Goal: Complete application form: Complete application form

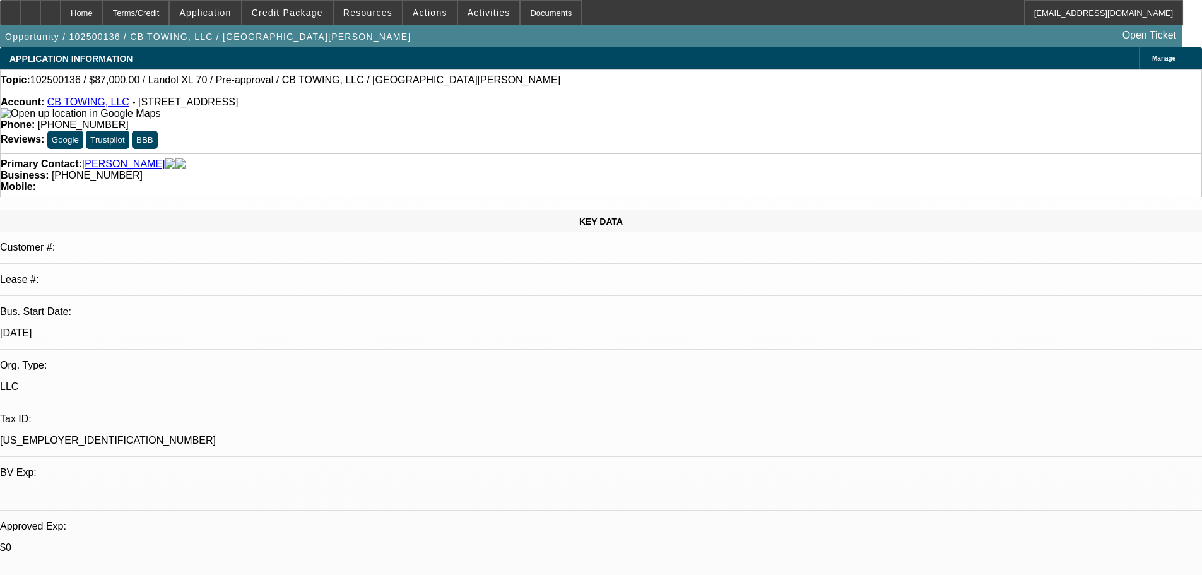
select select "0"
select select "6"
select select "0"
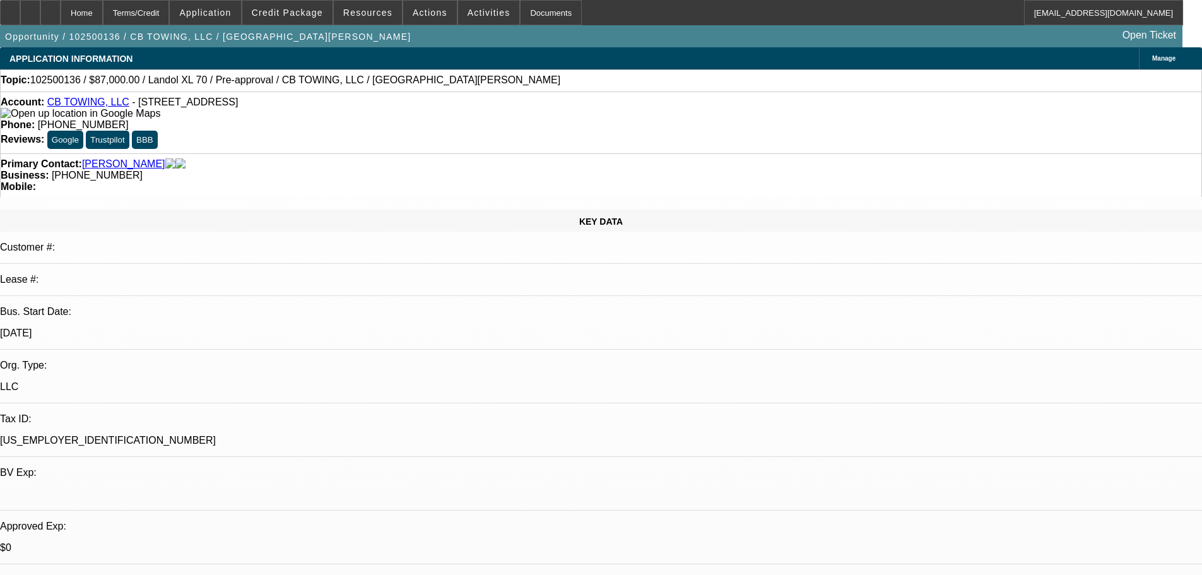
select select "0"
select select "6"
click at [304, 15] on span "Credit Package" at bounding box center [287, 13] width 71 height 10
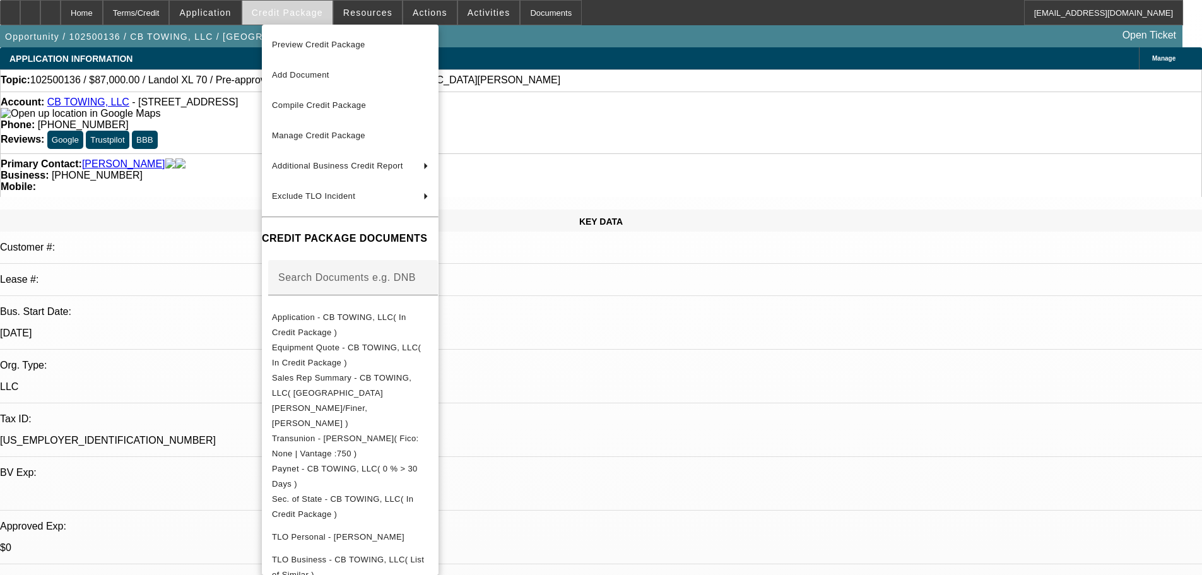
click at [304, 15] on div at bounding box center [601, 287] width 1202 height 575
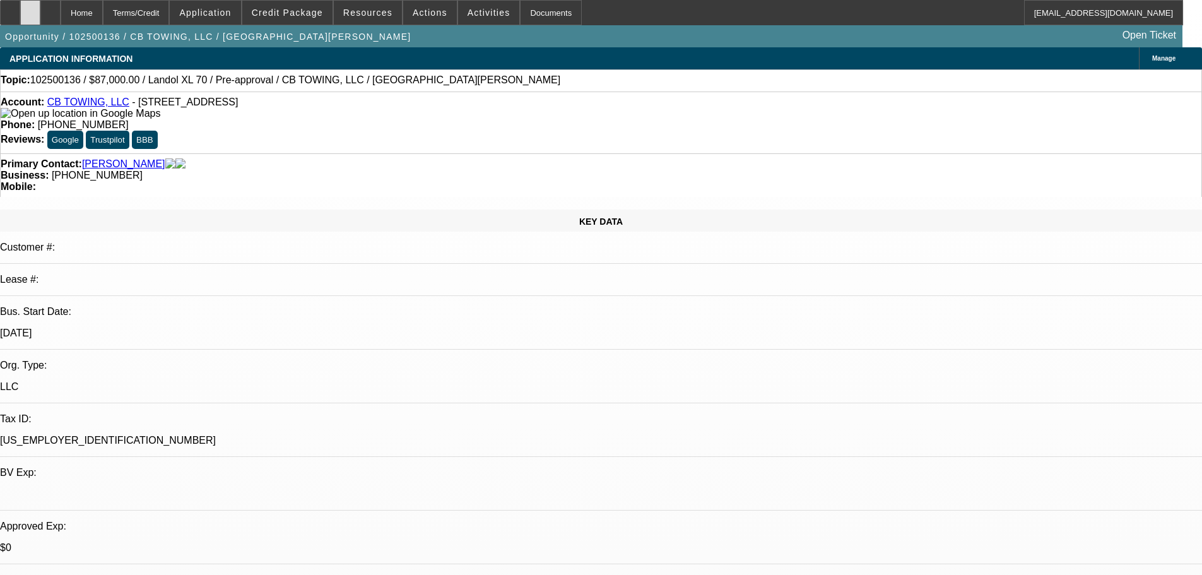
click at [30, 8] on icon at bounding box center [30, 8] width 0 height 0
click at [302, 21] on span at bounding box center [287, 12] width 90 height 30
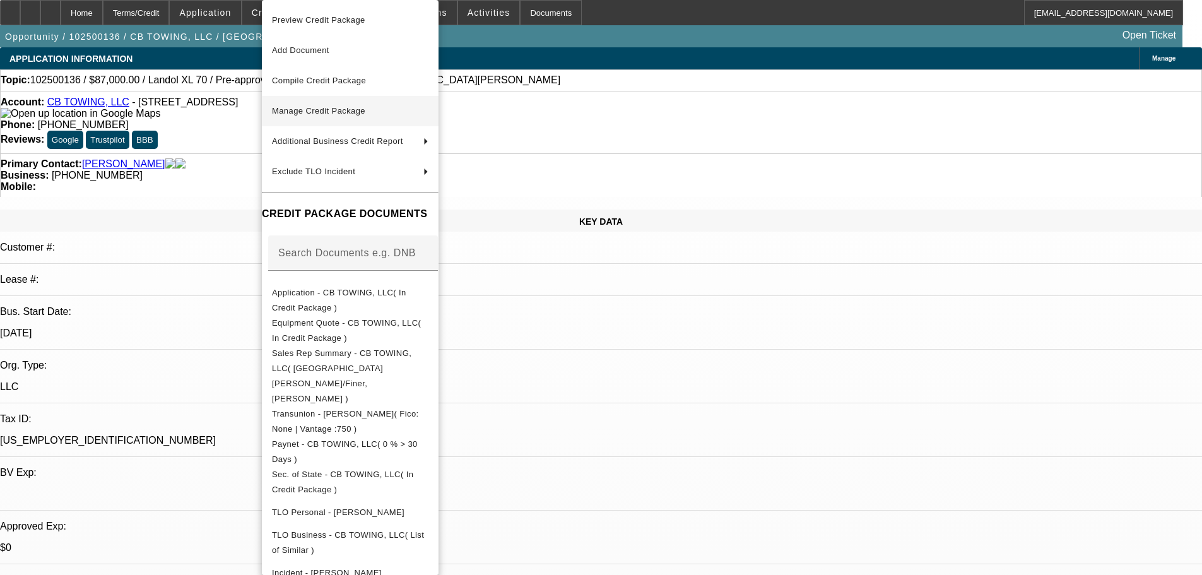
click at [373, 108] on span "Manage Credit Package" at bounding box center [350, 110] width 156 height 15
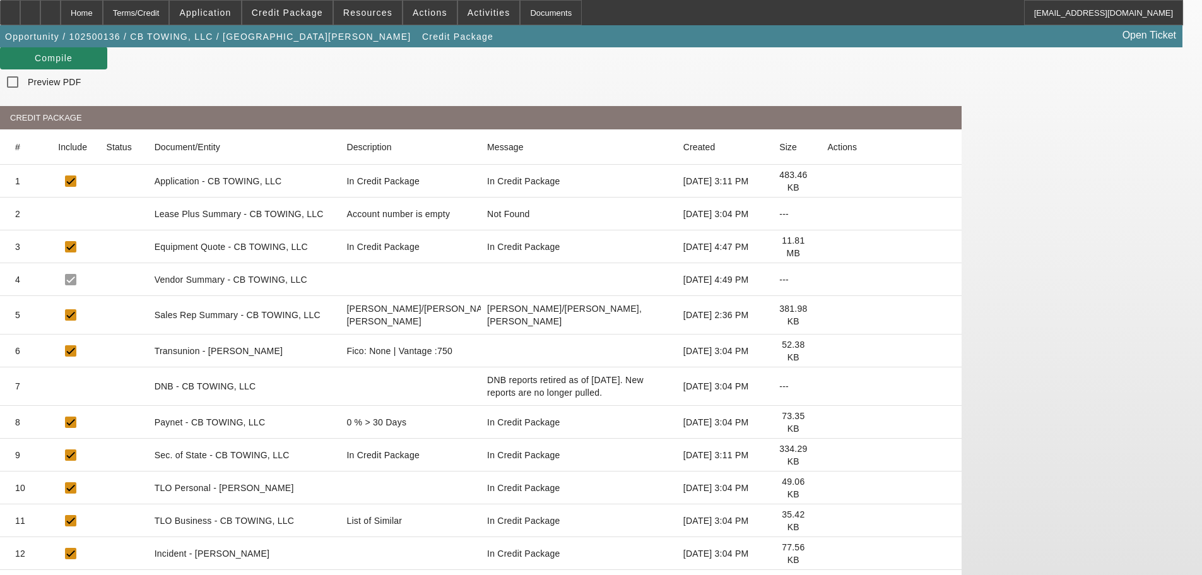
scroll to position [204, 0]
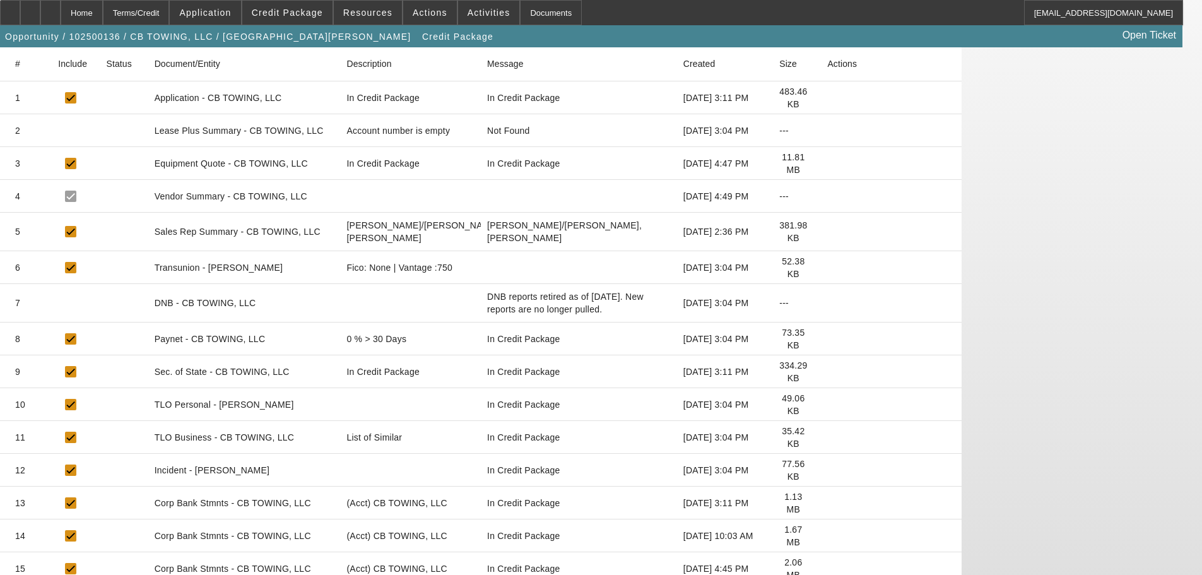
click at [827, 569] on icon at bounding box center [827, 569] width 0 height 0
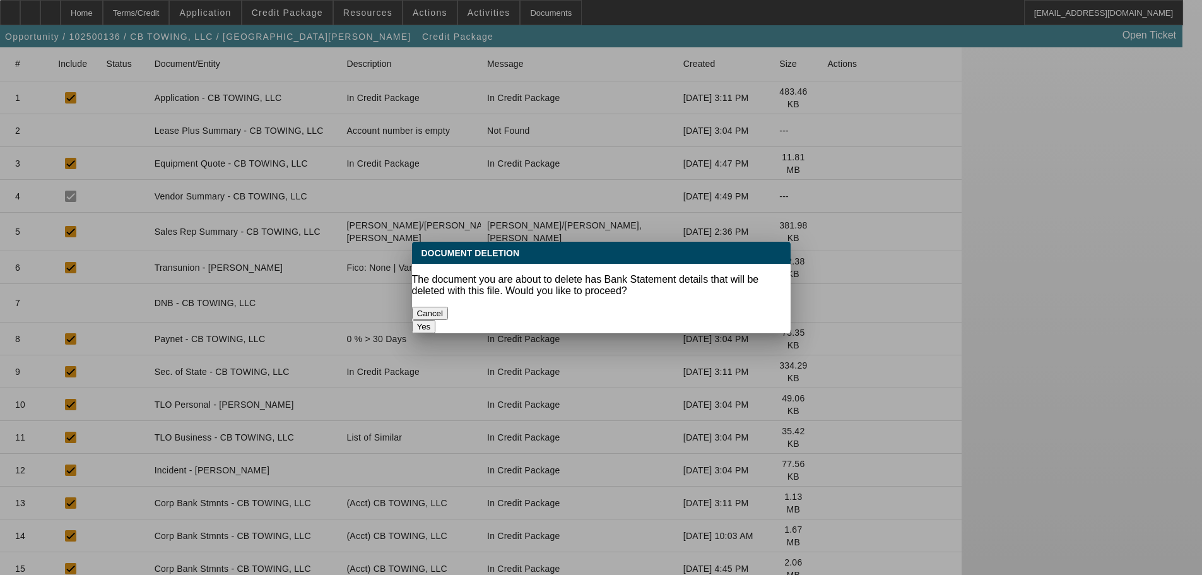
click at [436, 320] on button "Yes" at bounding box center [424, 326] width 24 height 13
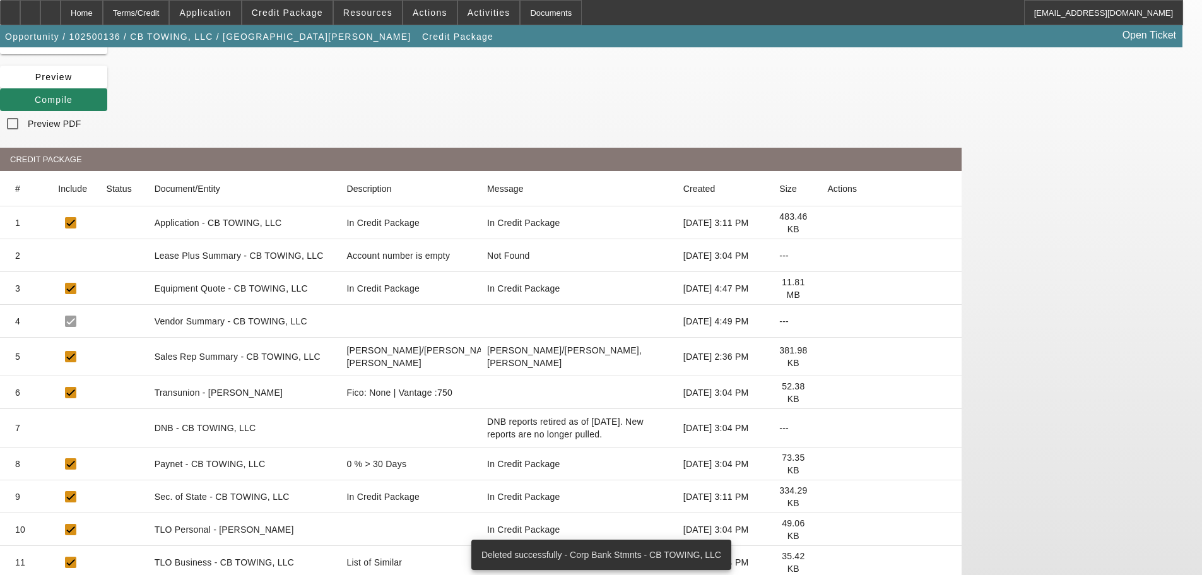
scroll to position [172, 0]
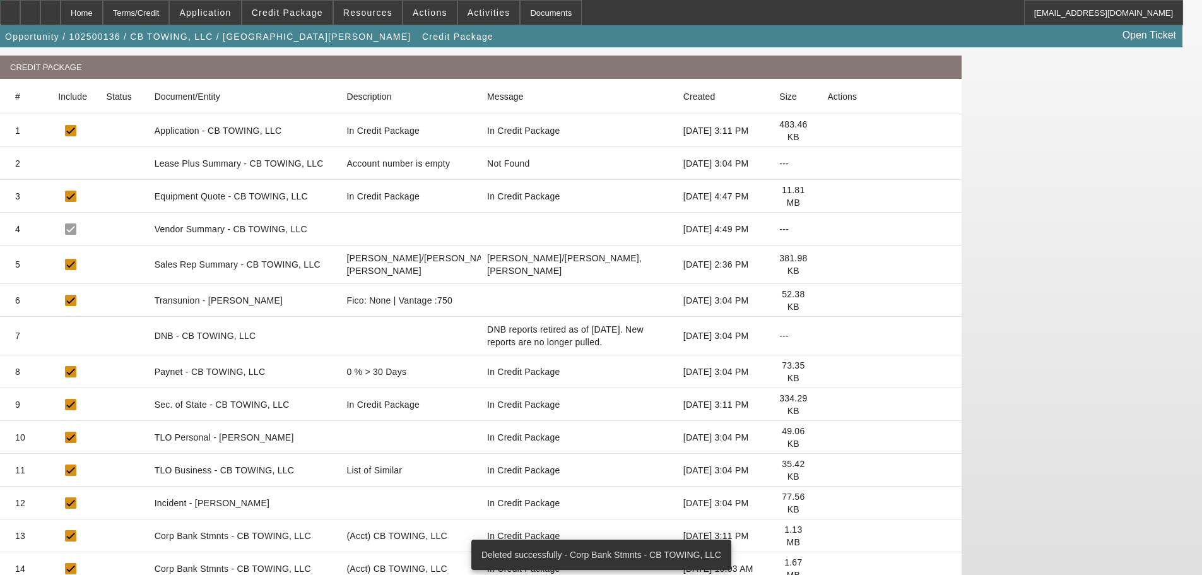
click at [827, 569] on icon at bounding box center [827, 569] width 0 height 0
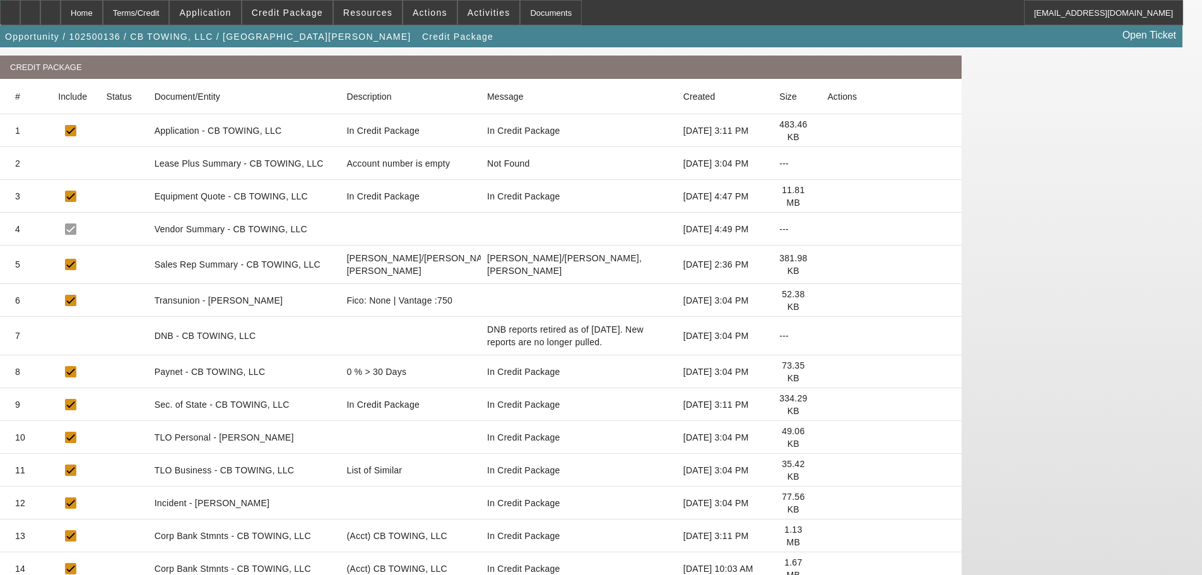
click at [827, 536] on icon at bounding box center [827, 536] width 0 height 0
click at [827, 569] on icon at bounding box center [827, 569] width 0 height 0
click at [300, 15] on span "Credit Package" at bounding box center [287, 13] width 71 height 10
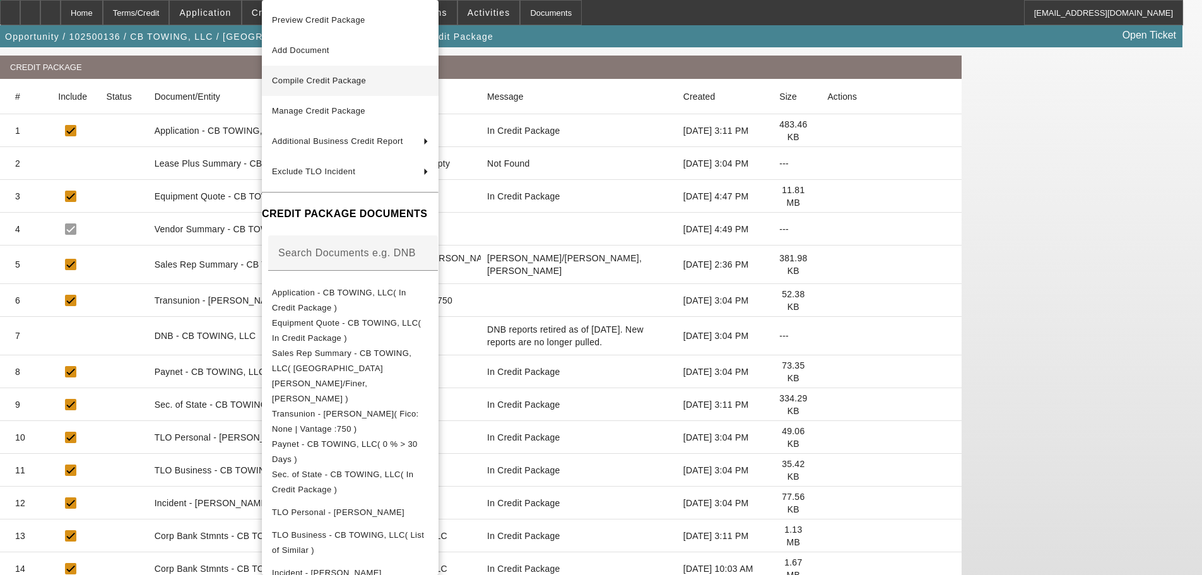
click at [319, 79] on span "Compile Credit Package" at bounding box center [319, 80] width 94 height 9
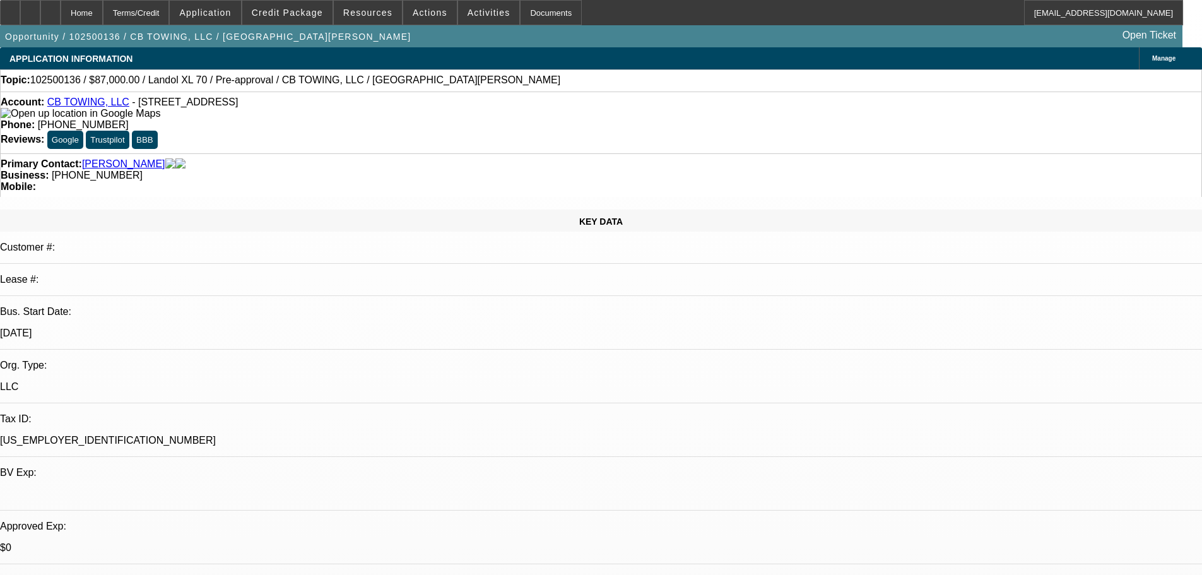
select select "0"
select select "6"
select select "0"
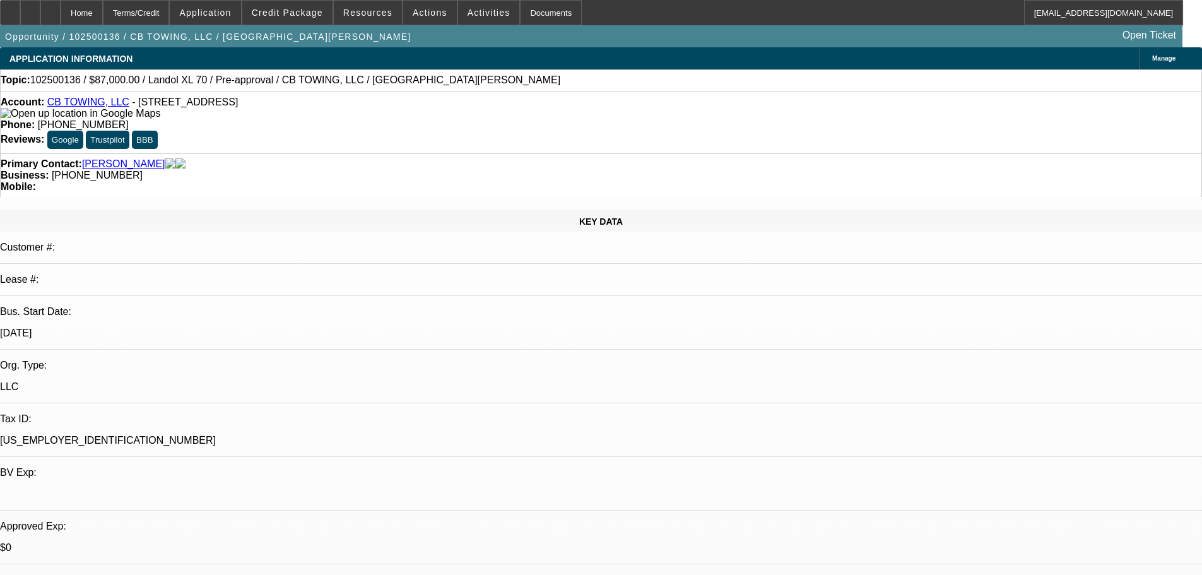
select select "0"
select select "6"
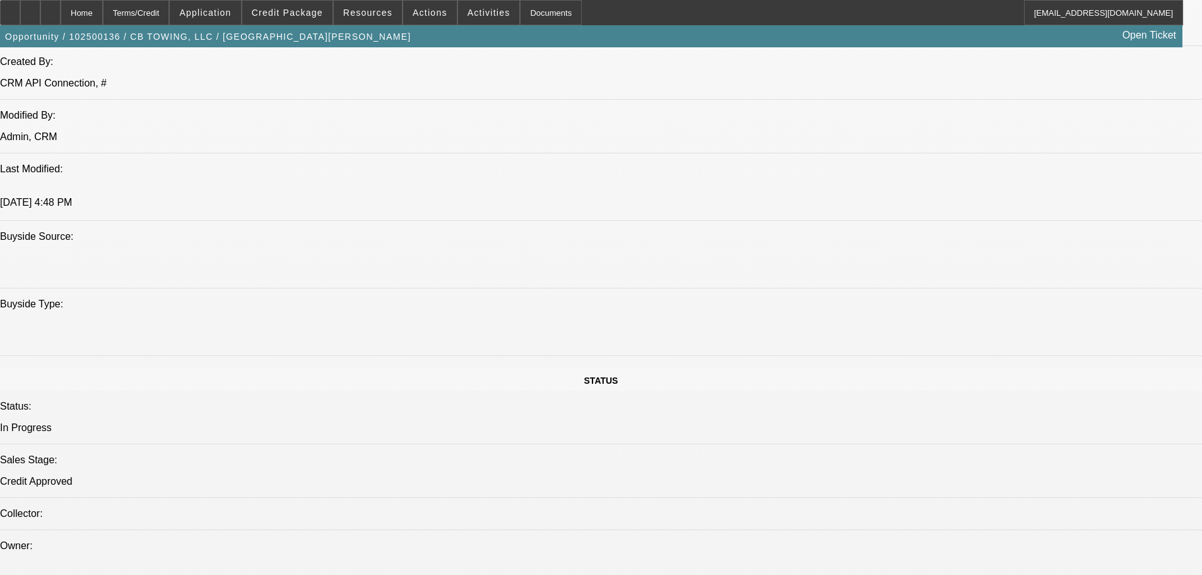
scroll to position [1262, 0]
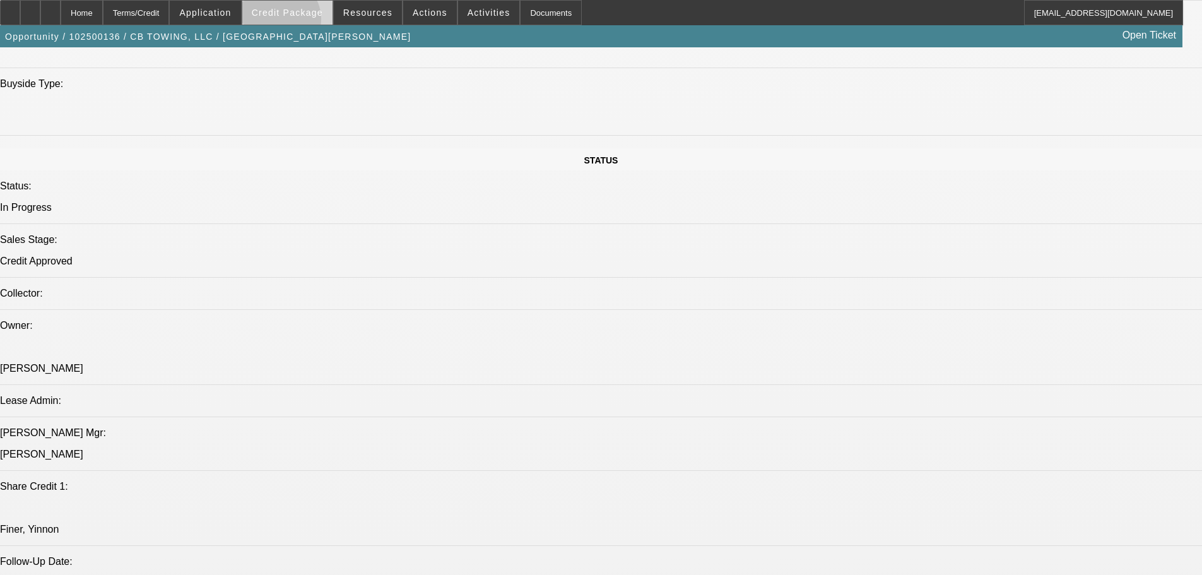
click at [299, 22] on span at bounding box center [287, 12] width 90 height 30
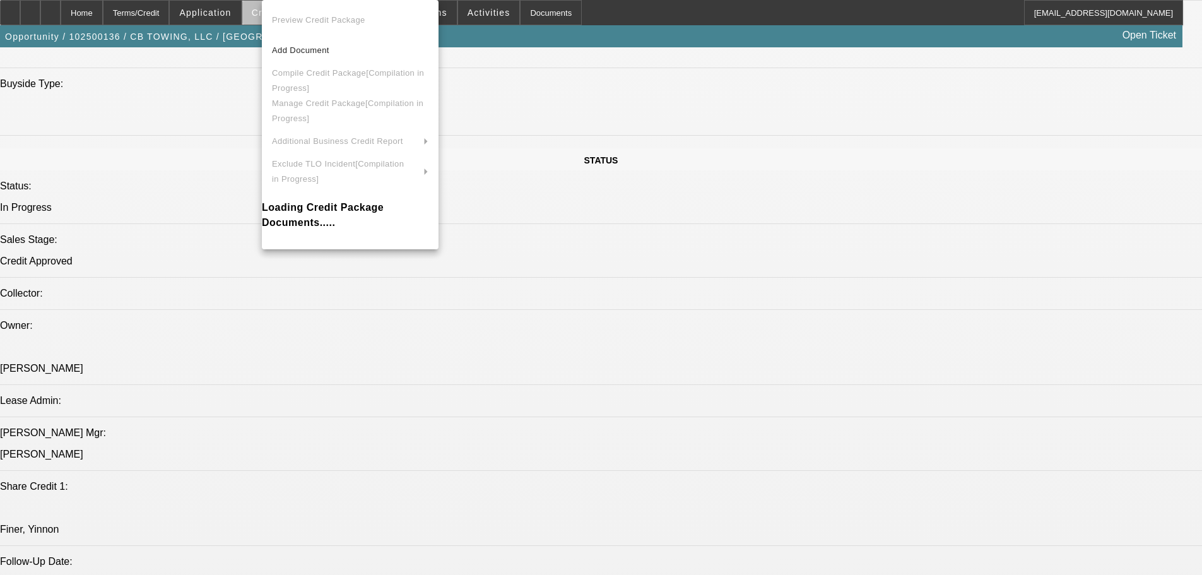
scroll to position [1287, 0]
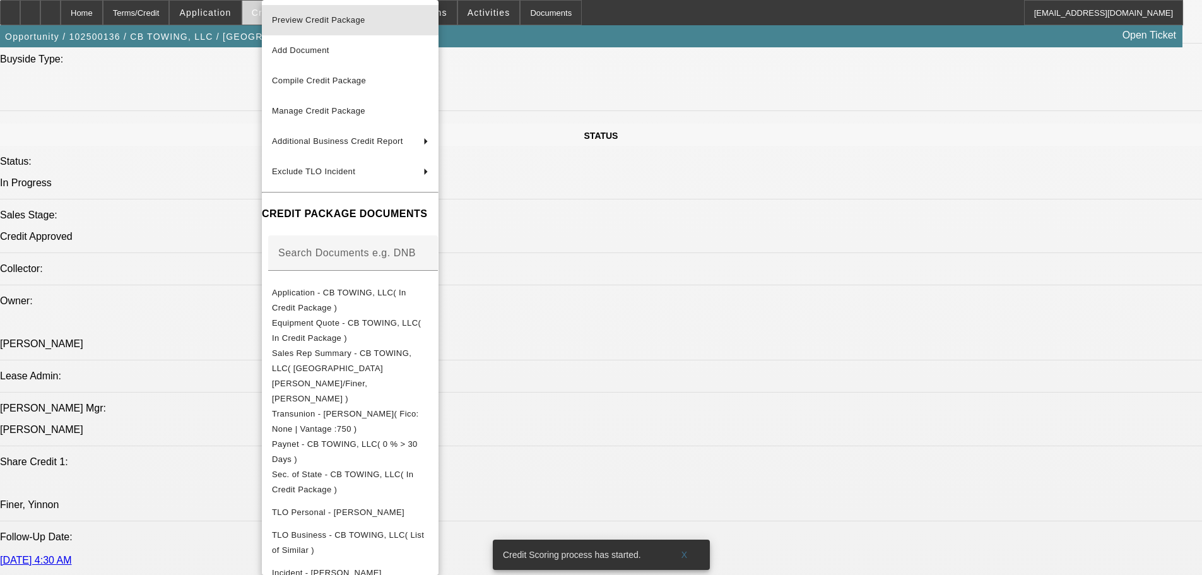
click at [299, 22] on span "Preview Credit Package" at bounding box center [318, 19] width 93 height 9
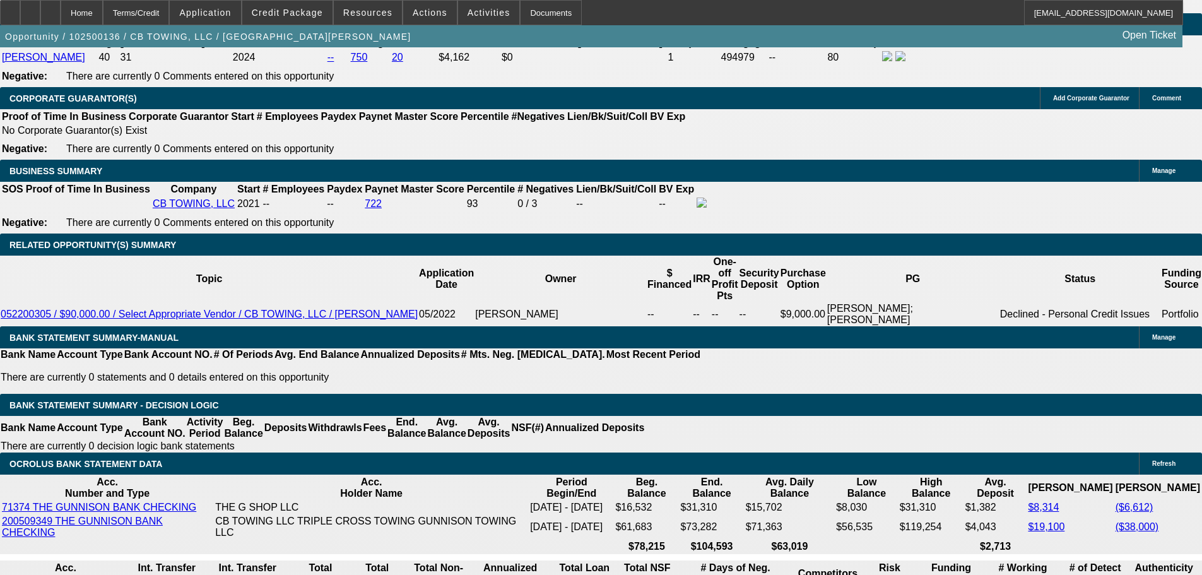
scroll to position [1968, 0]
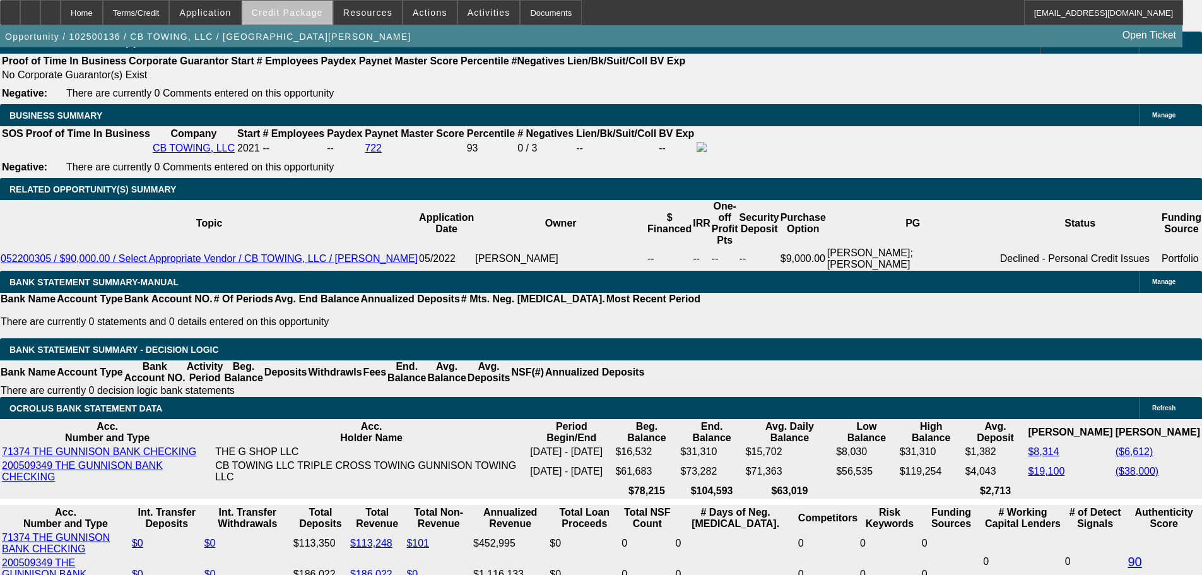
click at [307, 17] on span "Credit Package" at bounding box center [287, 13] width 71 height 10
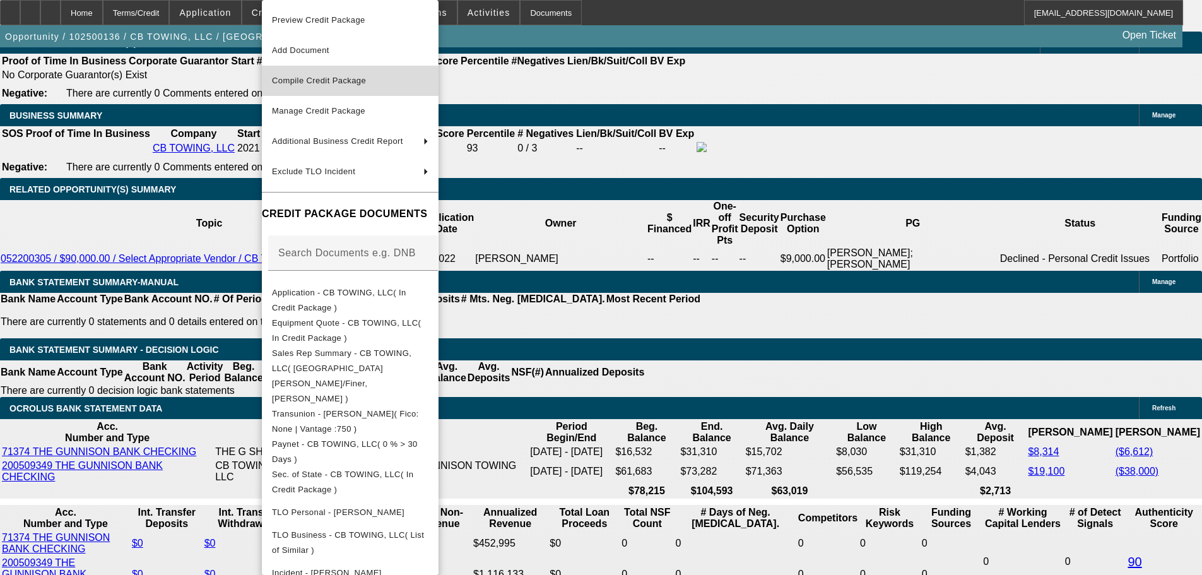
click at [316, 78] on span "Compile Credit Package" at bounding box center [319, 80] width 94 height 9
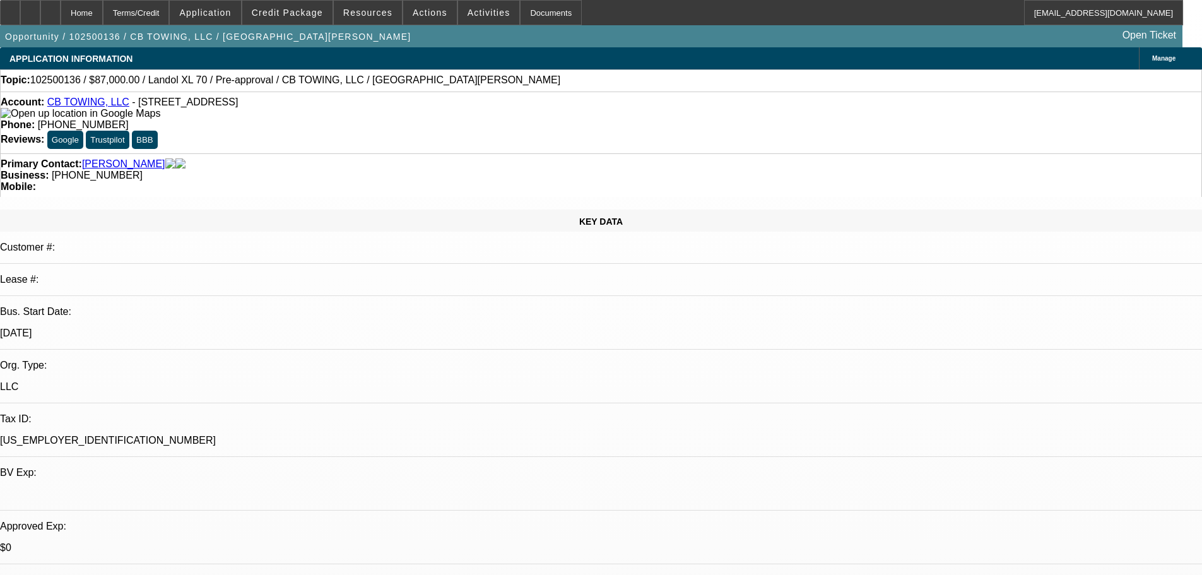
select select "0"
select select "6"
select select "0"
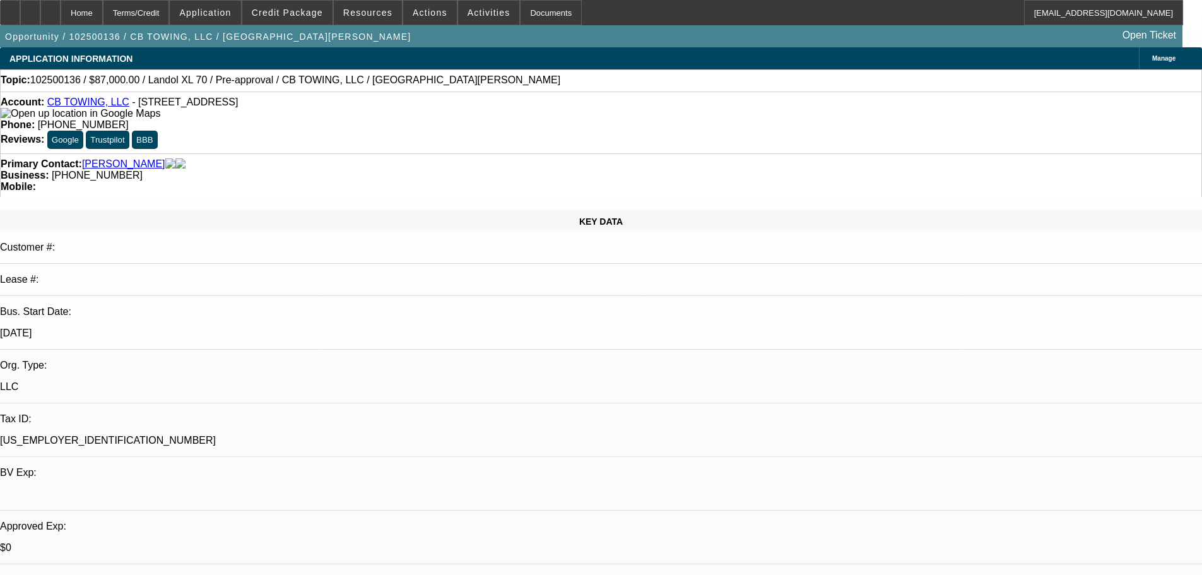
select select "0"
select select "6"
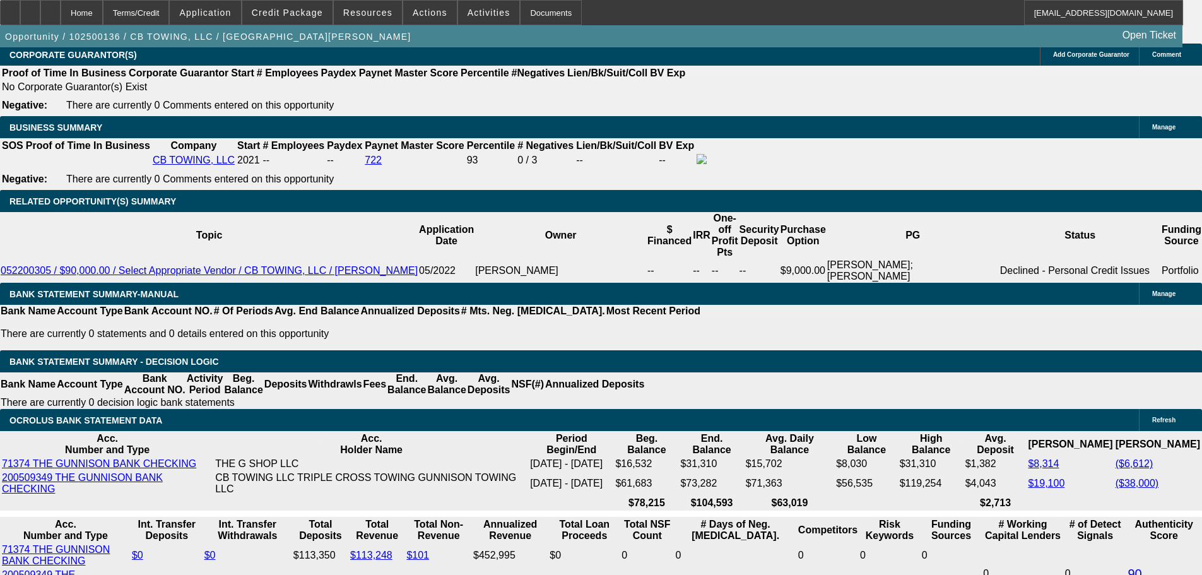
scroll to position [1981, 0]
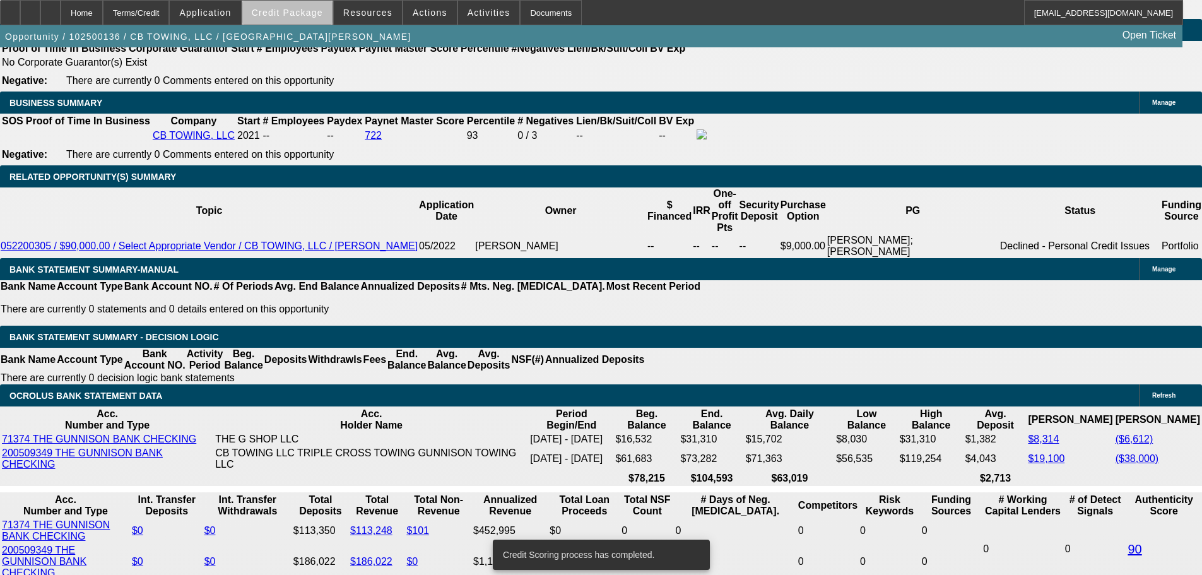
click at [309, 21] on span at bounding box center [287, 12] width 90 height 30
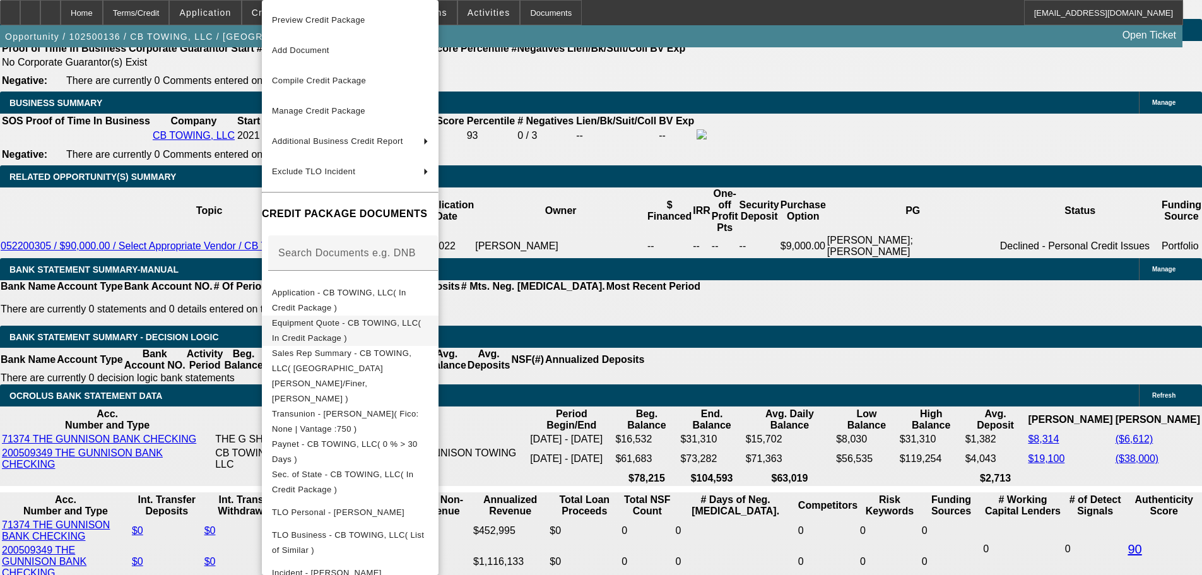
click at [358, 331] on span "Equipment Quote - CB TOWING, LLC( In Credit Package )" at bounding box center [350, 330] width 156 height 30
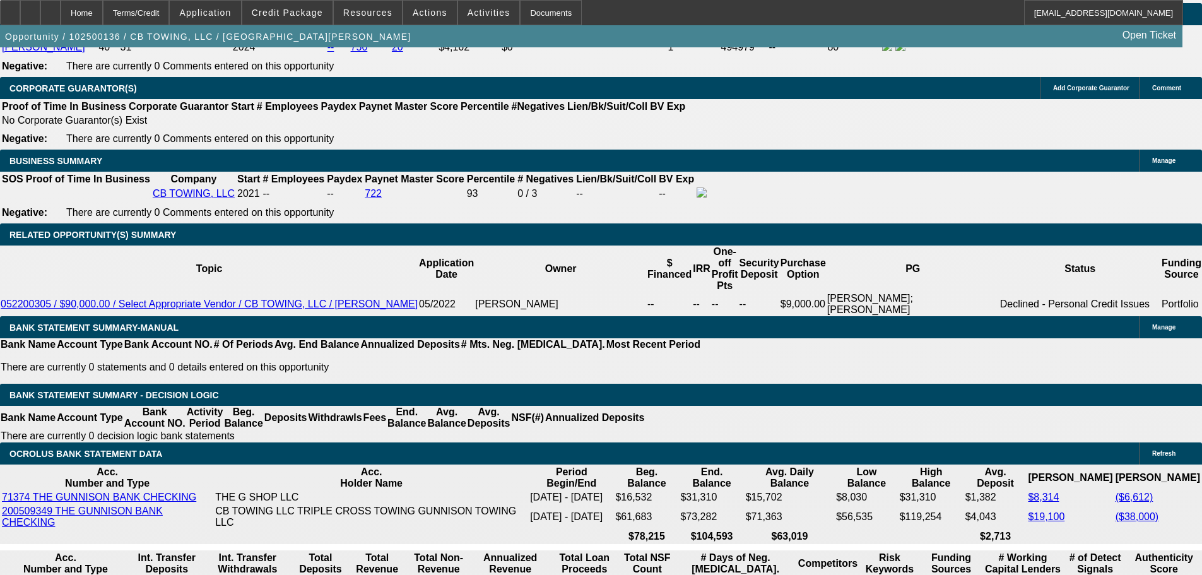
scroll to position [1905, 0]
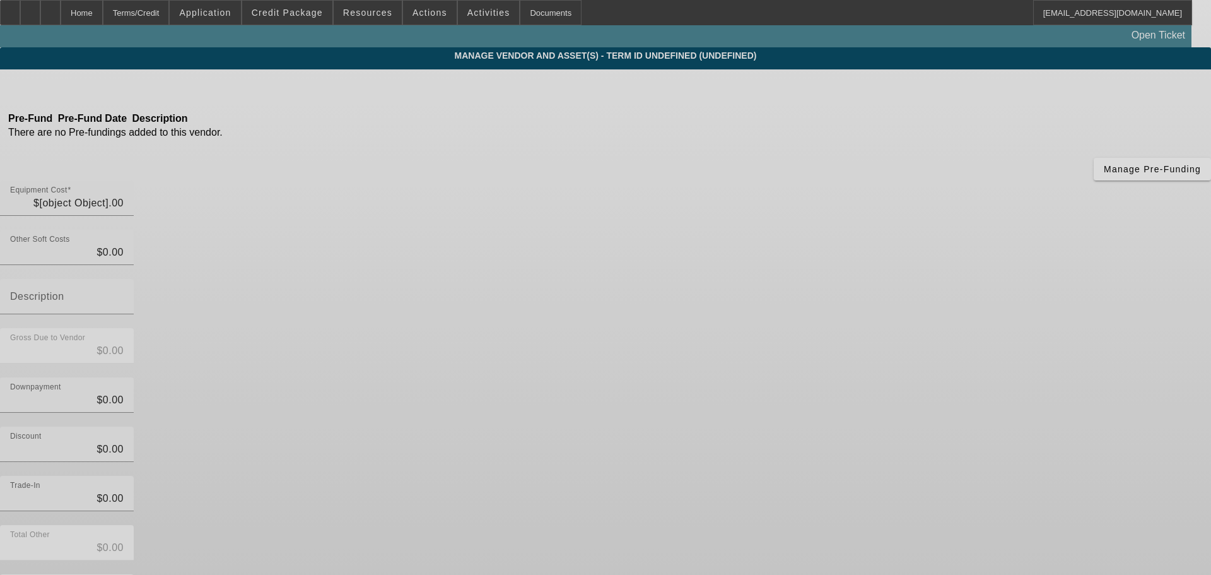
type input "$87,000.00"
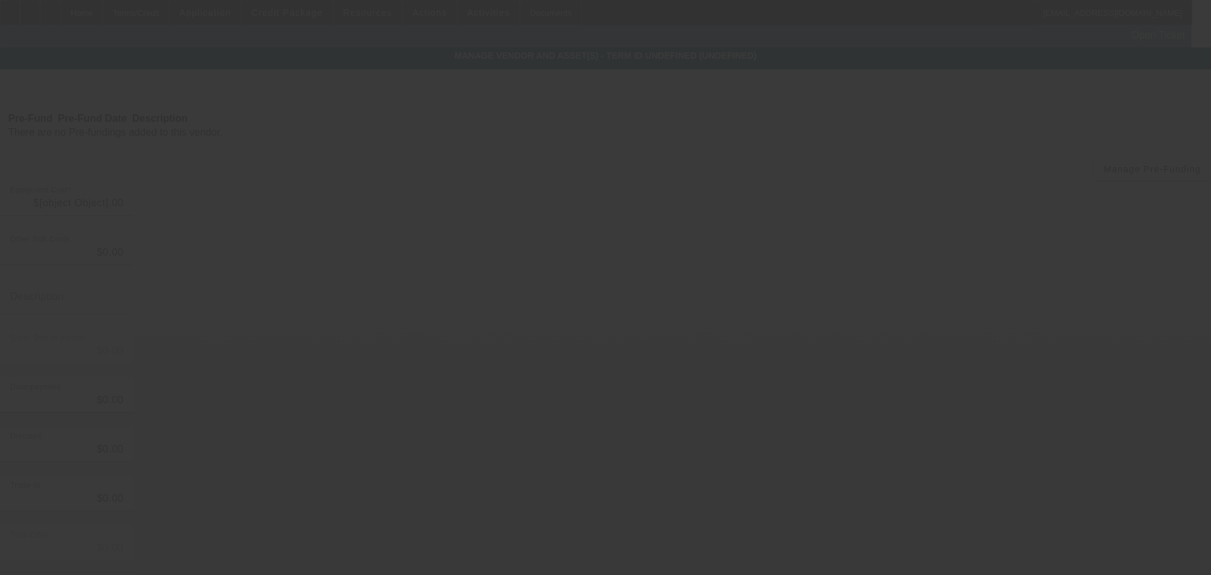
type input "$87,000.00"
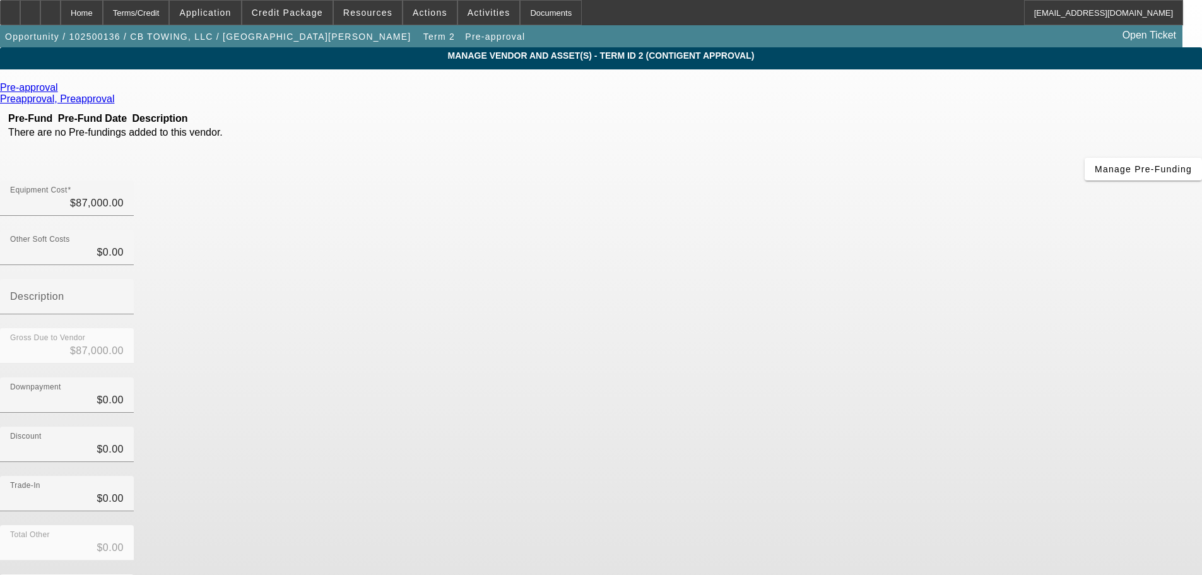
click at [61, 91] on icon at bounding box center [61, 87] width 0 height 11
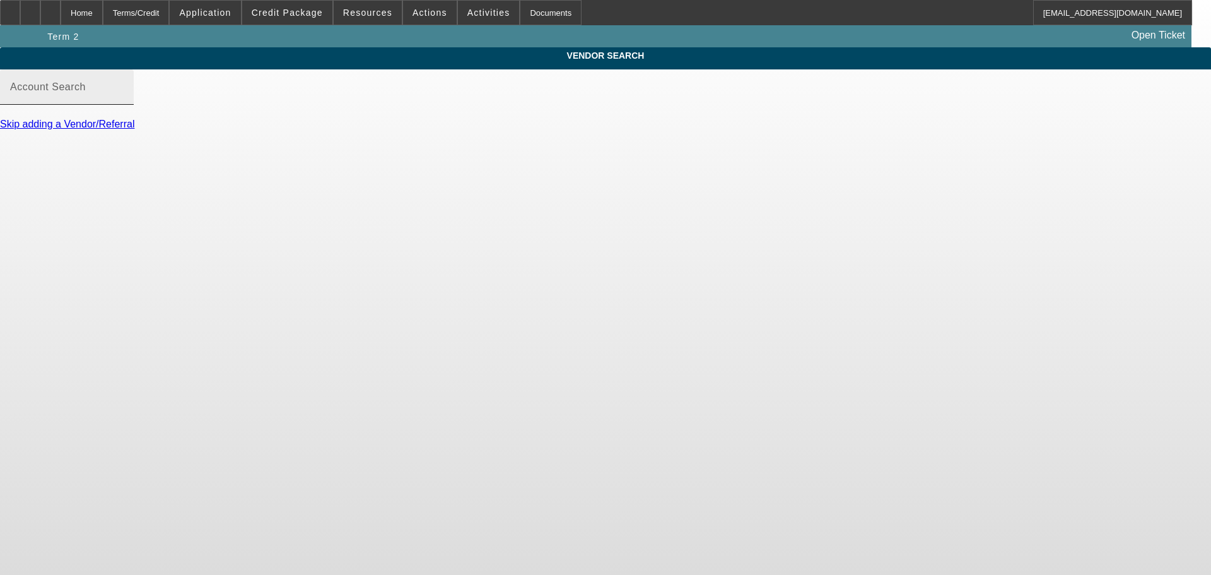
click at [86, 92] on mat-label "Account Search" at bounding box center [48, 86] width 76 height 11
click at [124, 100] on input "Account Search" at bounding box center [67, 92] width 114 height 15
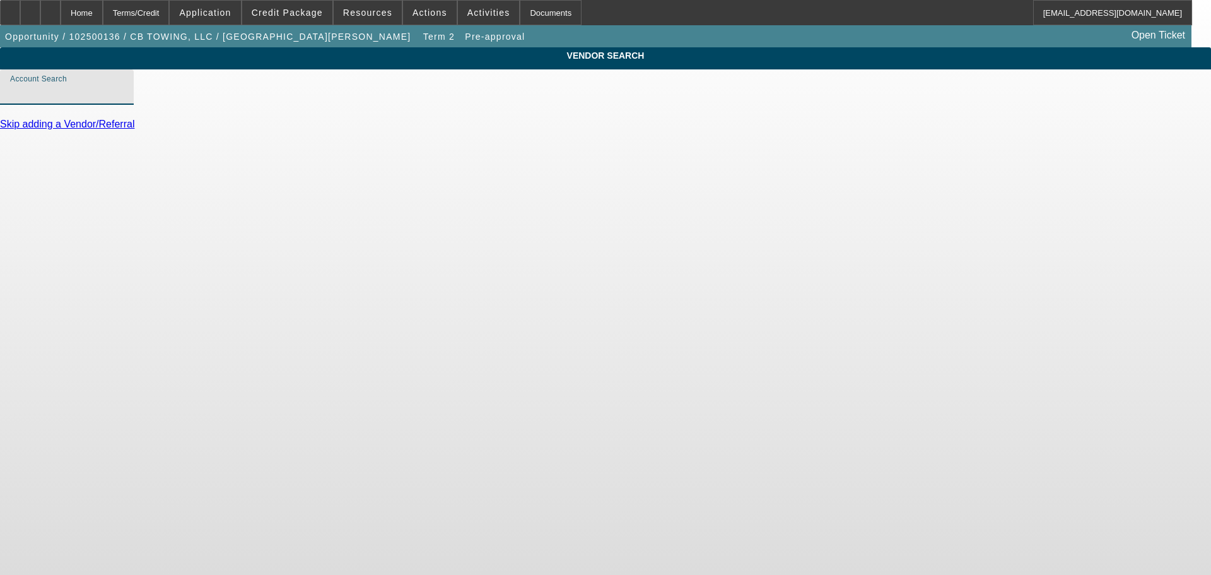
type input "p"
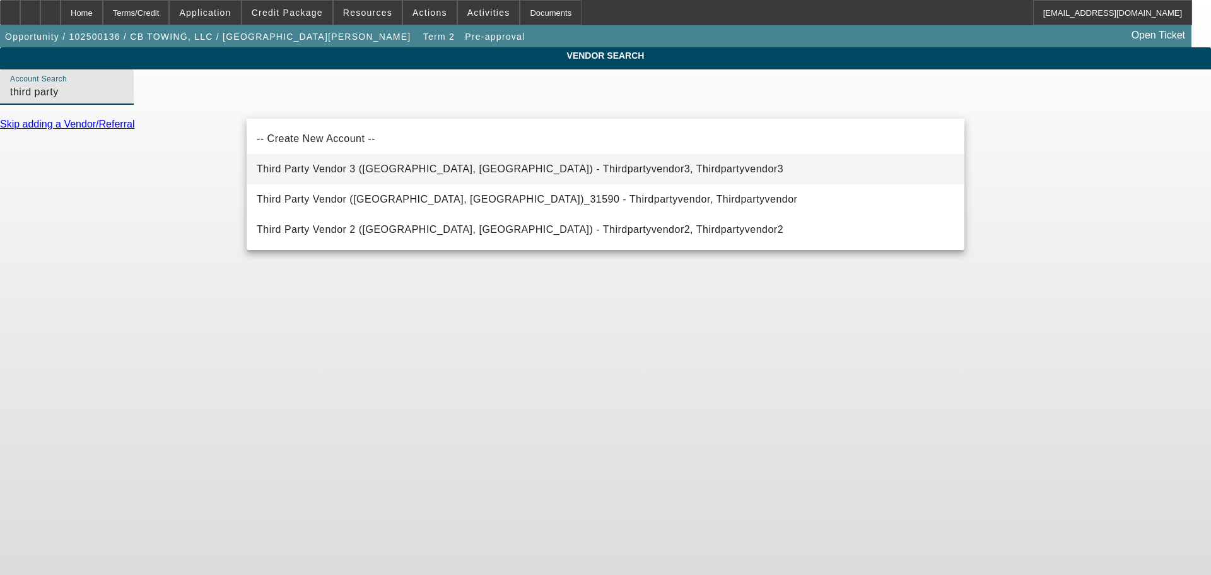
click at [321, 175] on span "Third Party Vendor 3 ([GEOGRAPHIC_DATA], [GEOGRAPHIC_DATA]) - Thirdpartyvendor3…" at bounding box center [520, 169] width 527 height 15
type input "Third Party Vendor 3 ([GEOGRAPHIC_DATA], [GEOGRAPHIC_DATA]) - Thirdpartyvendor3…"
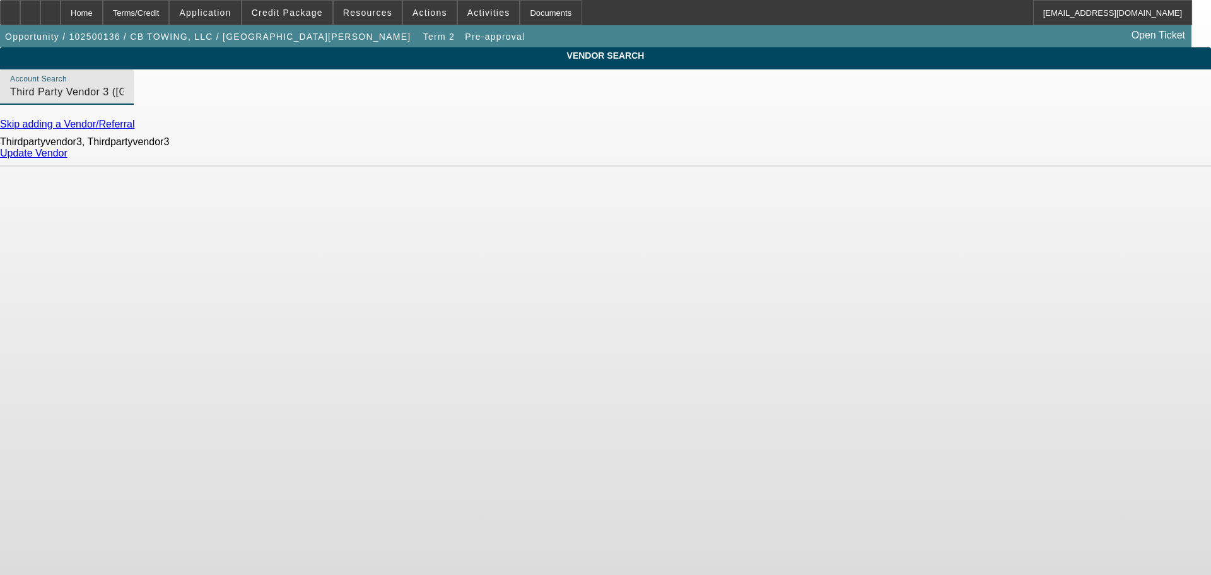
click at [68, 158] on link "Update Vendor" at bounding box center [34, 153] width 68 height 11
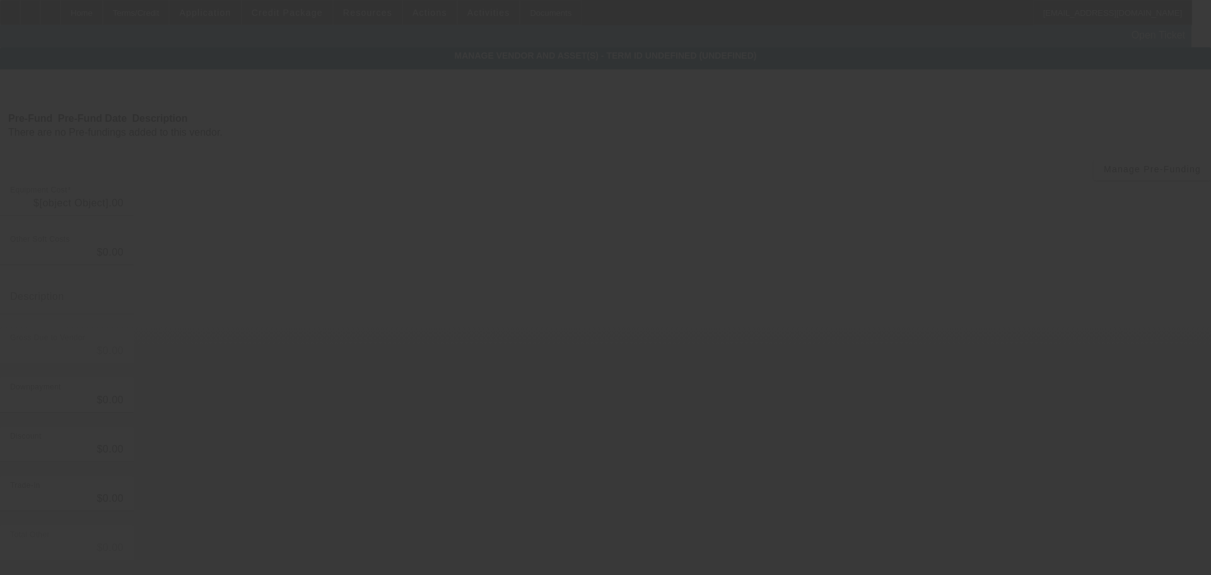
type input "$87,000.00"
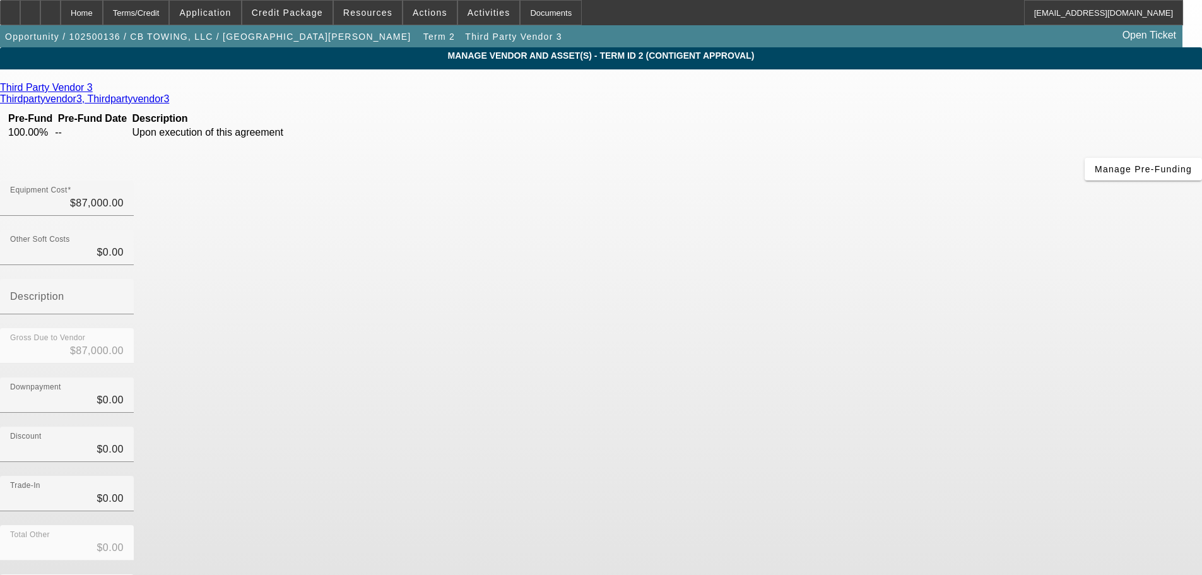
scroll to position [36, 0]
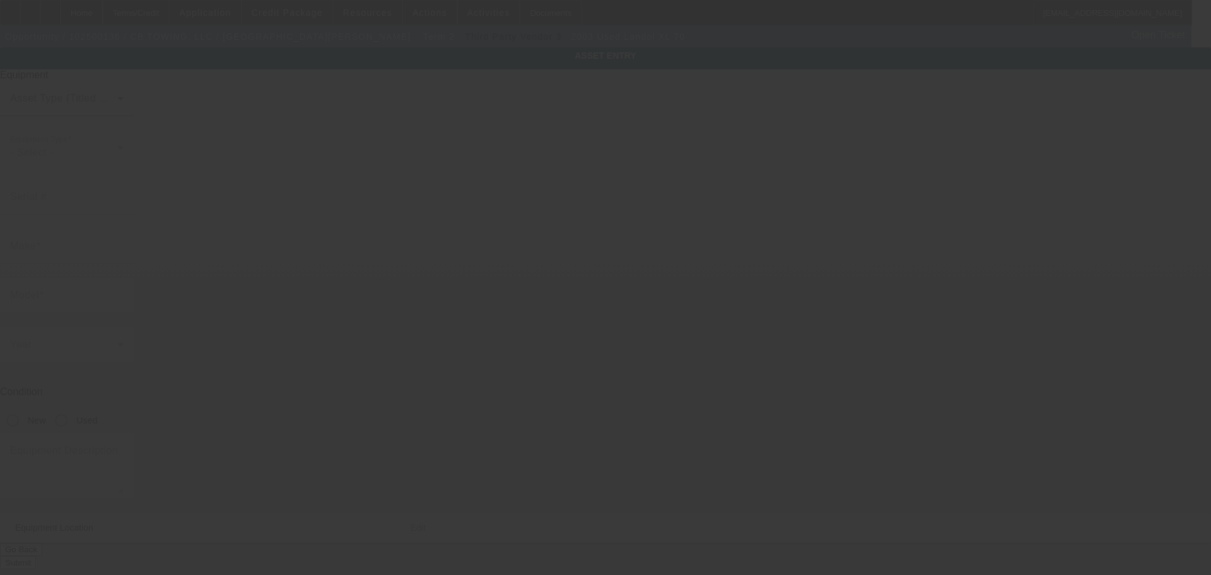
type input "Landol"
type input "XL 70"
radio input "true"
type textarea "Low profile trailer"
type input "[STREET_ADDRESS]"
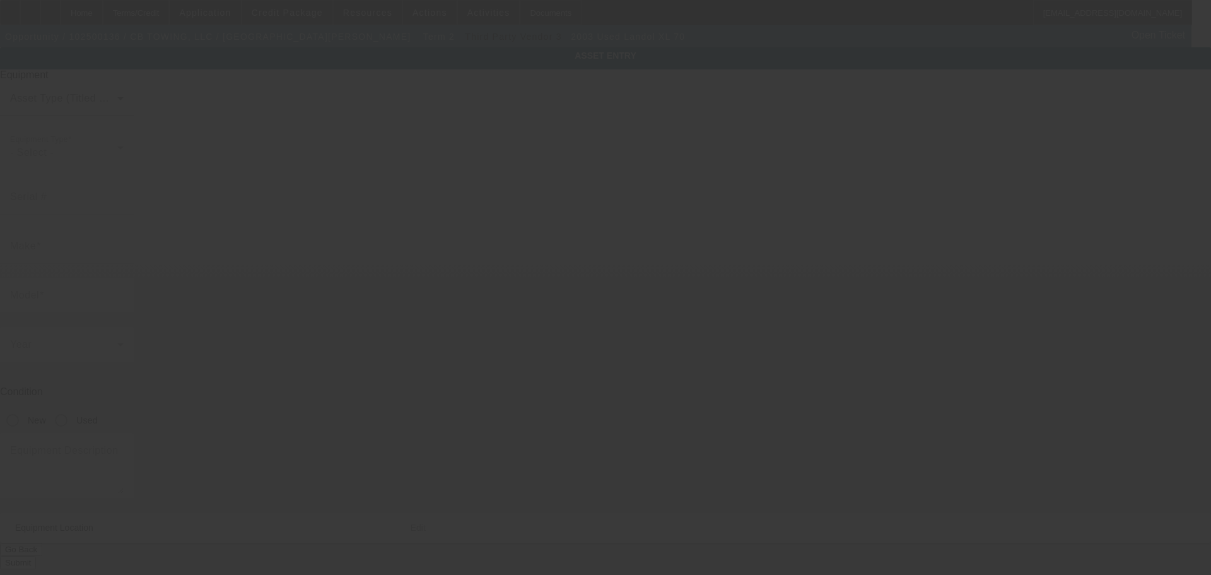
type input "Gunnison"
type input "81230"
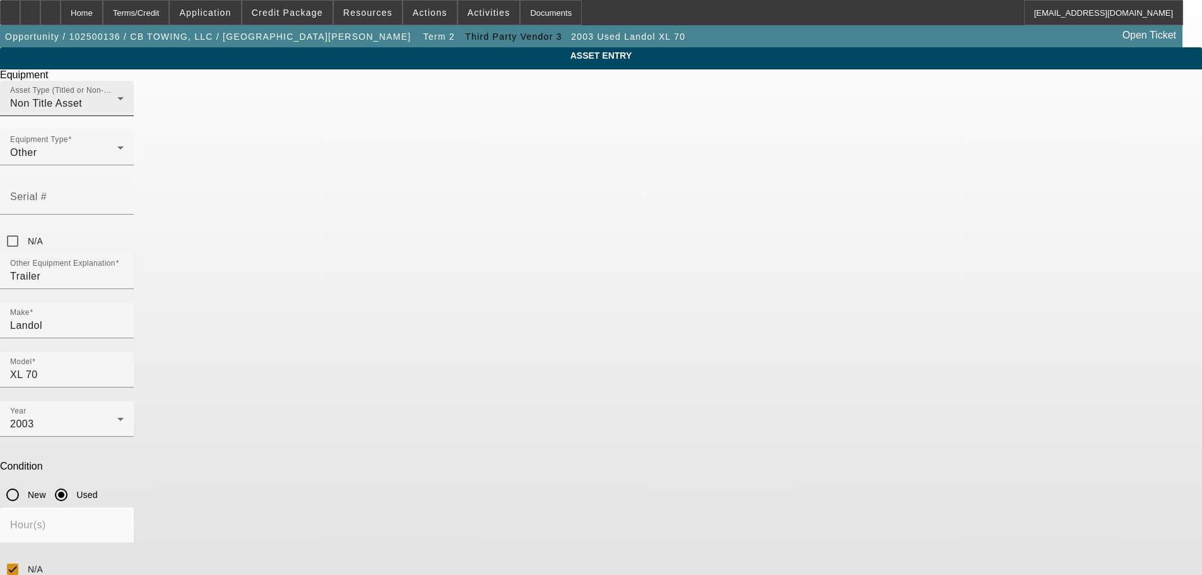
click at [117, 111] on div "Non Title Asset" at bounding box center [63, 103] width 107 height 15
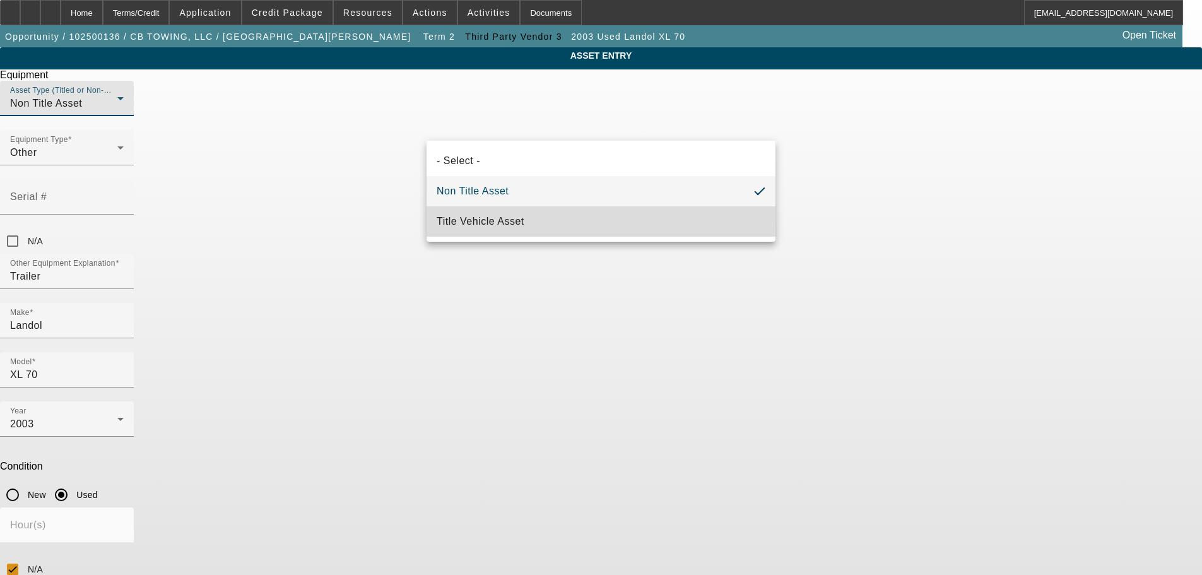
click at [485, 221] on span "Title Vehicle Asset" at bounding box center [481, 221] width 88 height 15
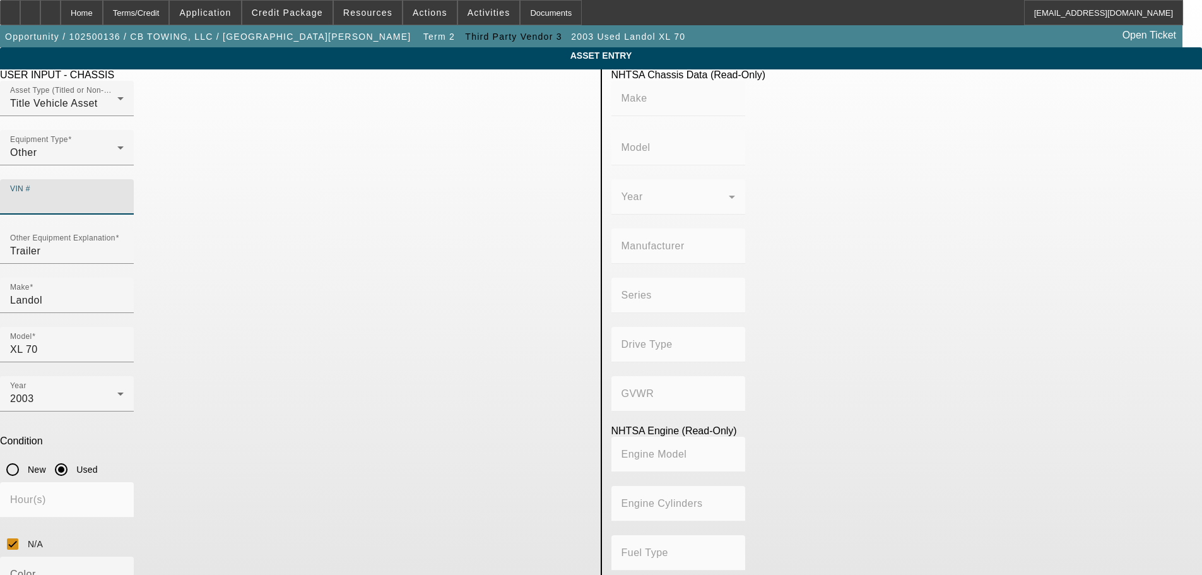
click at [124, 194] on input "VIN #" at bounding box center [67, 201] width 114 height 15
paste input "[US_VEHICLE_IDENTIFICATION_NUMBER]"
type input "[US_VEHICLE_IDENTIFICATION_NUMBER]"
type input "X-L SPECIALIZED TRAILERS INC"
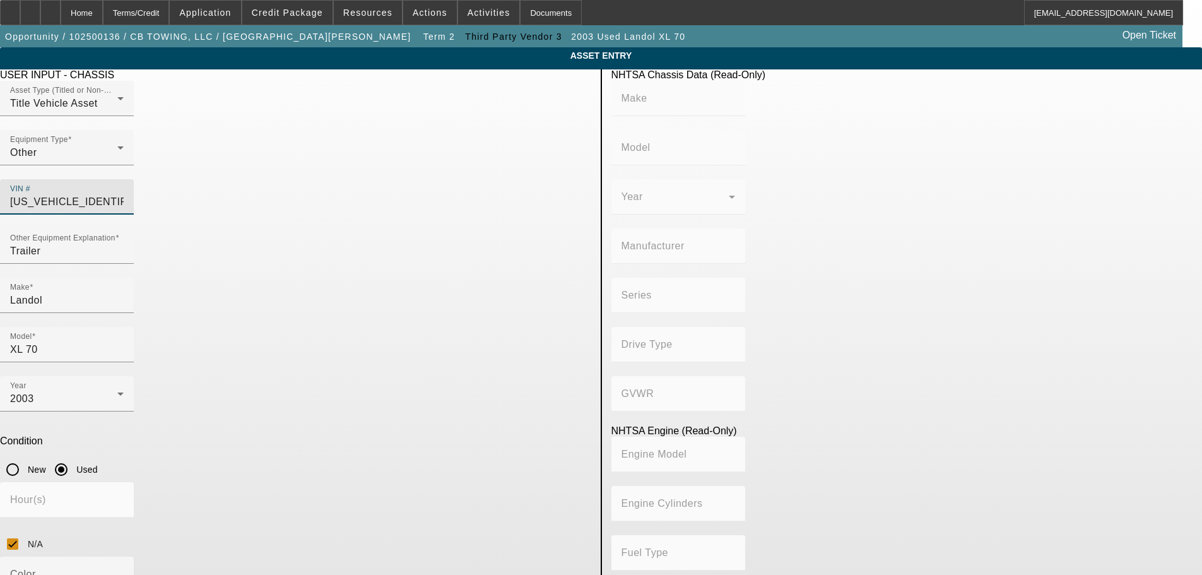
type input "BULL MOOSE HEAVY HAUL, INC"
type input "Not Applicable"
type input "[US_VEHICLE_IDENTIFICATION_NUMBER]"
click at [117, 160] on div "Other" at bounding box center [63, 152] width 107 height 15
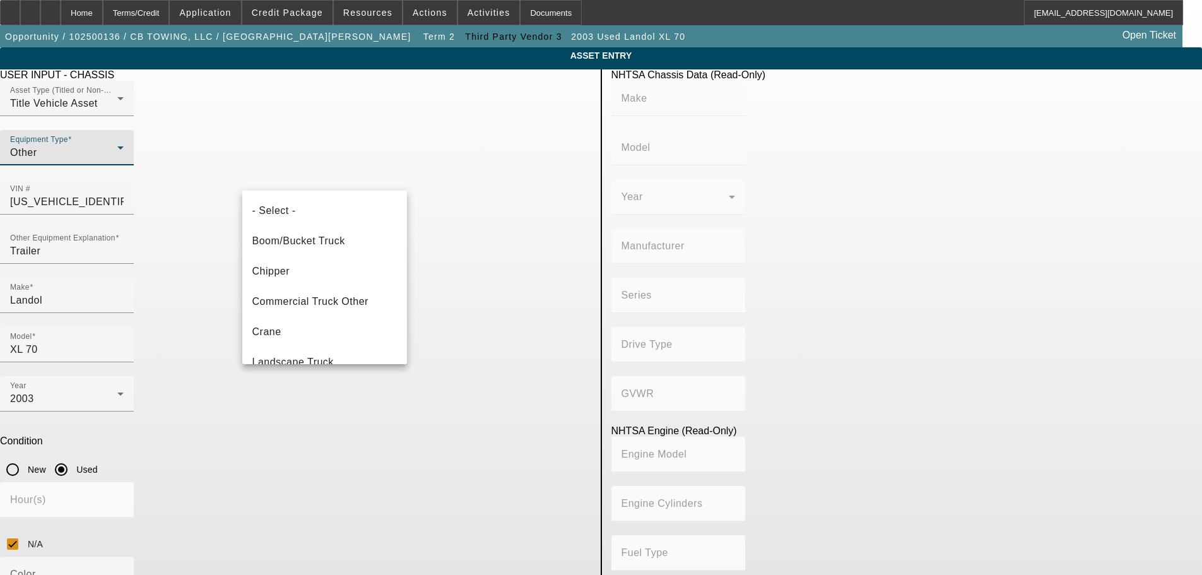
scroll to position [44, 0]
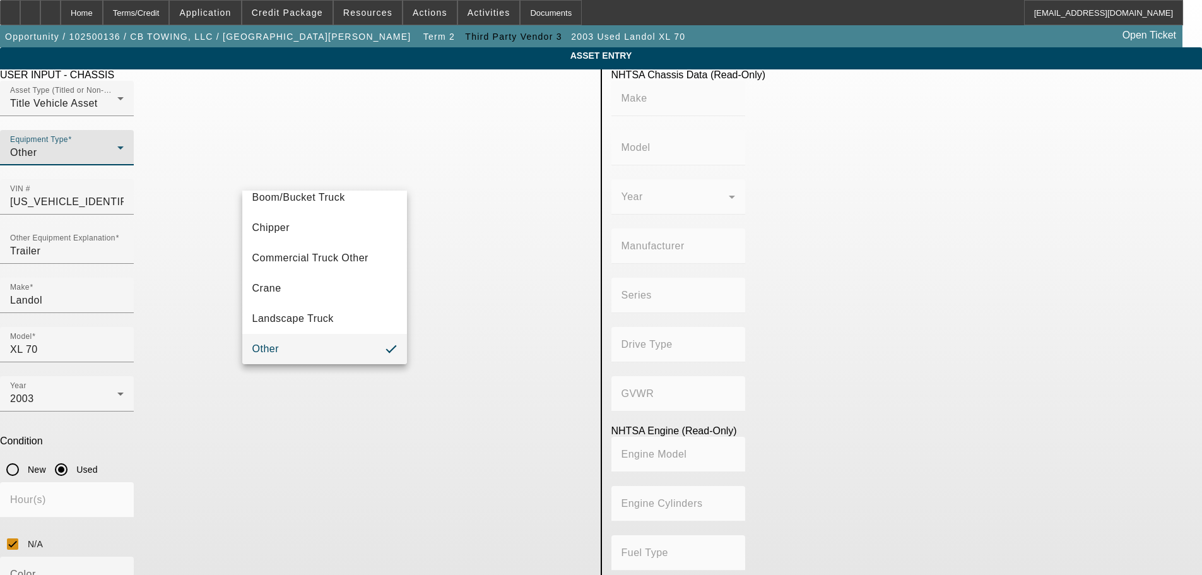
type input "X-L SPECIALIZED TRAILERS INC"
type input "BULL MOOSE HEAVY HAUL, INC"
type input "Not Applicable"
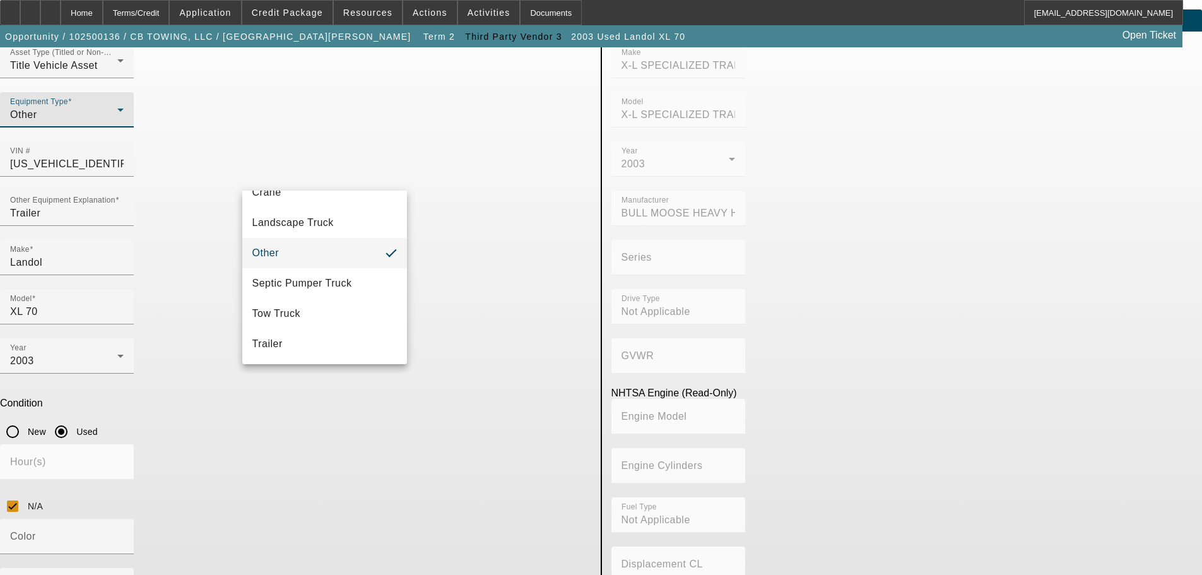
scroll to position [74, 0]
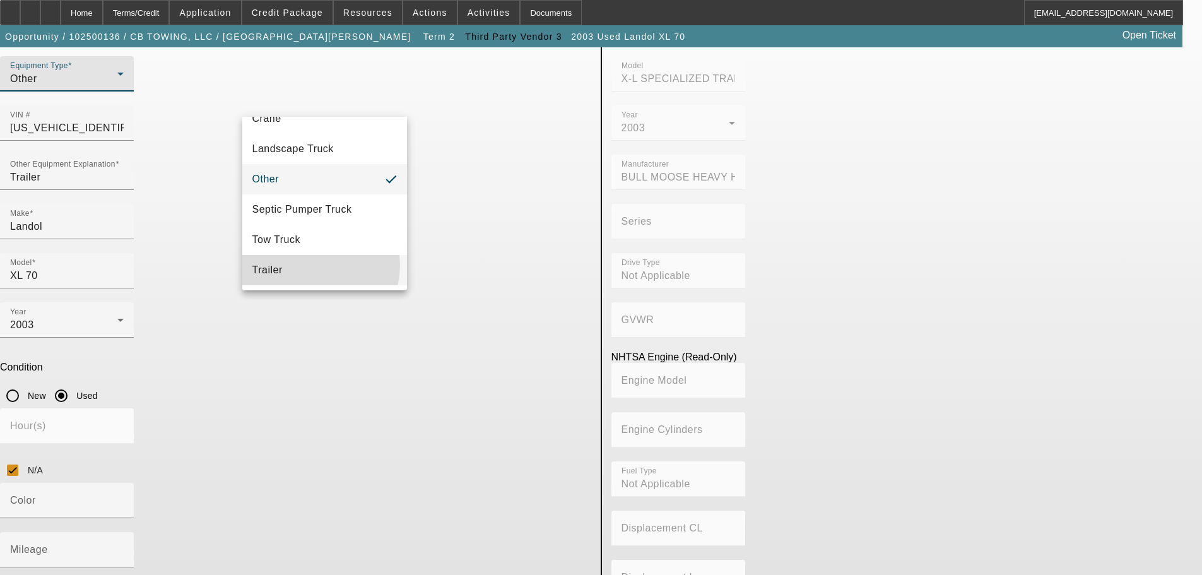
click at [311, 265] on mat-option "Trailer" at bounding box center [324, 270] width 165 height 30
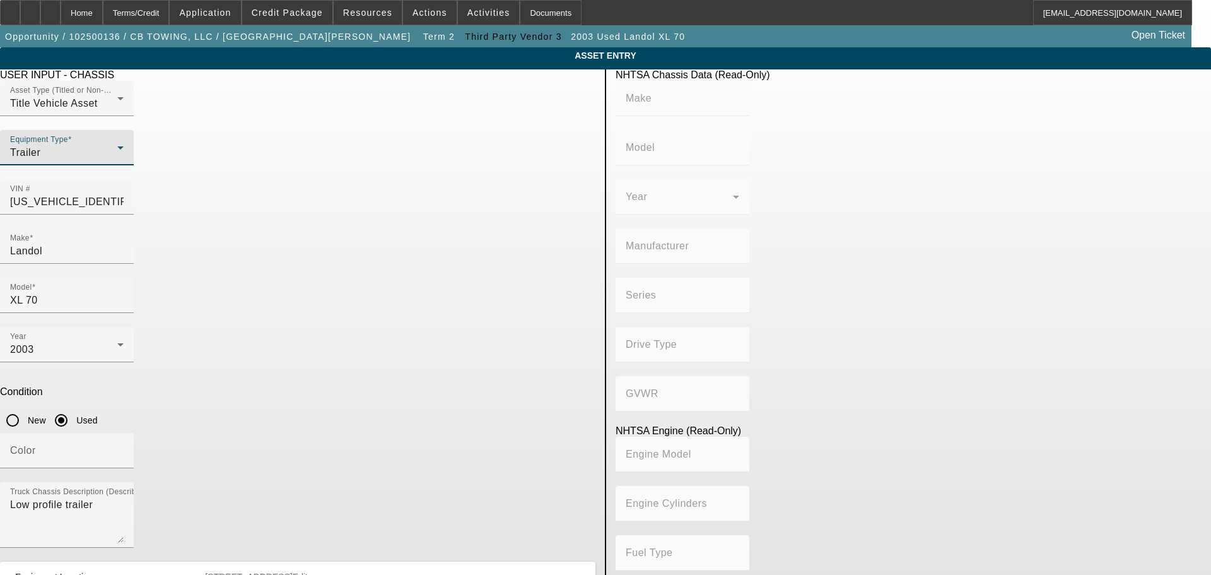
type input "X-L SPECIALIZED TRAILERS INC"
type input "BULL MOOSE HEAVY HAUL, INC"
type input "Not Applicable"
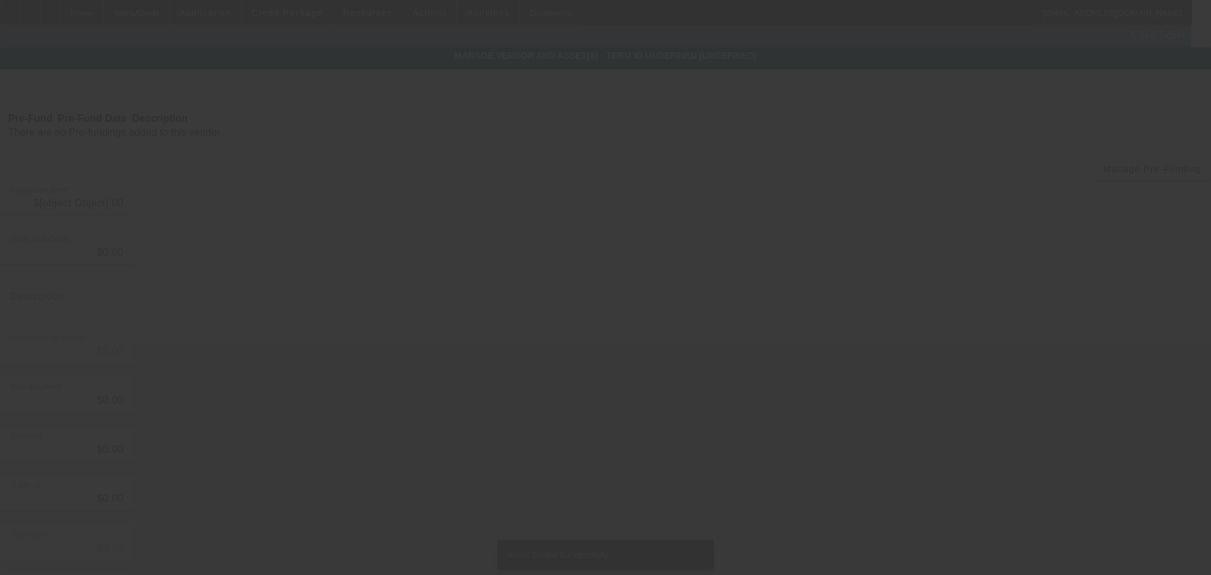
type input "$87,000.00"
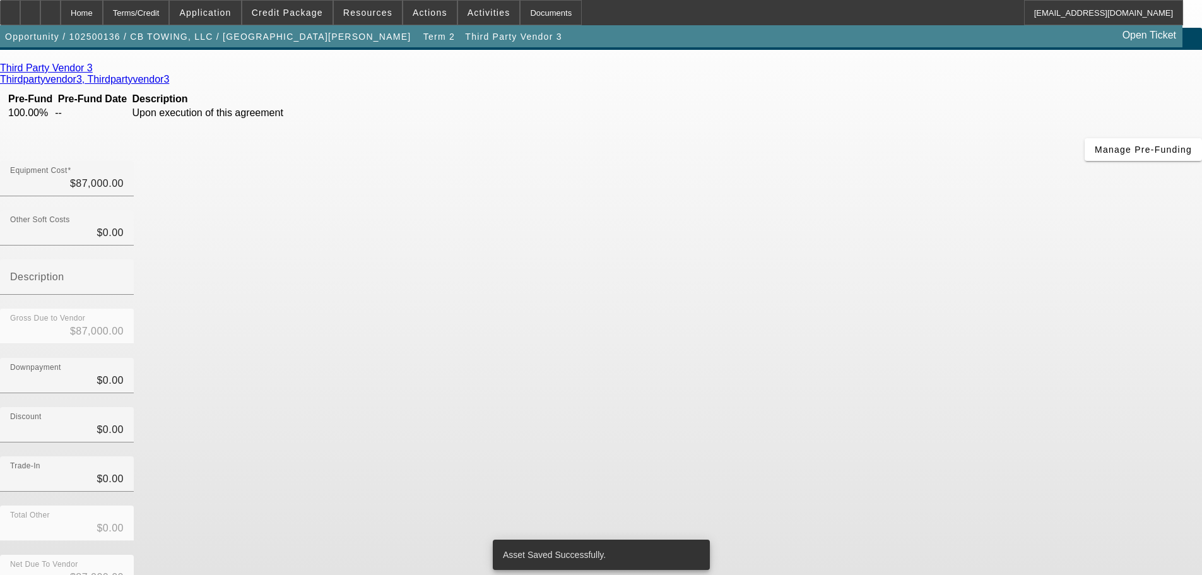
scroll to position [36, 0]
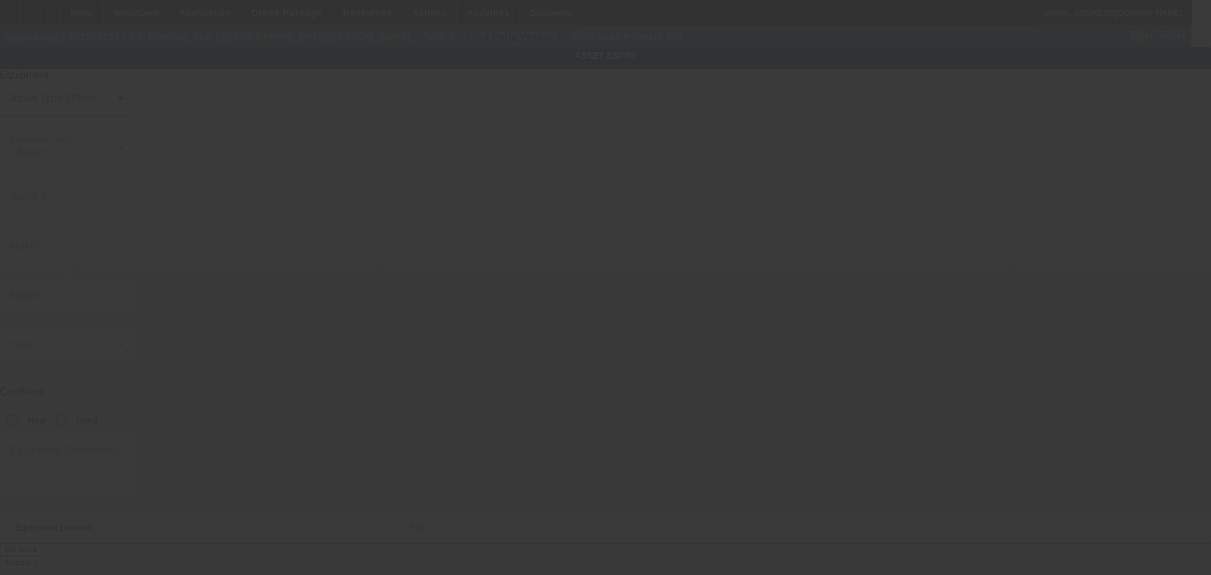
type input "Peterbilt"
type input "567"
radio input "true"
type input "[STREET_ADDRESS]"
type input "Gunnison"
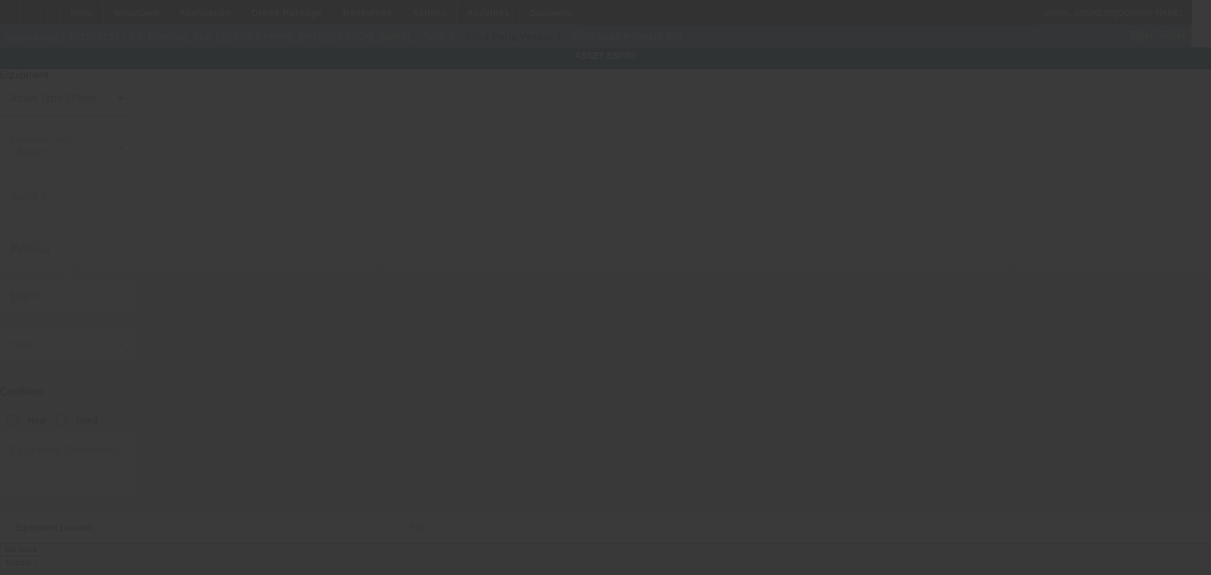
type input "81230"
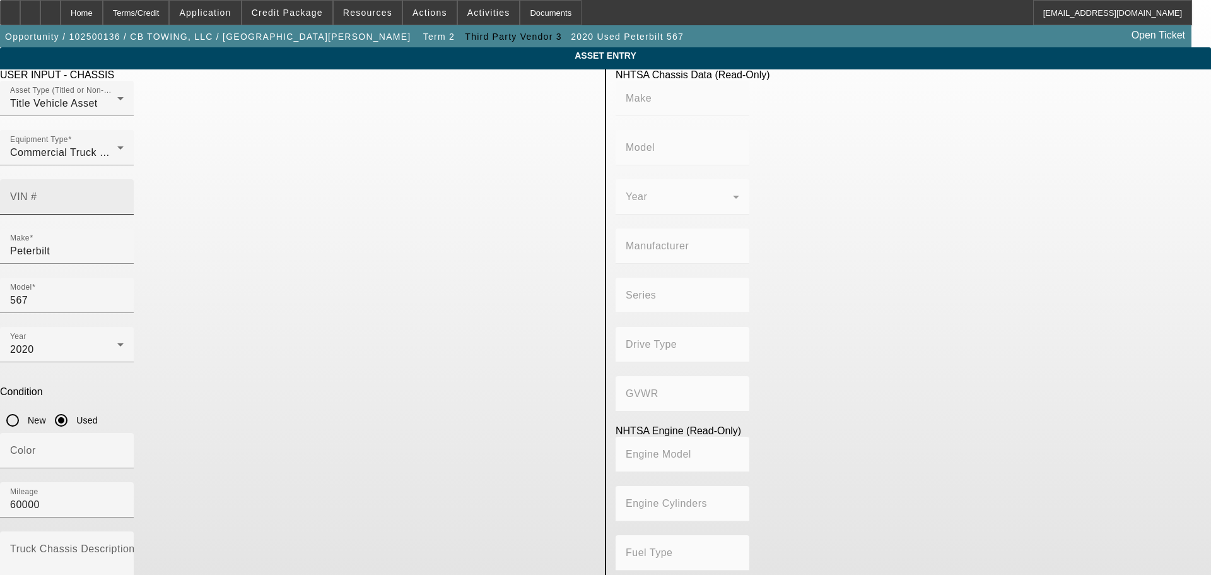
drag, startPoint x: 444, startPoint y: 172, endPoint x: 456, endPoint y: 172, distance: 12.6
click at [37, 191] on mat-label "VIN #" at bounding box center [23, 196] width 27 height 11
click at [124, 194] on input "VIN #" at bounding box center [67, 201] width 114 height 15
paste input "[US_VEHICLE_IDENTIFICATION_NUMBER]"
type input "[US_VEHICLE_IDENTIFICATION_NUMBER]"
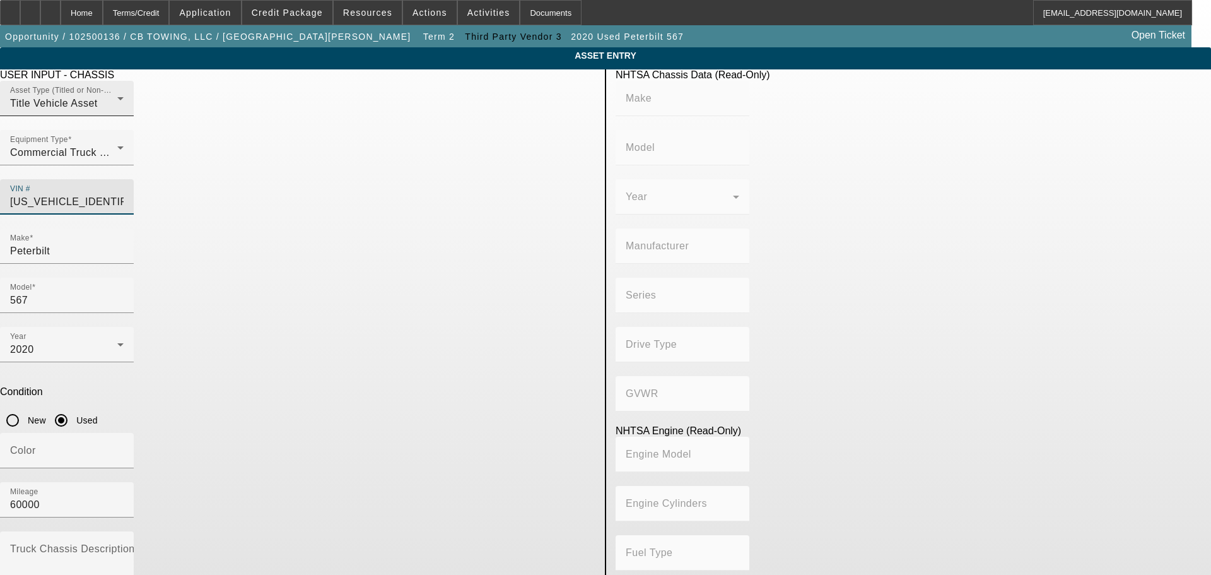
type input "PETERBILT"
type input "567"
type input "PETERBILT MOTORS COMPANY"
type input "6x4"
type input "Class 8: 33,001 lb and above (14,969 kg and above)"
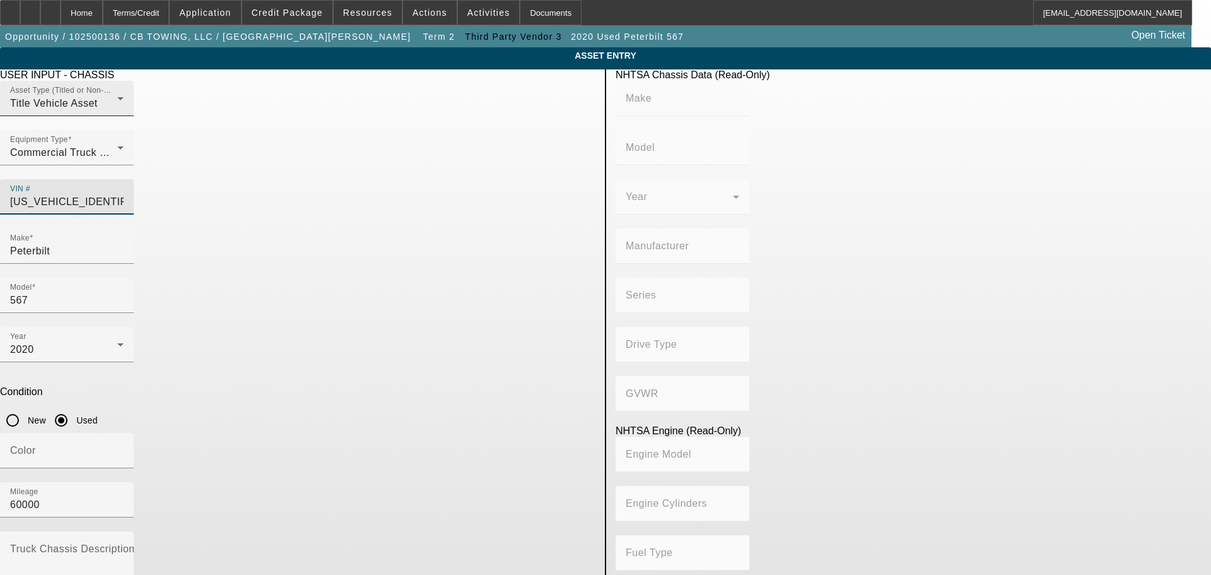
type input "MX/MX-13"
type input "6"
type input "Diesel"
type input "787.20629882204"
type input "12.9"
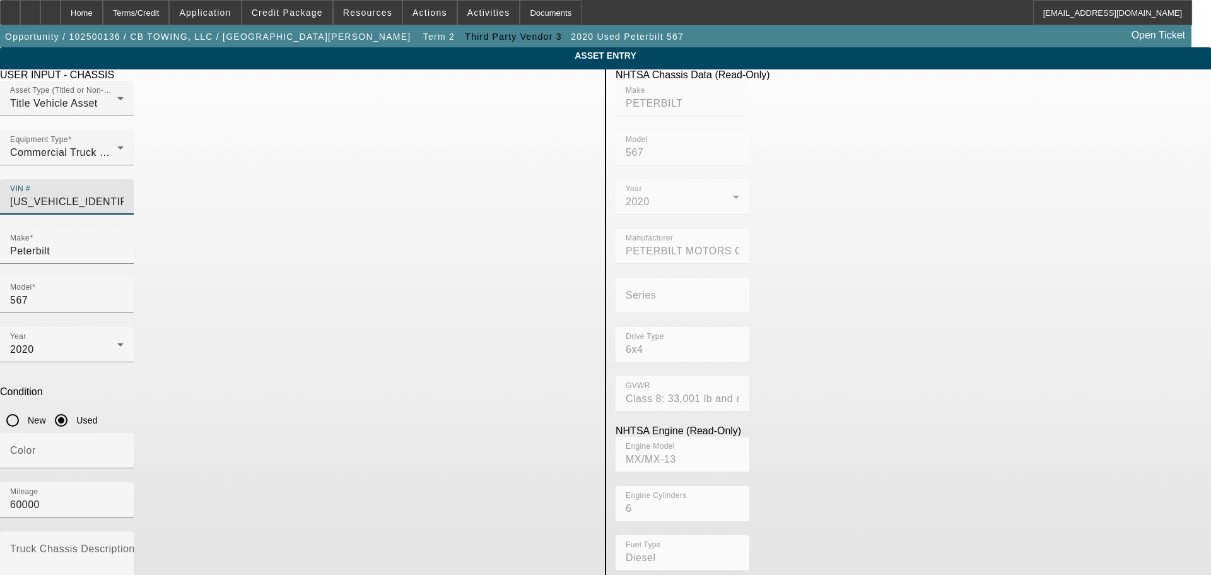
type input "[US_VEHICLE_IDENTIFICATION_NUMBER]"
type input "PETERBILT"
type input "567"
type input "PETERBILT MOTORS COMPANY"
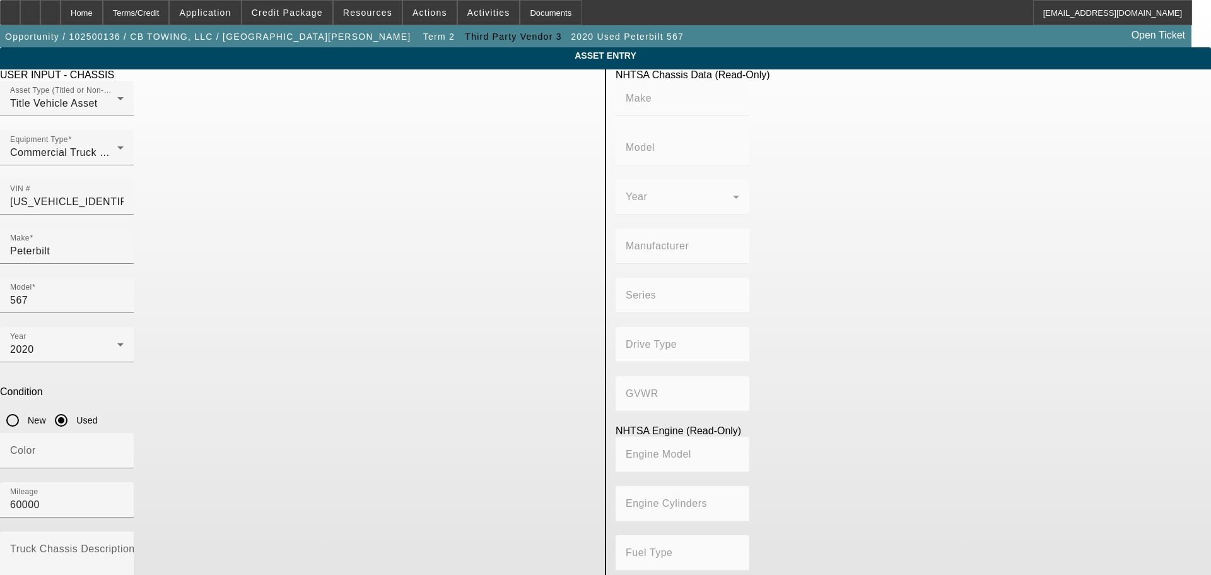
type input "6x4"
type input "Class 8: 33,001 lb and above (14,969 kg and above)"
type input "MX/MX-13"
type input "6"
type input "Diesel"
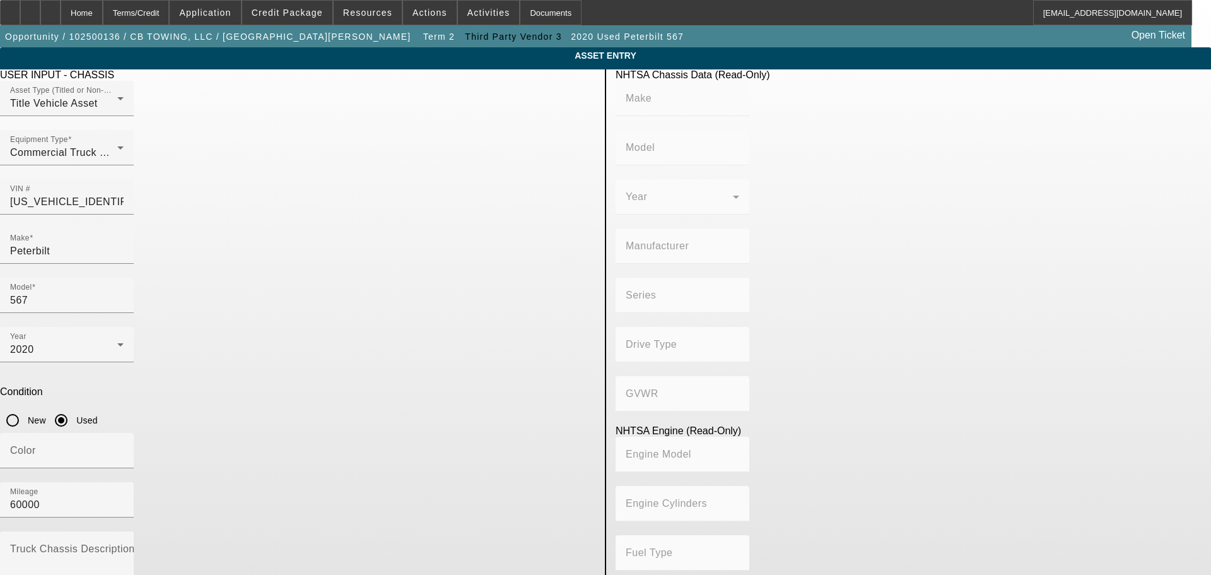
type input "787.20629882204"
type input "12.9"
click at [103, 15] on div "Home" at bounding box center [82, 12] width 42 height 25
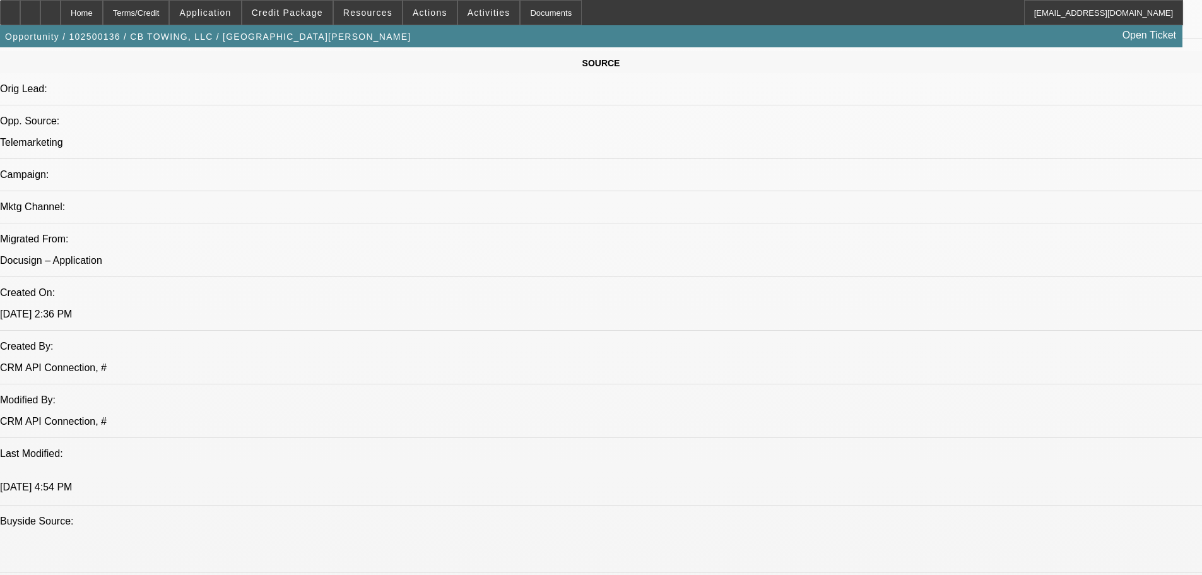
select select "0"
select select "6"
select select "0"
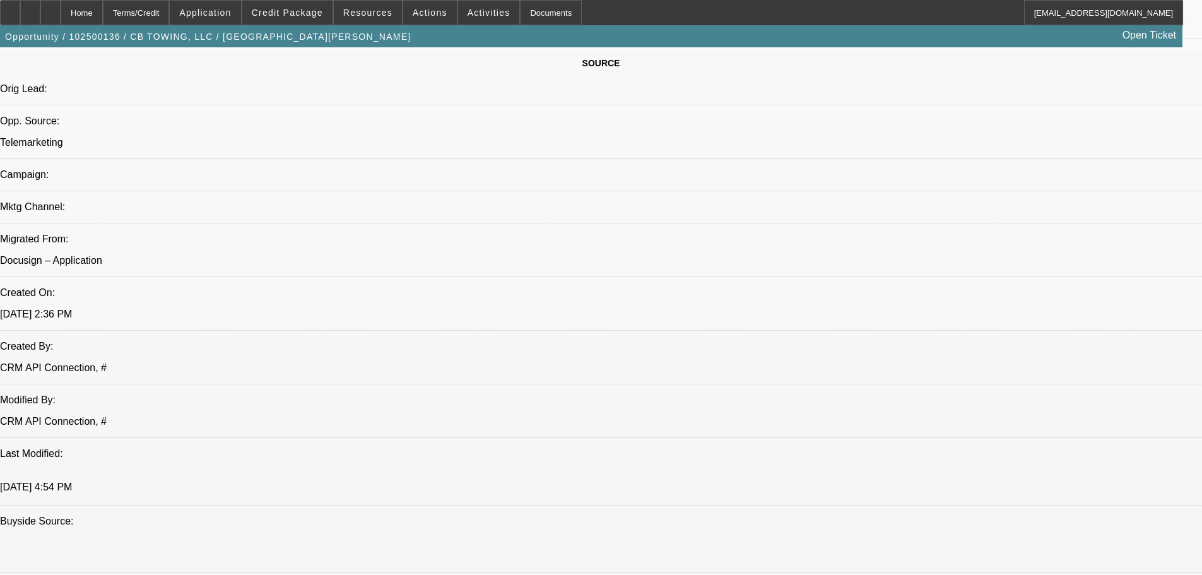
select select "0"
select select "6"
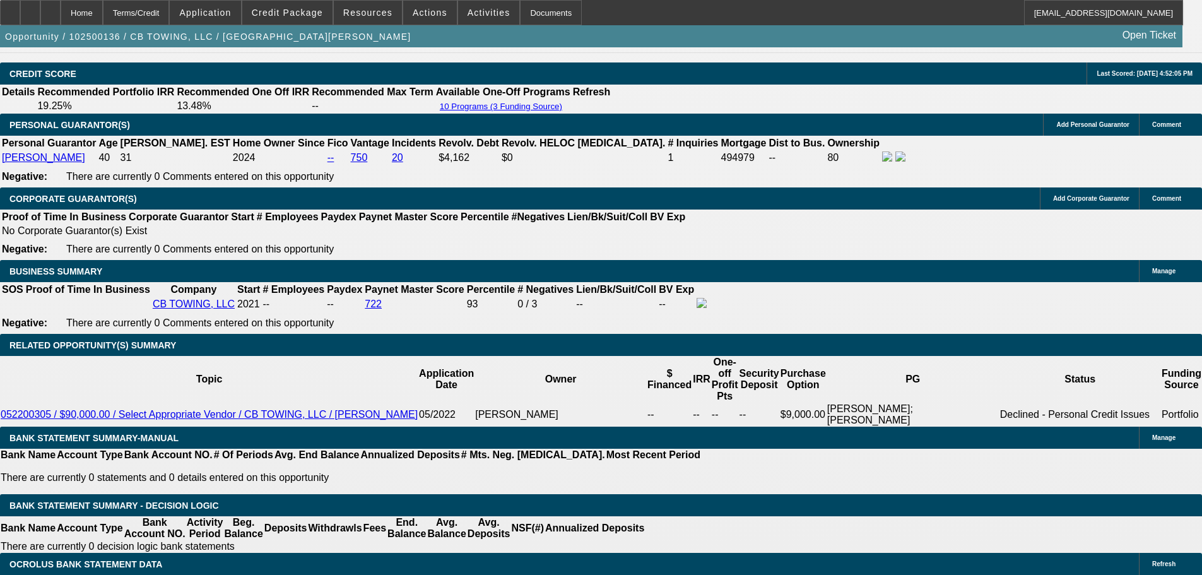
scroll to position [1830, 0]
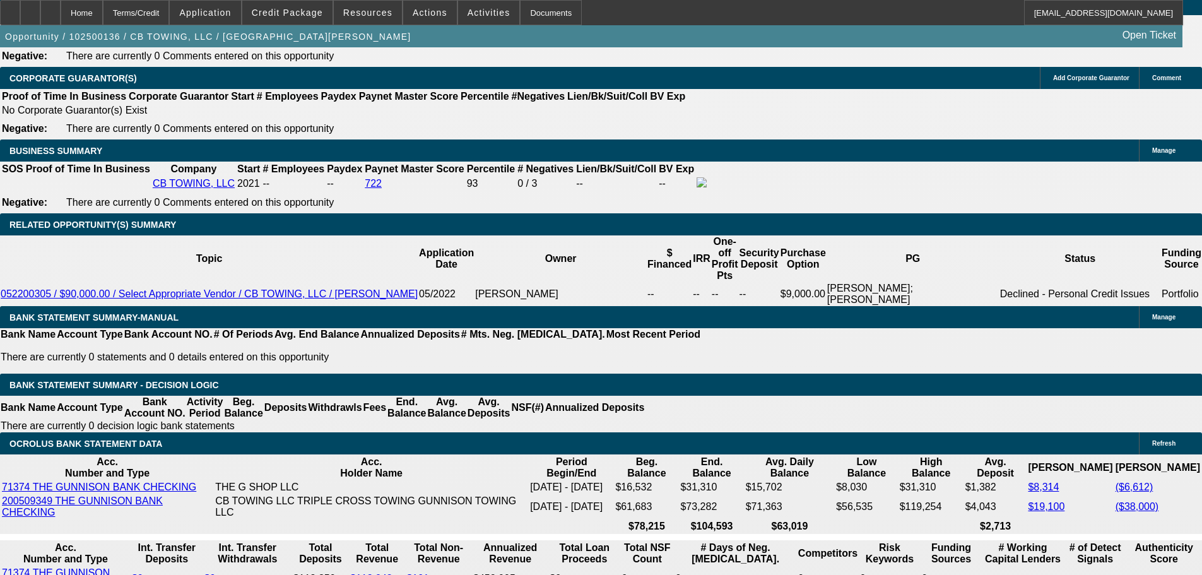
scroll to position [0, 0]
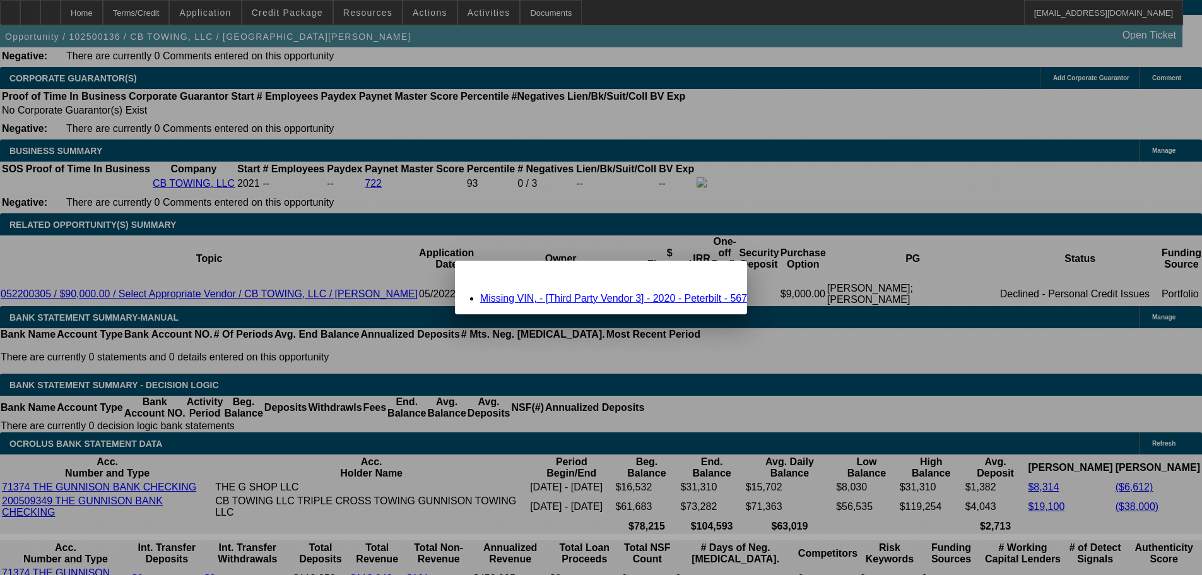
click at [632, 301] on link "Missing VIN, - [Third Party Vendor 3] - 2020 - Peterbilt - 567" at bounding box center [613, 298] width 267 height 11
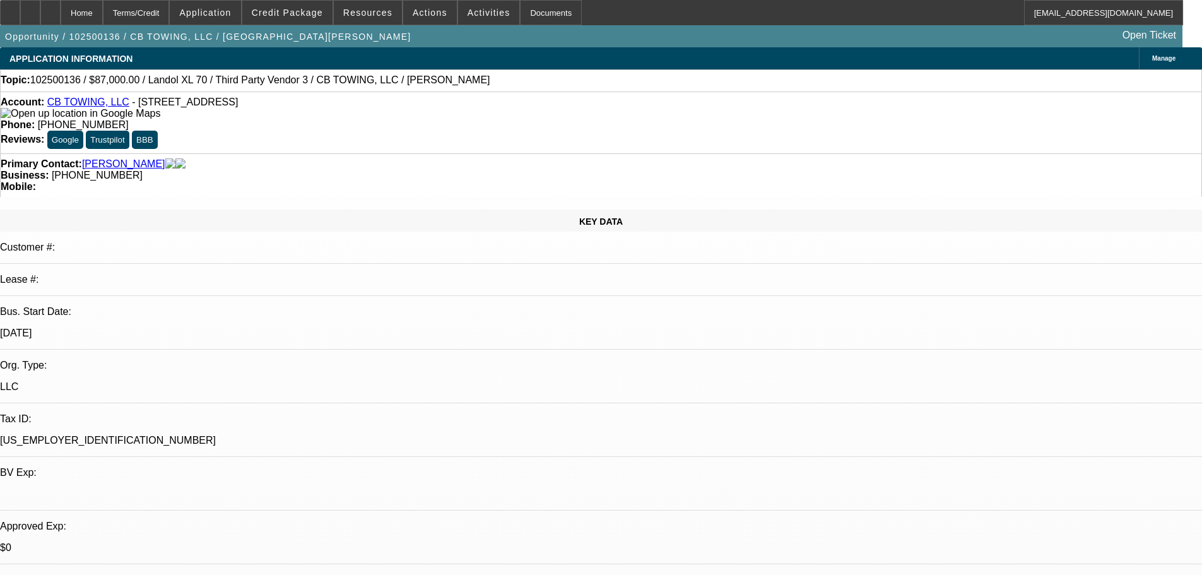
scroll to position [1933, 0]
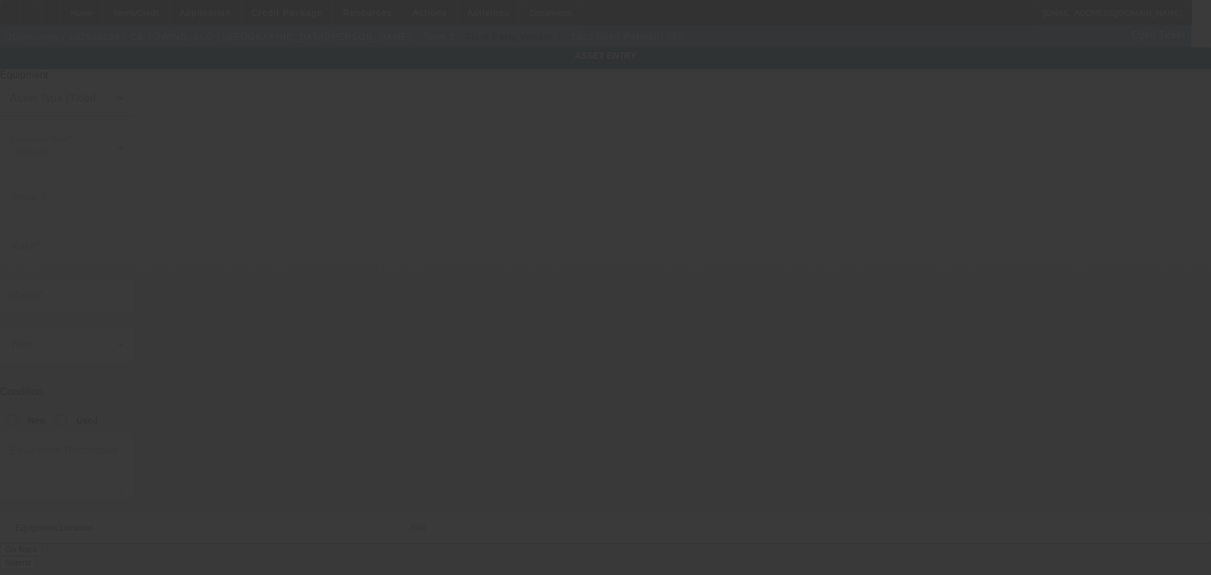
type input "Peterbilt"
type input "567"
radio input "true"
type input "[STREET_ADDRESS]"
type input "Gunnison"
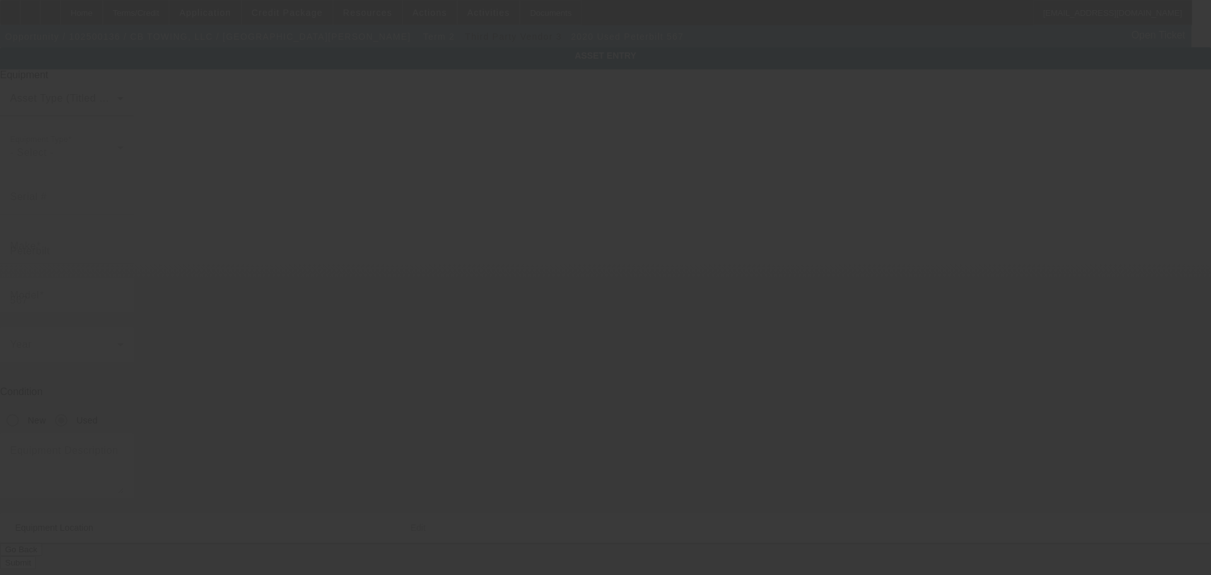
type input "81230"
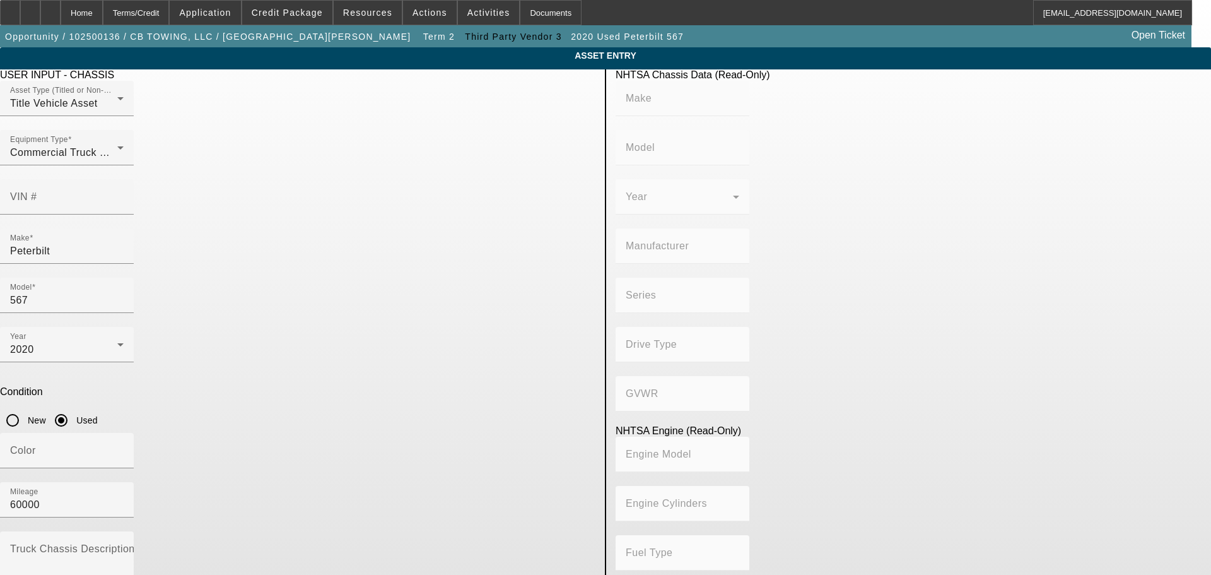
click at [1162, 15] on span "Delete asset" at bounding box center [1181, 11] width 38 height 7
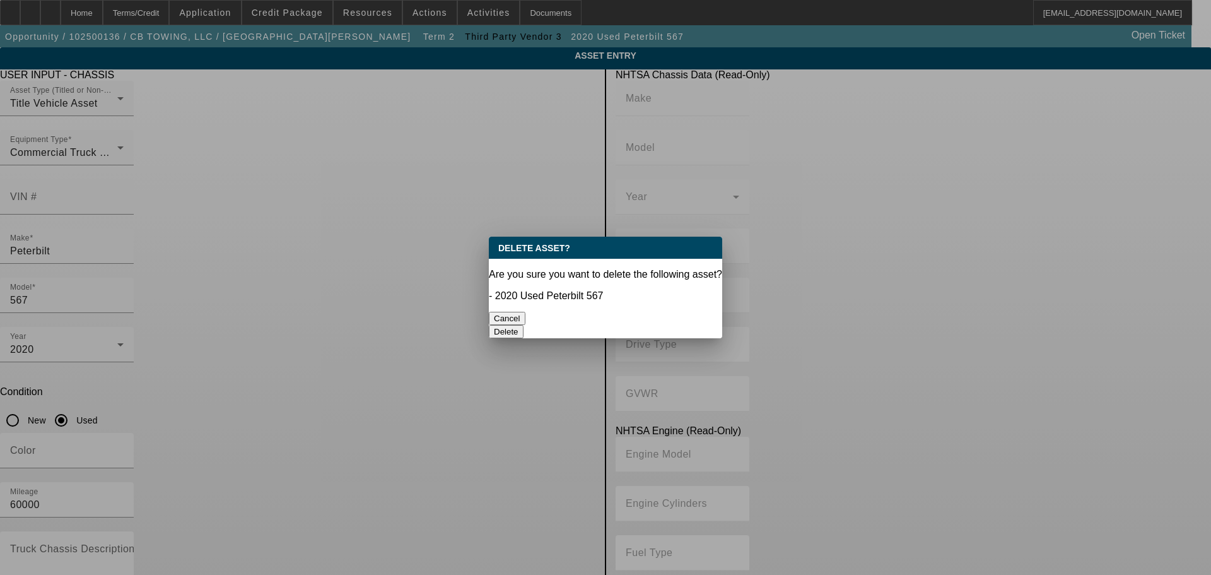
click at [524, 325] on button "Delete" at bounding box center [506, 331] width 35 height 13
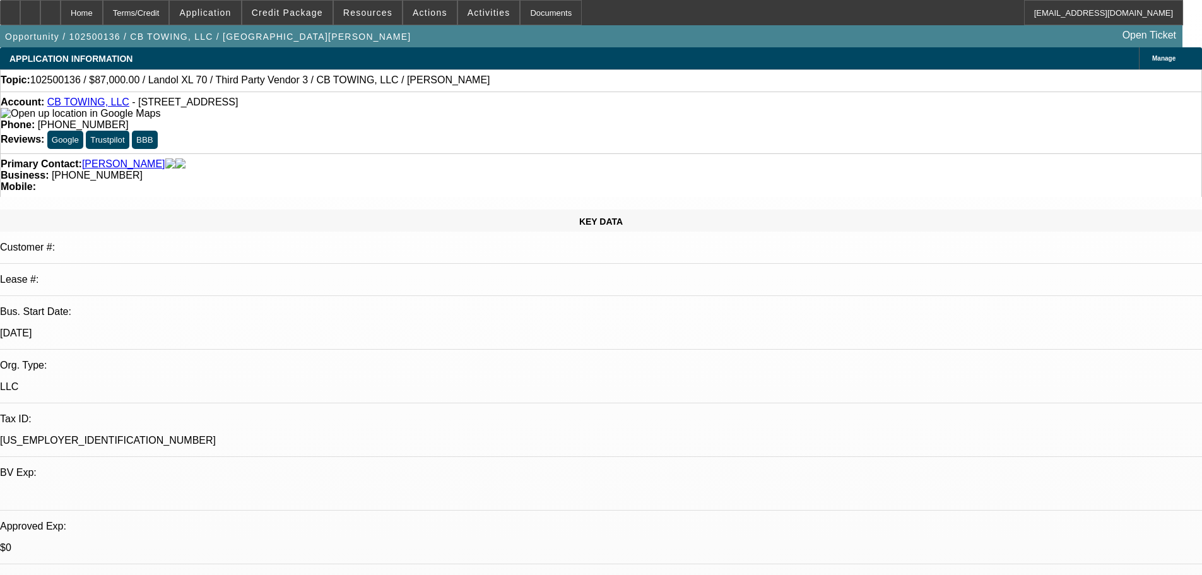
select select "0"
select select "6"
select select "0"
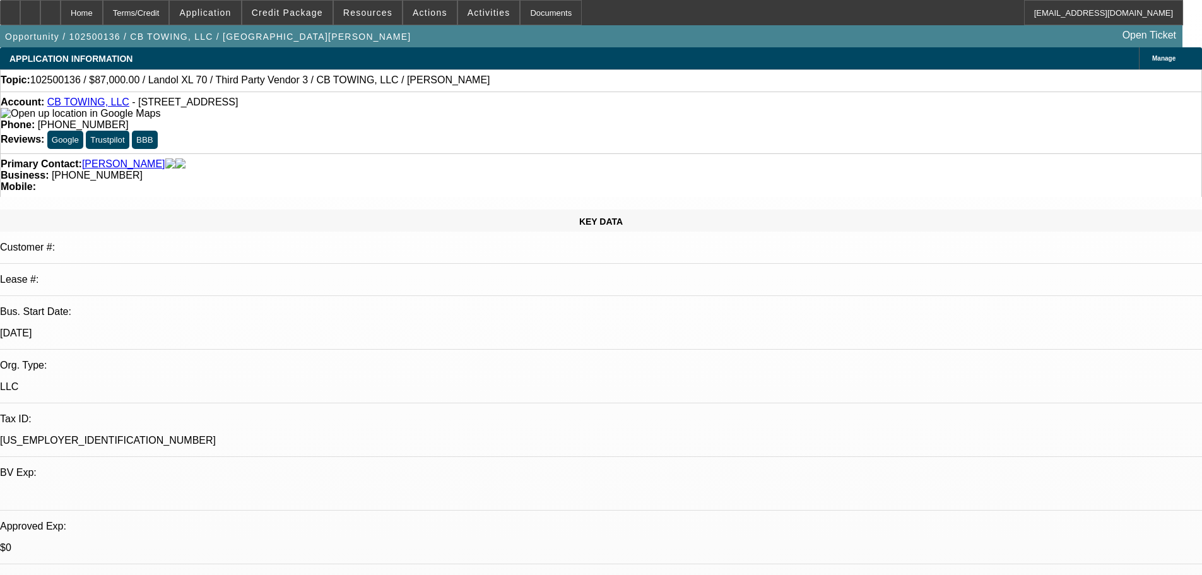
select select "0"
select select "6"
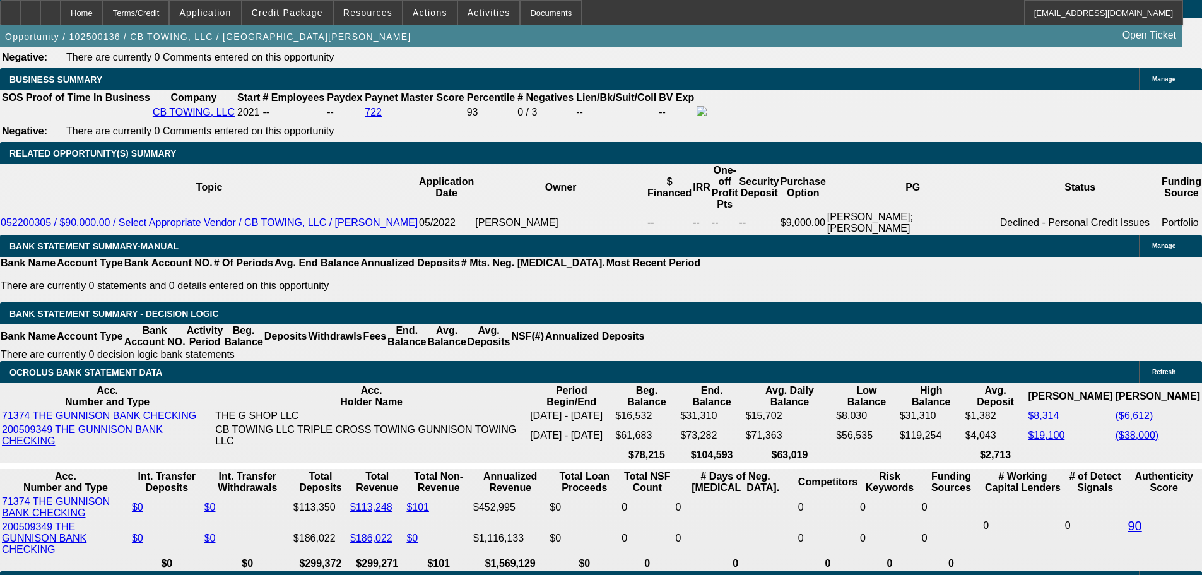
scroll to position [1893, 0]
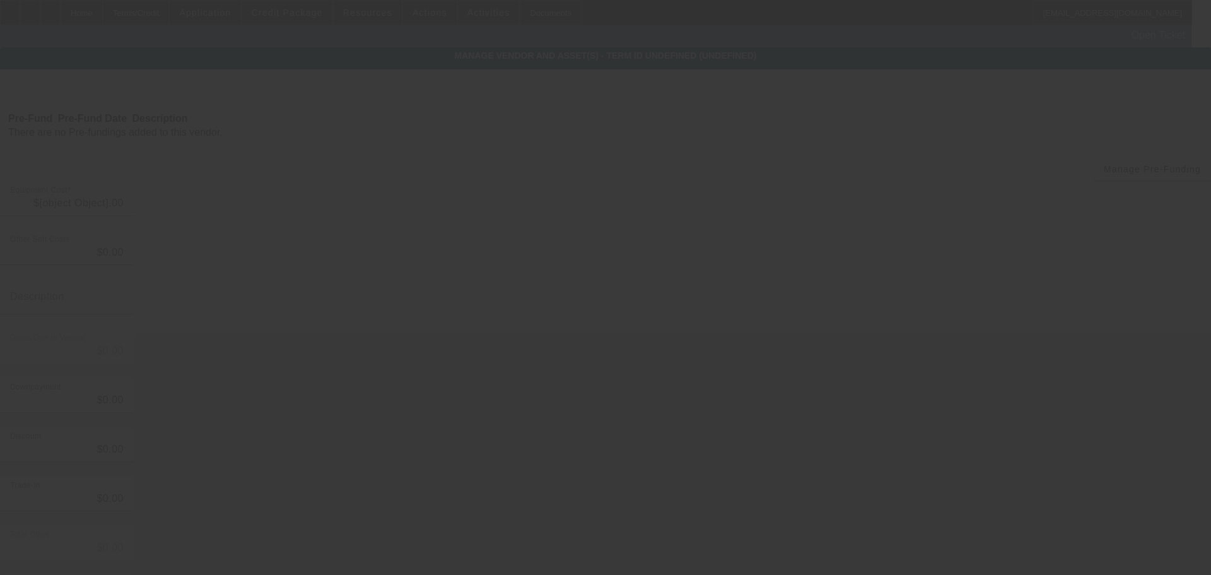
type input "$87,000.00"
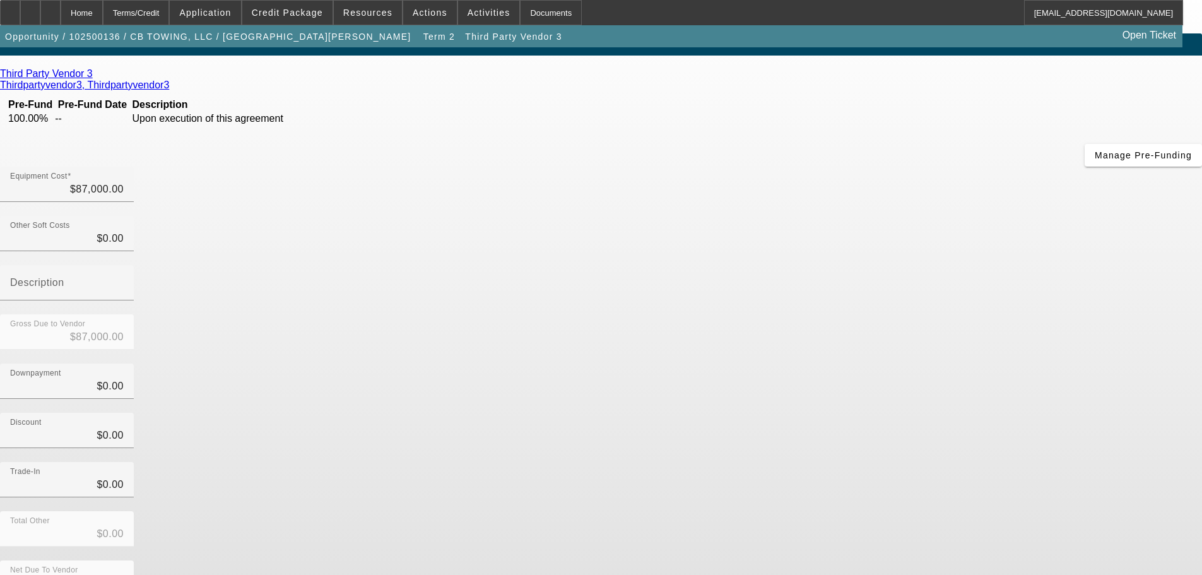
scroll to position [17, 0]
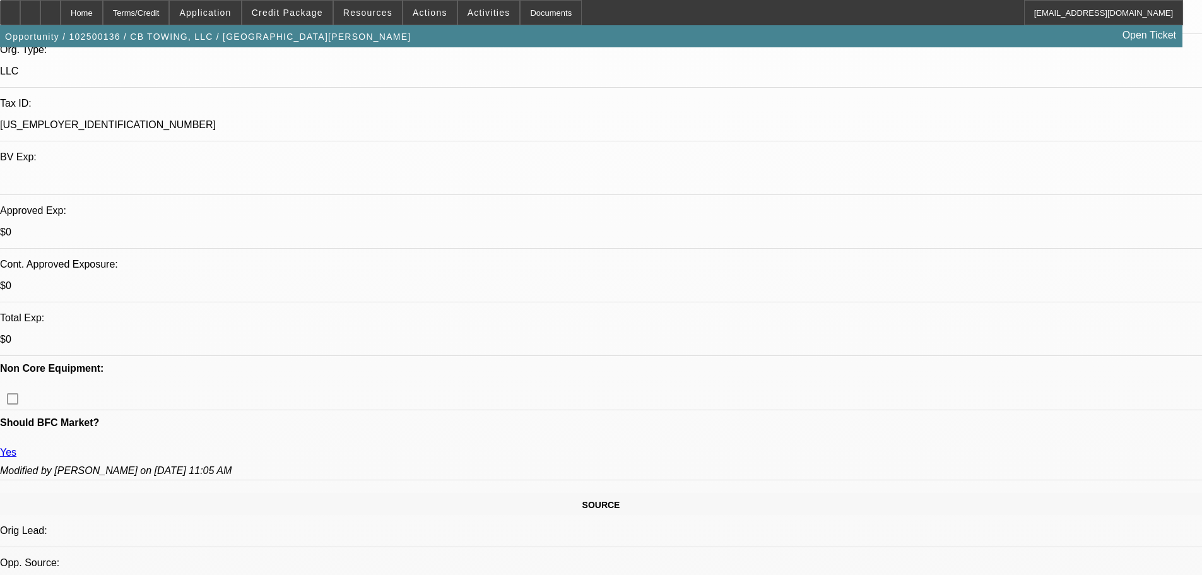
select select "0"
select select "6"
select select "0"
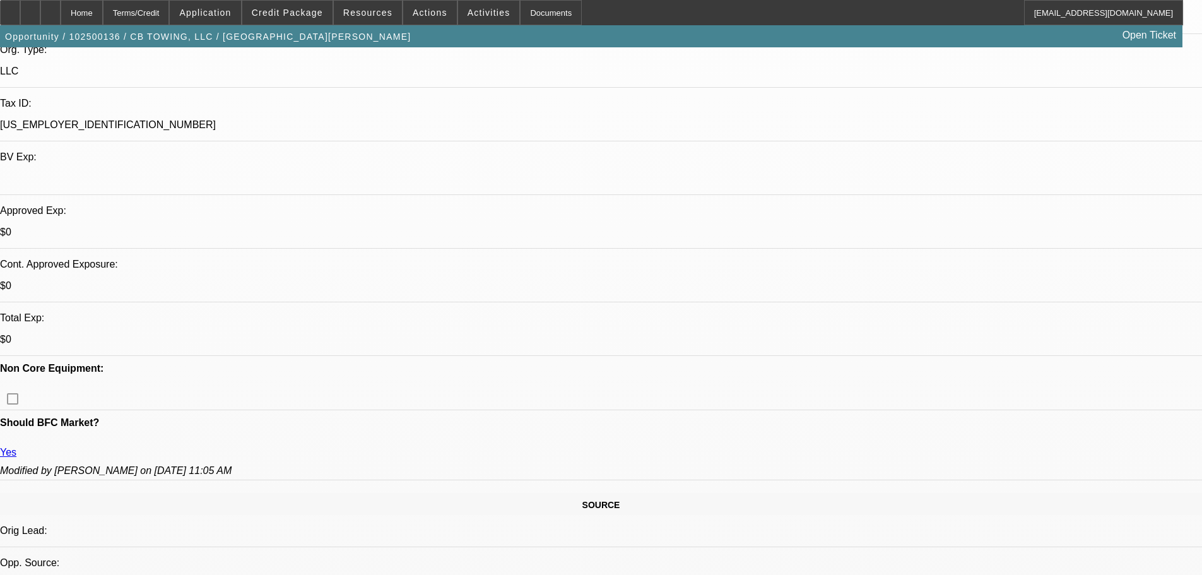
select select "0"
select select "6"
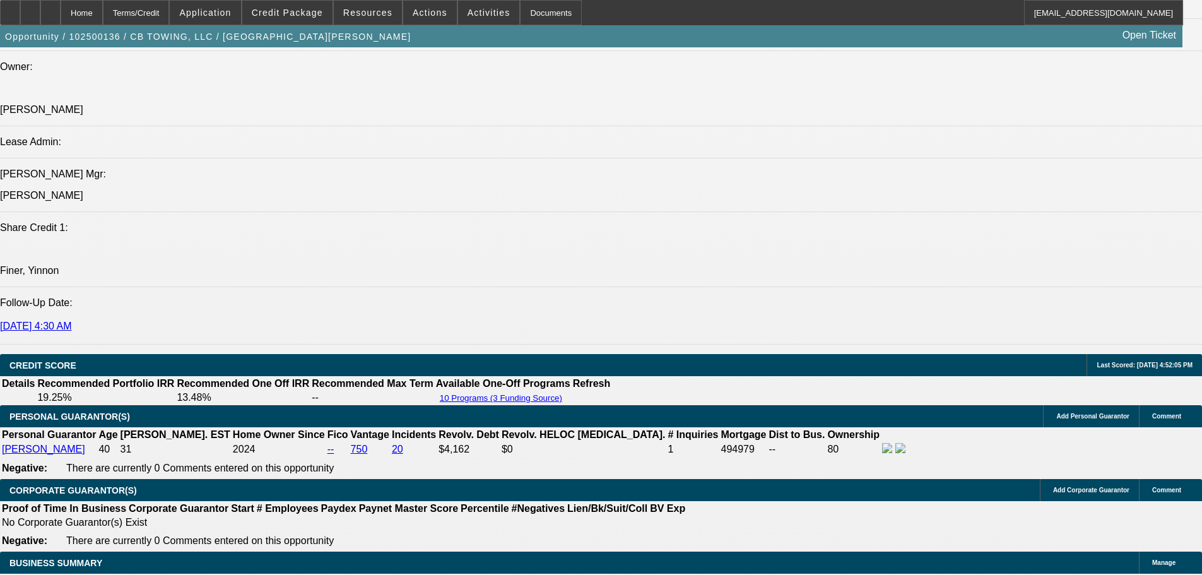
scroll to position [1704, 0]
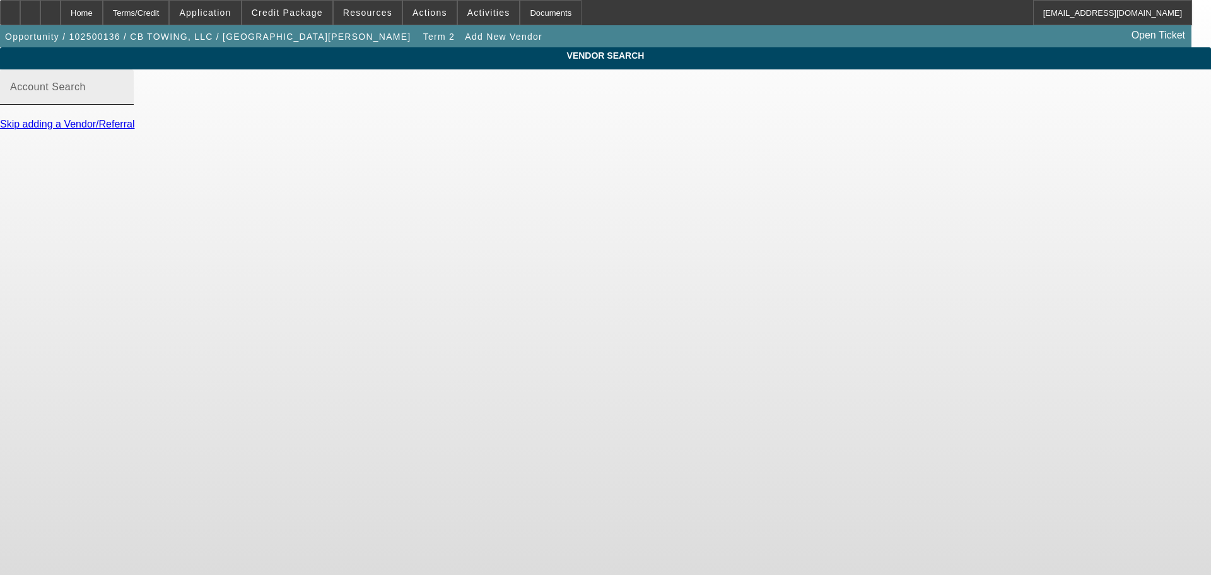
click at [124, 100] on input "Account Search" at bounding box center [67, 92] width 114 height 15
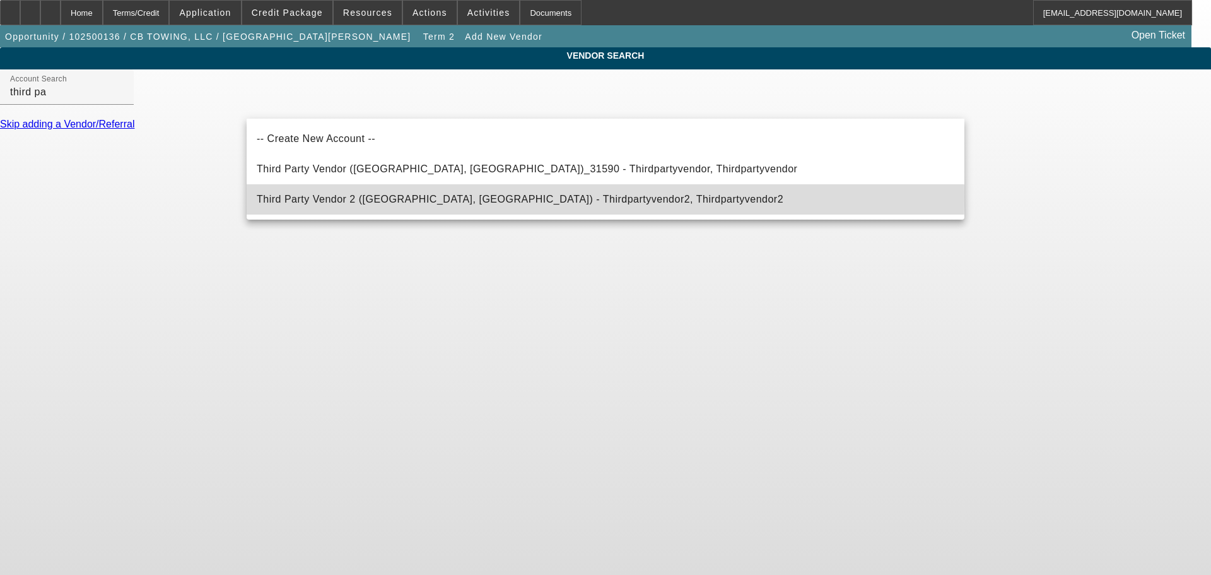
click at [377, 196] on span "Third Party Vendor 2 ([GEOGRAPHIC_DATA], [GEOGRAPHIC_DATA]) - Thirdpartyvendor2…" at bounding box center [520, 199] width 527 height 11
type input "Third Party Vendor 2 ([GEOGRAPHIC_DATA], [GEOGRAPHIC_DATA]) - Thirdpartyvendor2…"
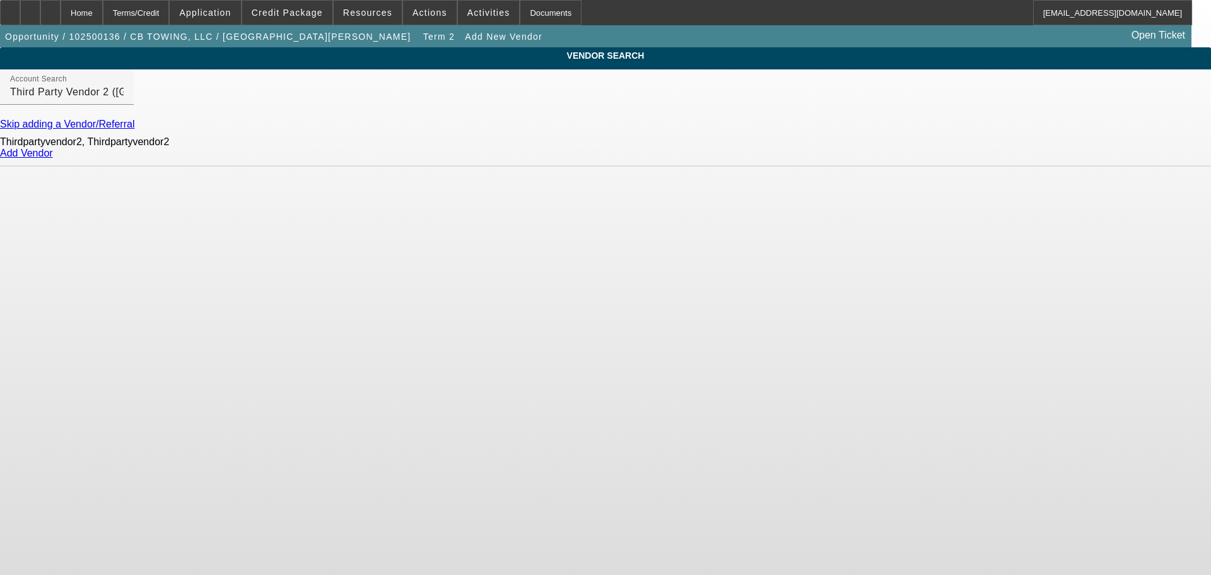
click at [53, 158] on link "Add Vendor" at bounding box center [26, 153] width 53 height 11
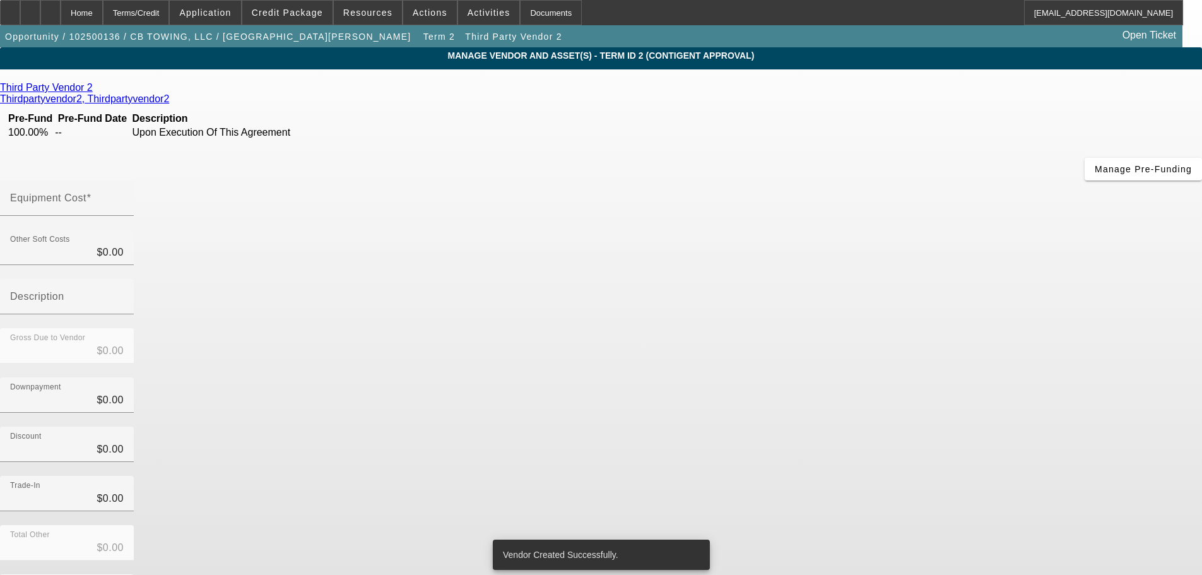
scroll to position [12, 0]
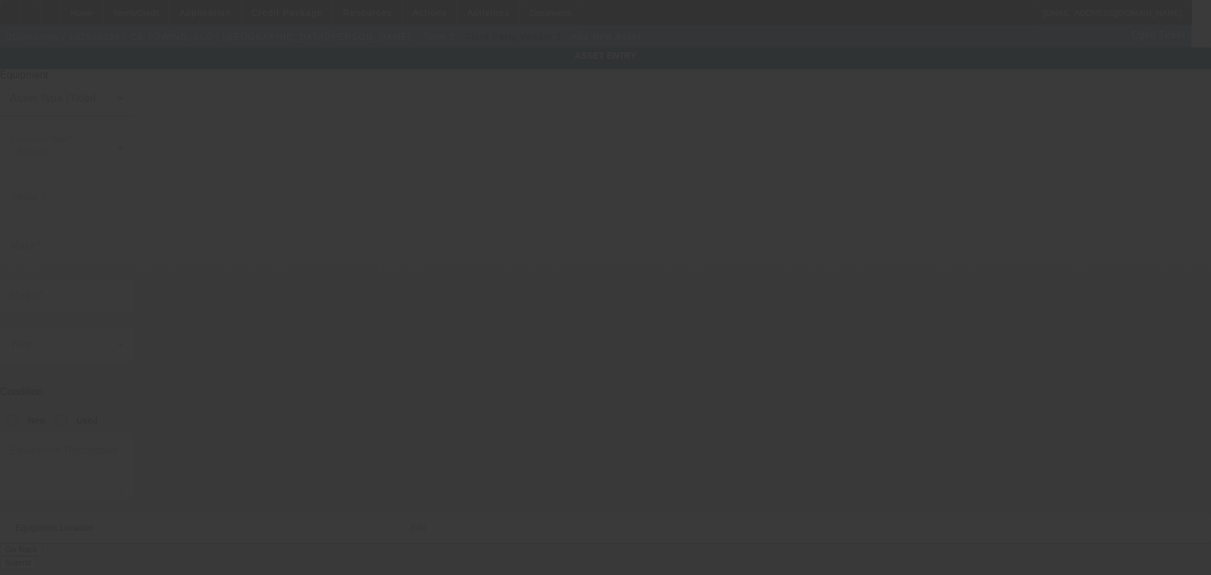
type input "[STREET_ADDRESS]"
type input "Gunnison"
type input "81230"
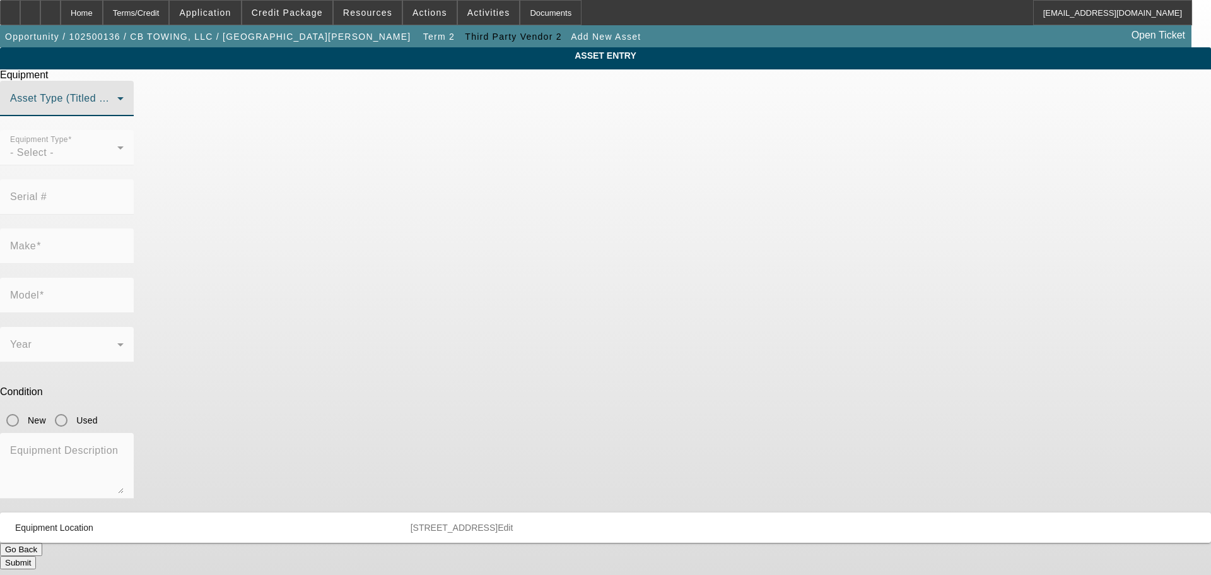
click at [117, 111] on span at bounding box center [63, 103] width 107 height 15
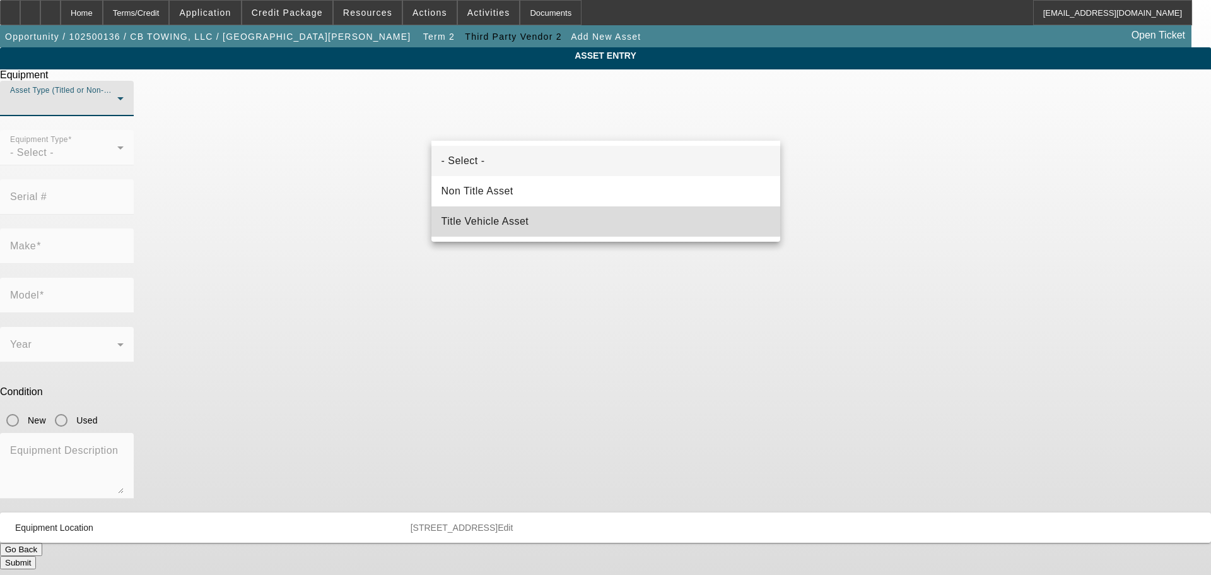
click at [503, 216] on span "Title Vehicle Asset" at bounding box center [486, 221] width 88 height 15
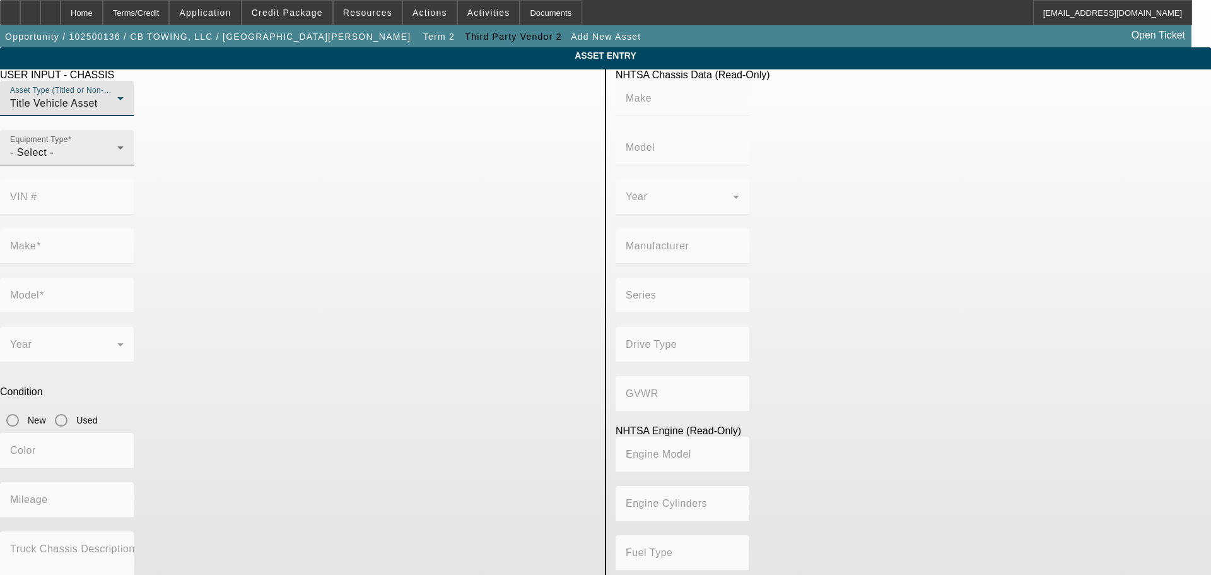
click at [124, 165] on div "Equipment Type - Select -" at bounding box center [67, 147] width 114 height 35
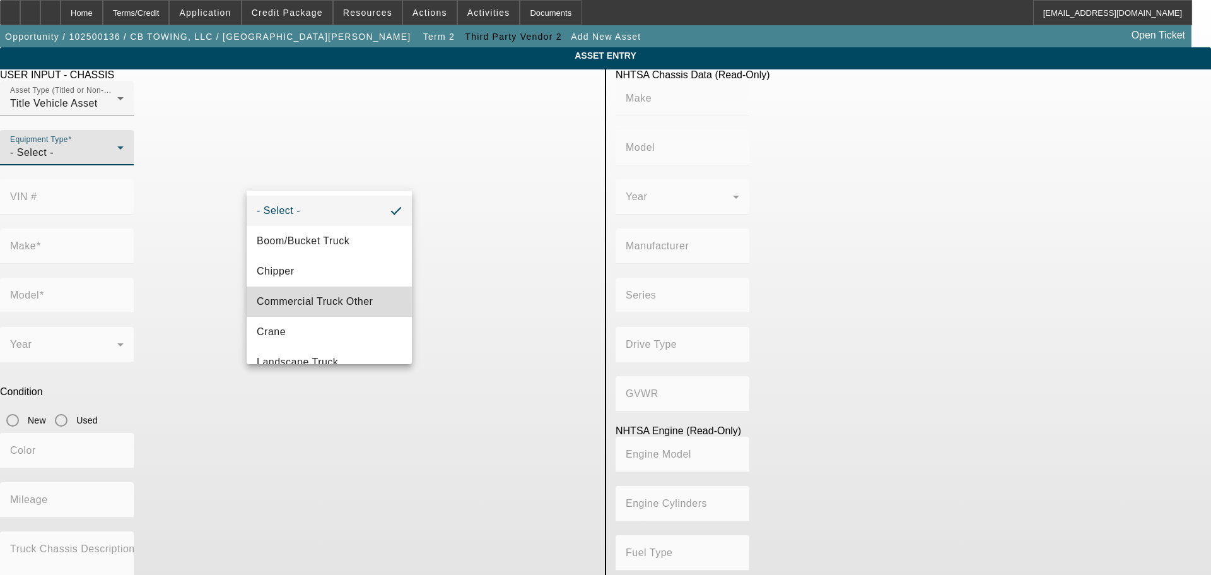
click at [356, 295] on span "Commercial Truck Other" at bounding box center [315, 301] width 116 height 15
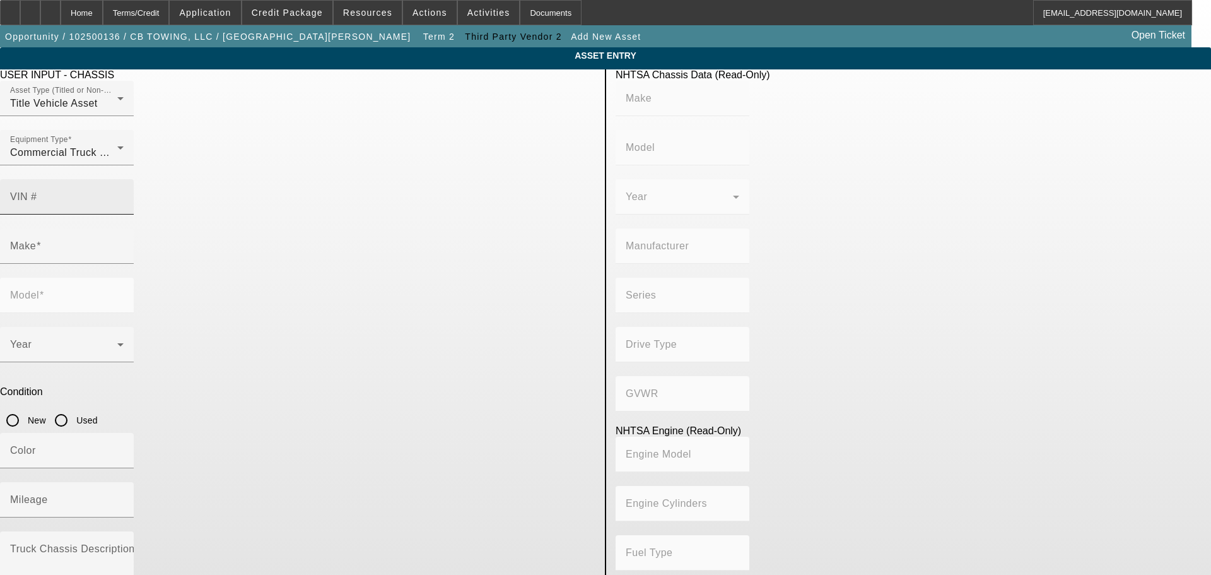
drag, startPoint x: 440, startPoint y: 175, endPoint x: 448, endPoint y: 175, distance: 7.6
click at [37, 191] on mat-label "VIN #" at bounding box center [23, 196] width 27 height 11
click at [124, 194] on input "VIN #" at bounding box center [67, 201] width 114 height 15
paste input "[US_VEHICLE_IDENTIFICATION_NUMBER]"
type input "[US_VEHICLE_IDENTIFICATION_NUMBER]"
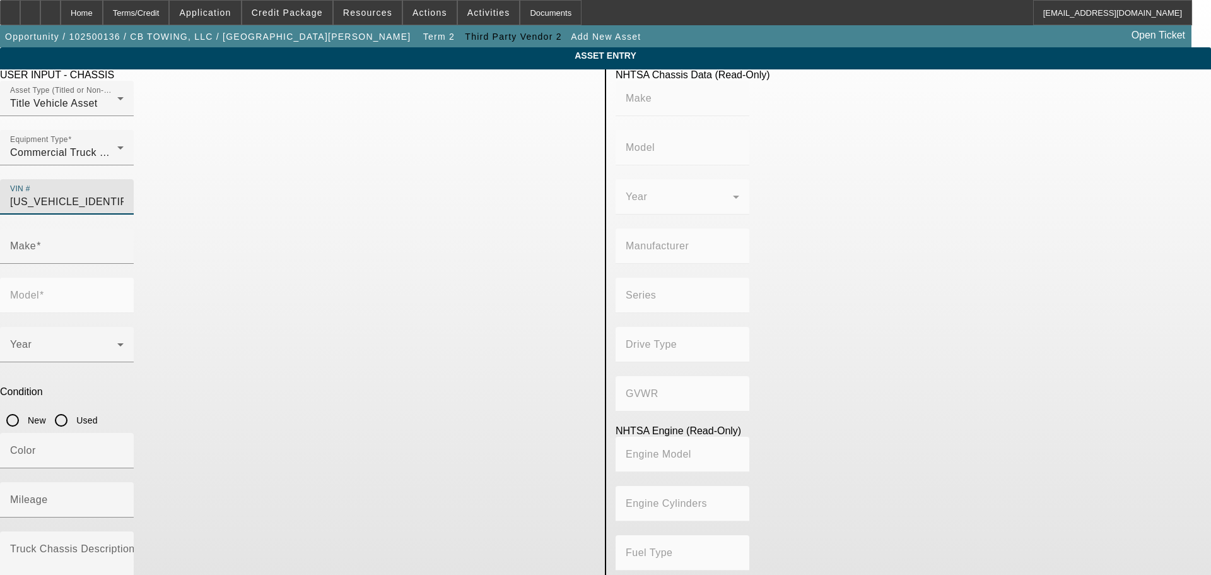
type input "PETERBILT"
type input "567"
type input "PETERBILT MOTORS COMPANY"
type input "6x4"
type input "Class 8: 33,001 lb and above (14,969 kg and above)"
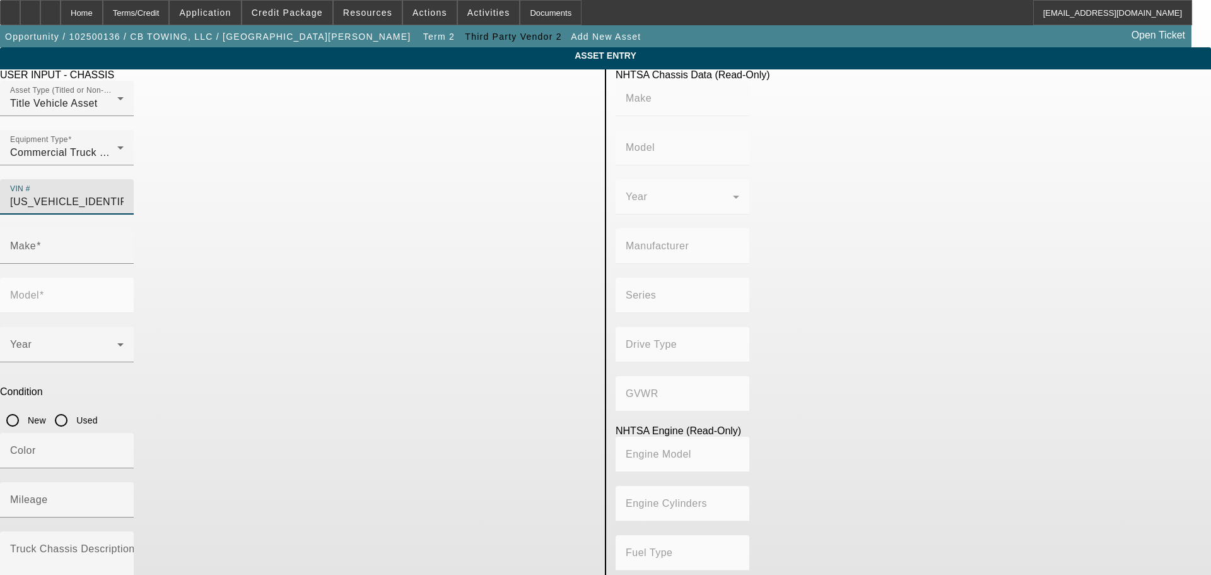
type input "MX/MX-13"
type input "6"
type input "Diesel"
type input "787.20629882204"
type input "12.9"
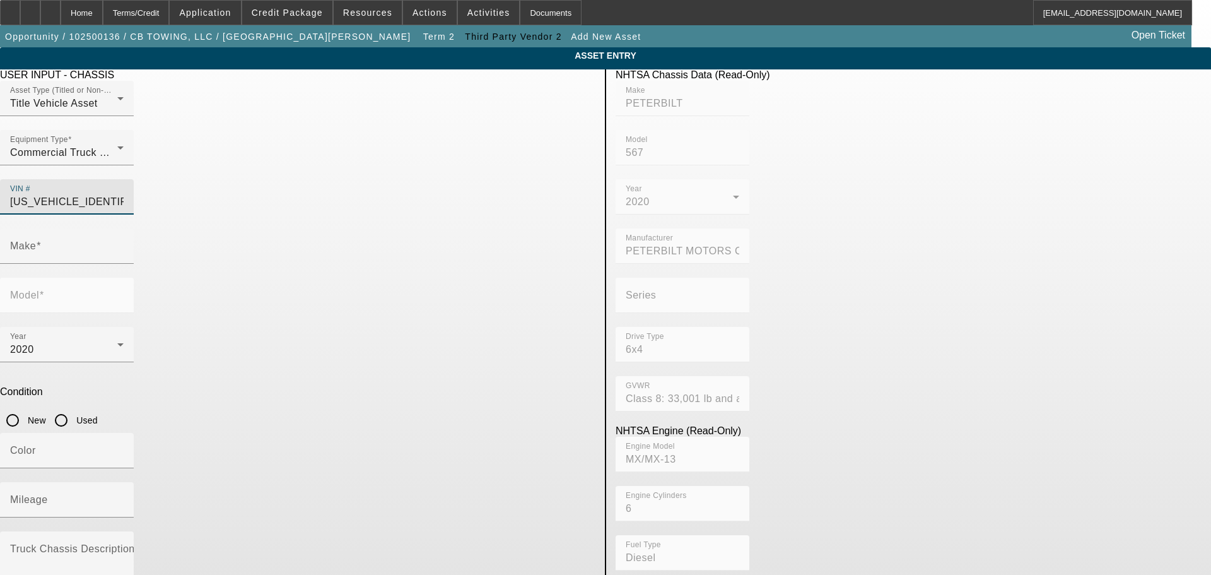
type input "PETERBILT"
type input "567"
type input "[US_VEHICLE_IDENTIFICATION_NUMBER]"
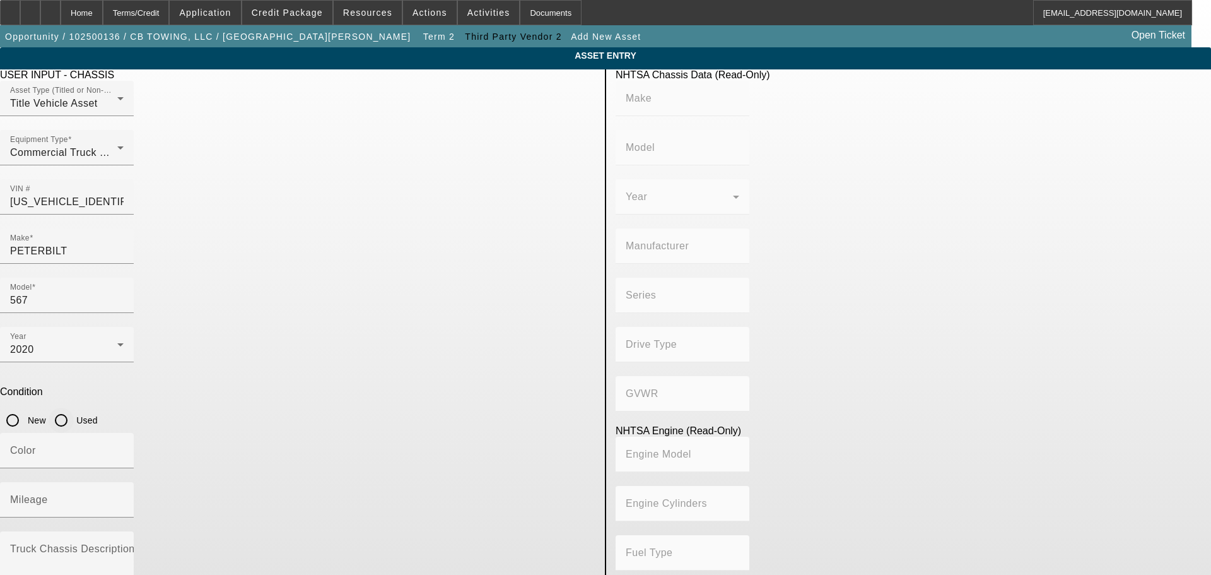
click at [74, 408] on input "Used" at bounding box center [61, 420] width 25 height 25
radio input "true"
type input "PETERBILT"
type input "567"
type input "PETERBILT MOTORS COMPANY"
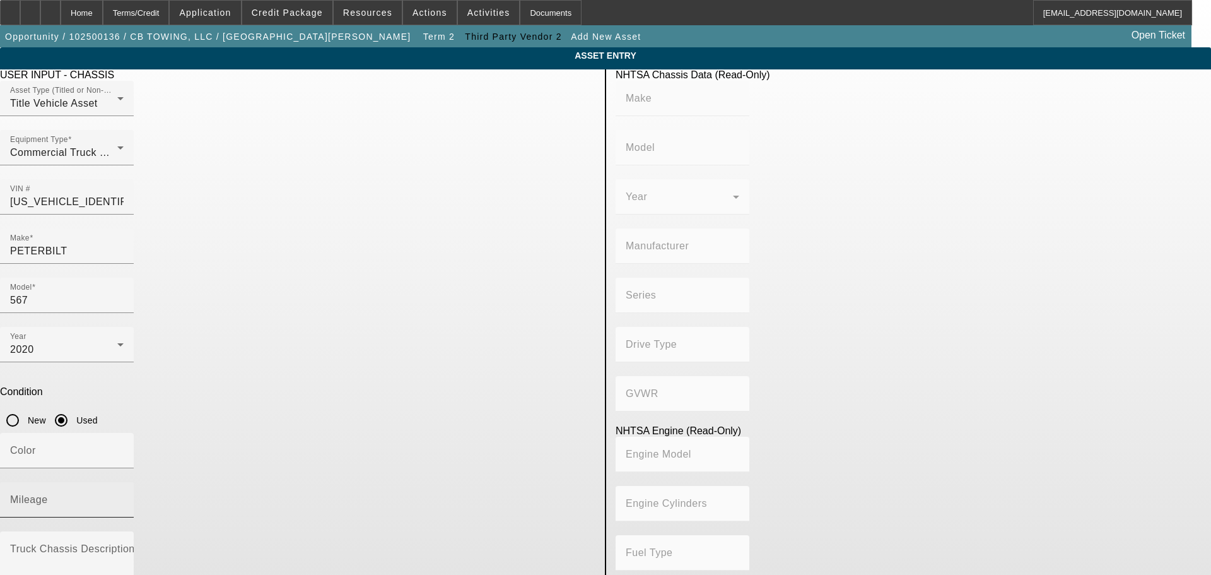
type input "6x4"
type input "Class 8: 33,001 lb and above (14,969 kg and above)"
type input "MX/MX-13"
type input "6"
type input "Diesel"
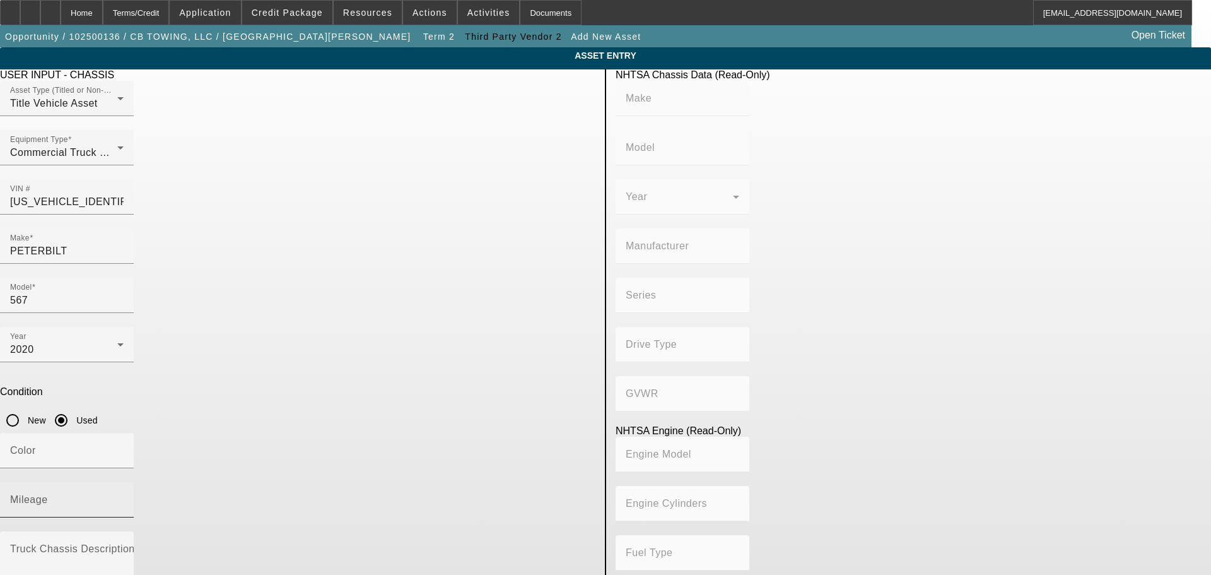
type input "787.20629882204"
type input "12.9"
click at [124, 497] on input "Mileage" at bounding box center [67, 504] width 114 height 15
type input "60000"
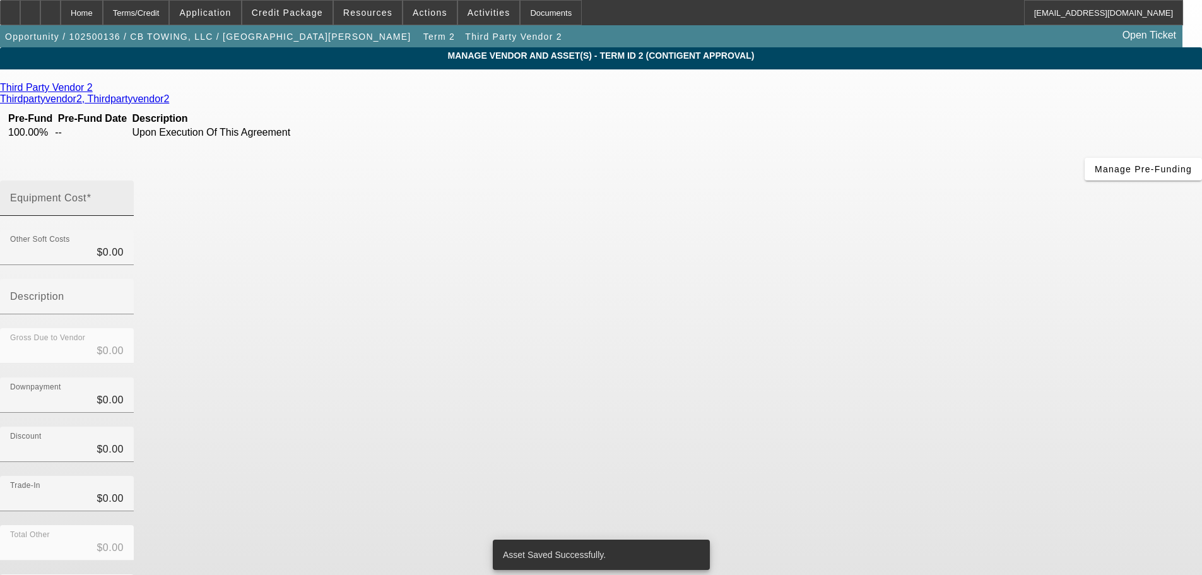
click at [124, 196] on input "Equipment Cost" at bounding box center [67, 203] width 114 height 15
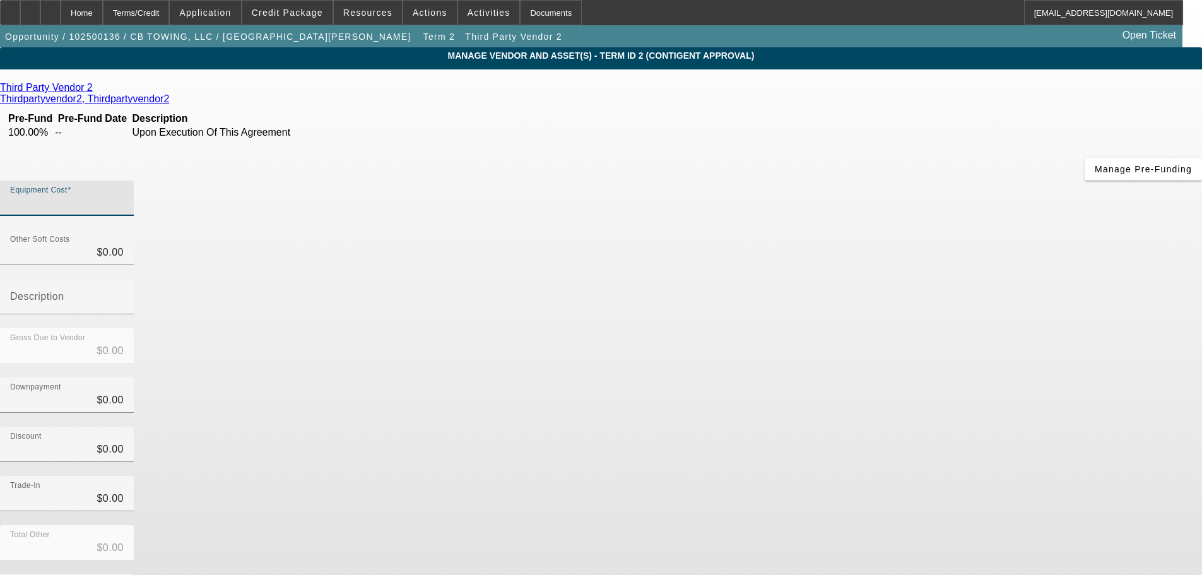
type input "4"
type input "$4.00"
type input "47"
type input "$47.00"
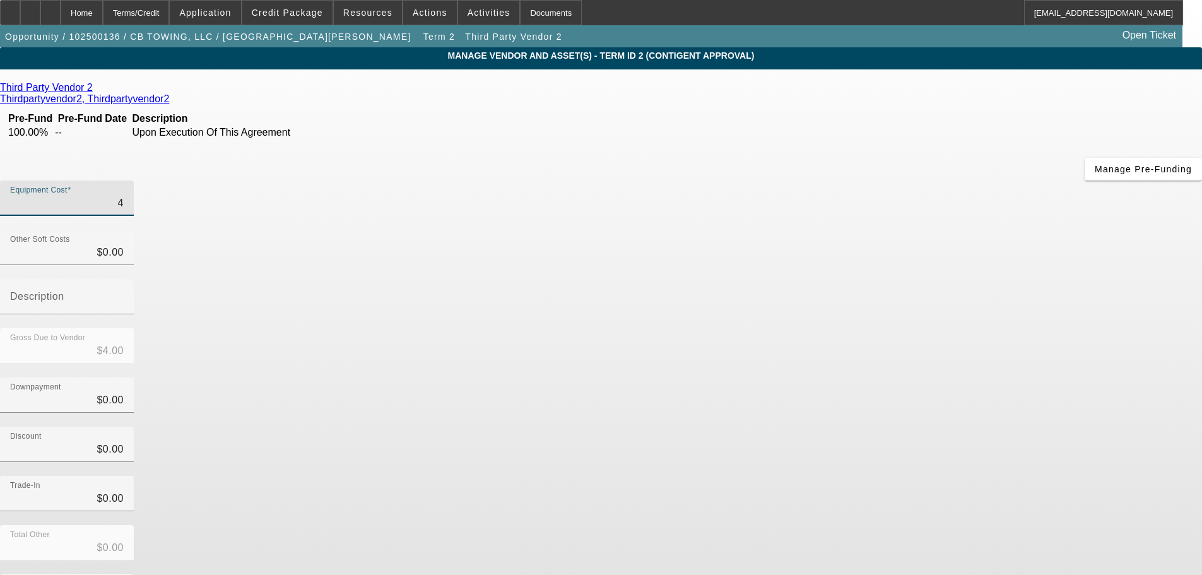
type input "$47.00"
type input "470"
type input "$470.00"
type input "4700"
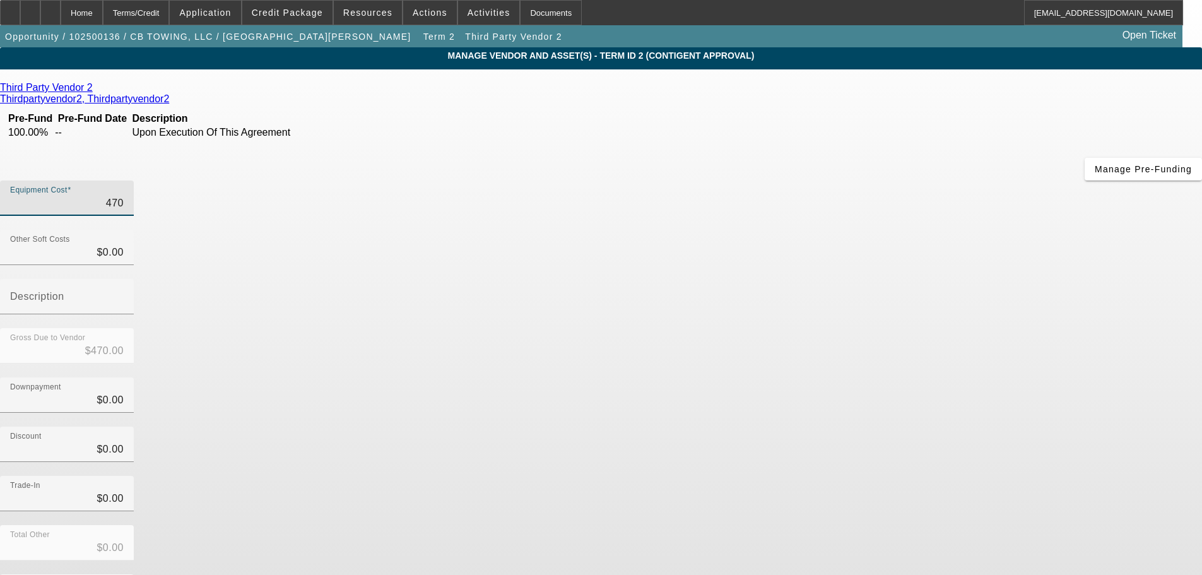
type input "$4,700.00"
type input "47000"
type input "$47,000.00"
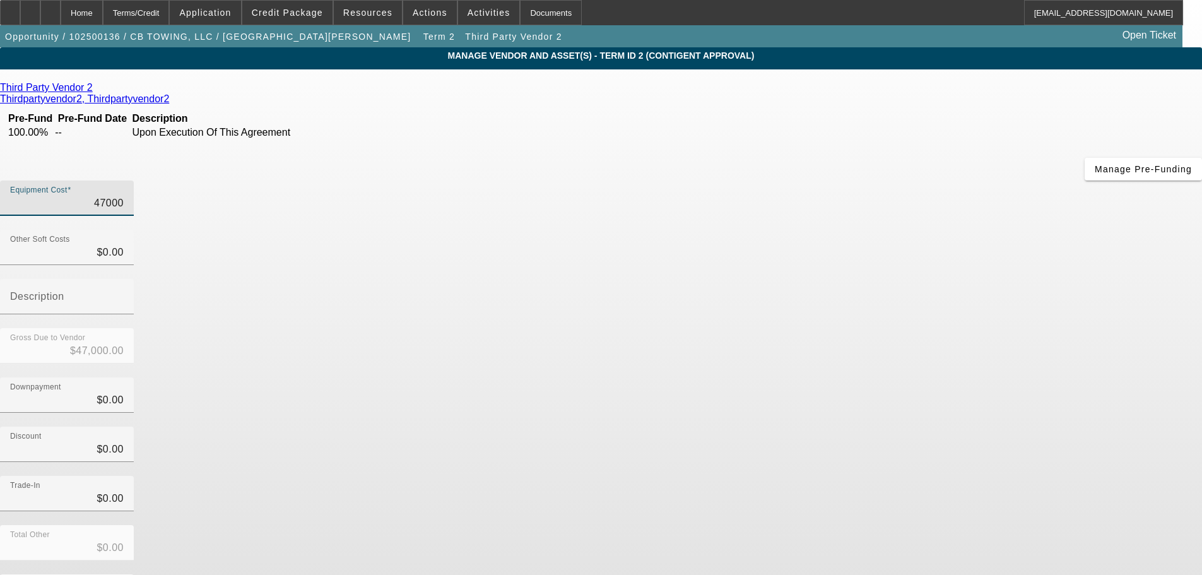
type input "$47,000.00"
click at [858, 427] on div "Discount $0.00" at bounding box center [601, 451] width 1202 height 49
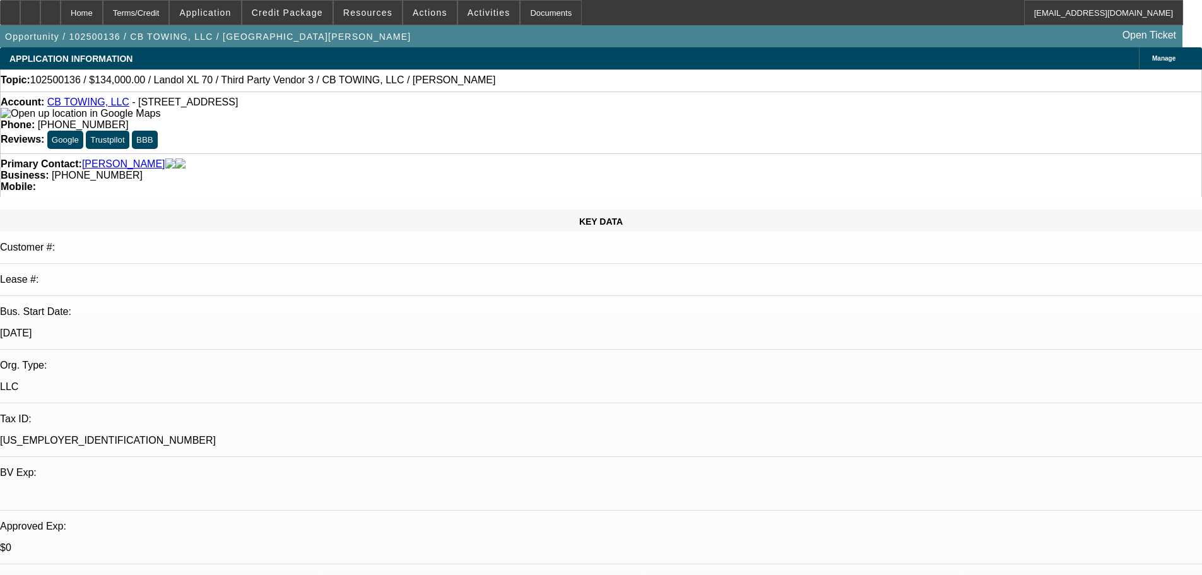
select select "0"
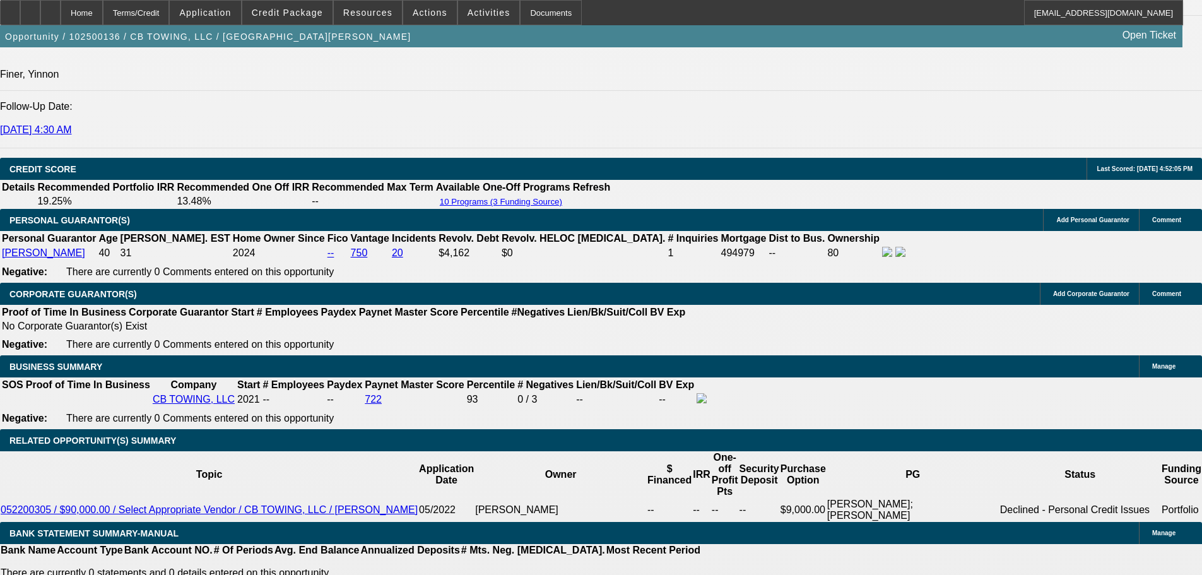
scroll to position [1704, 0]
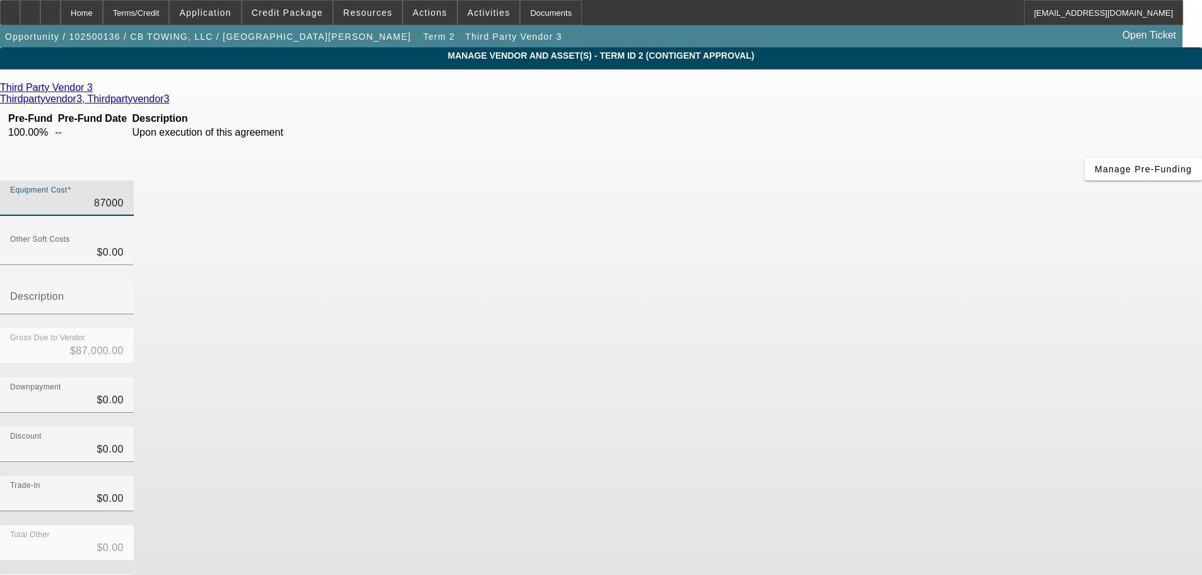
drag, startPoint x: 712, startPoint y: 108, endPoint x: 844, endPoint y: 99, distance: 132.8
click at [844, 180] on div "Equipment Cost 87000" at bounding box center [601, 204] width 1202 height 49
click at [871, 377] on div "Downpayment $0.00" at bounding box center [601, 401] width 1202 height 49
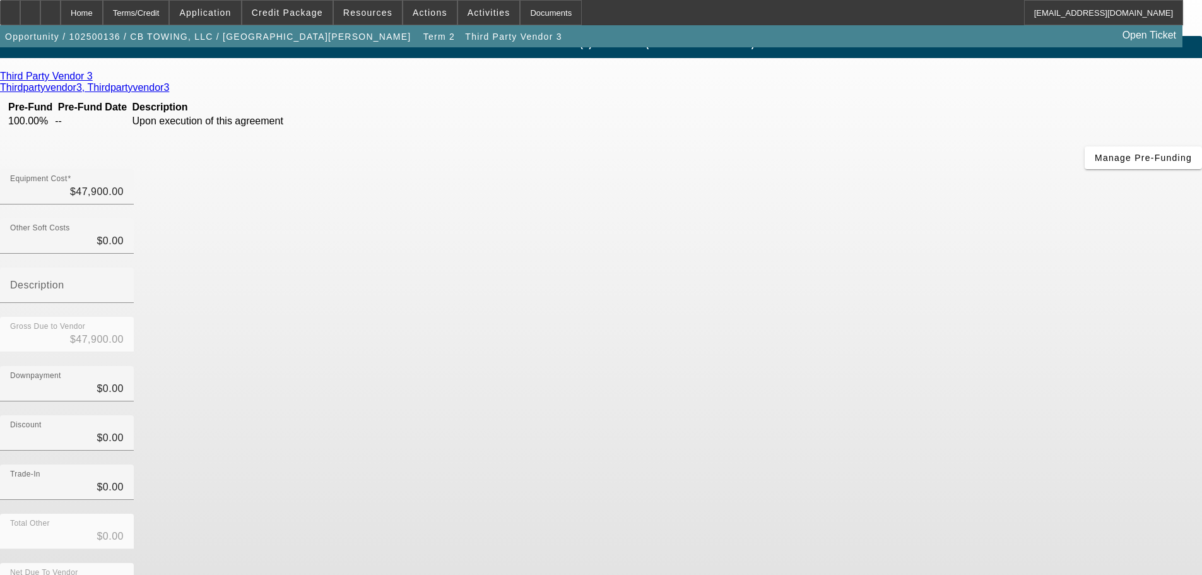
scroll to position [17, 0]
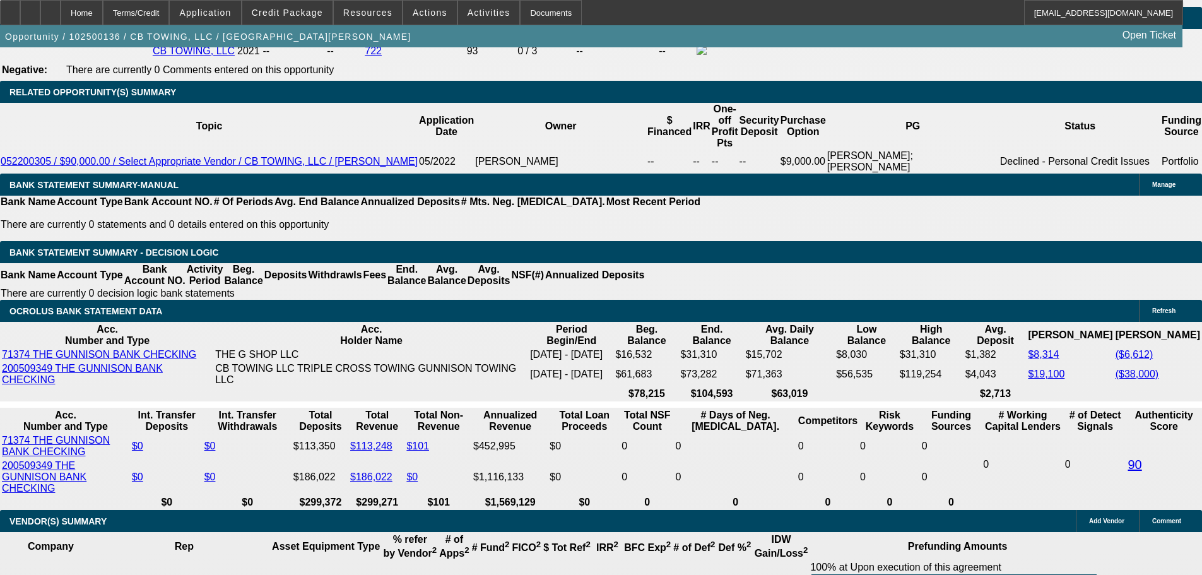
scroll to position [1963, 0]
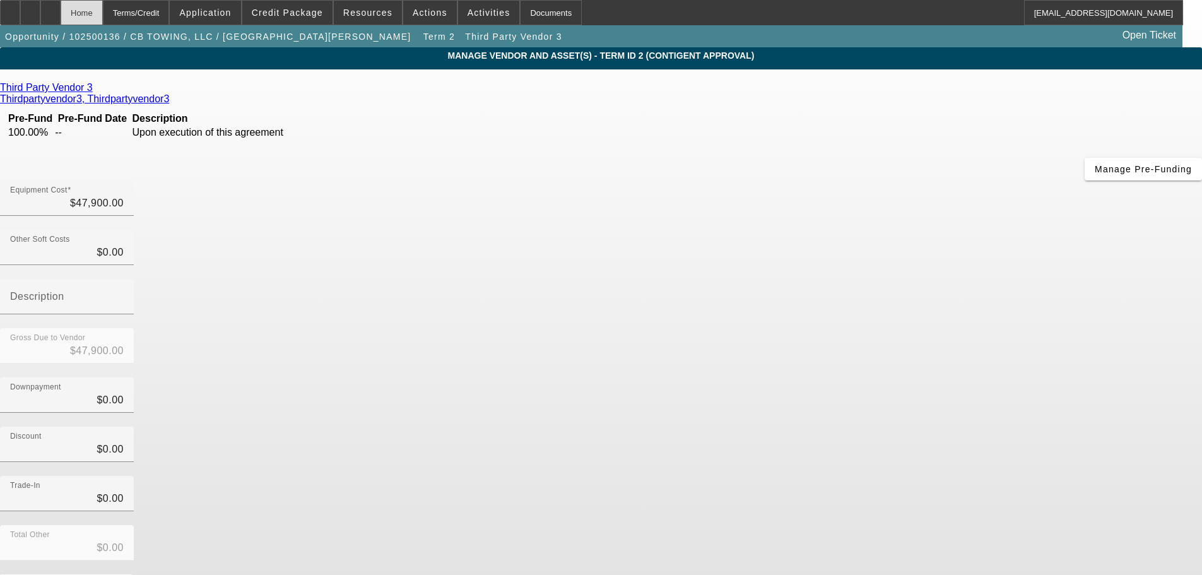
click at [103, 13] on div "Home" at bounding box center [82, 12] width 42 height 25
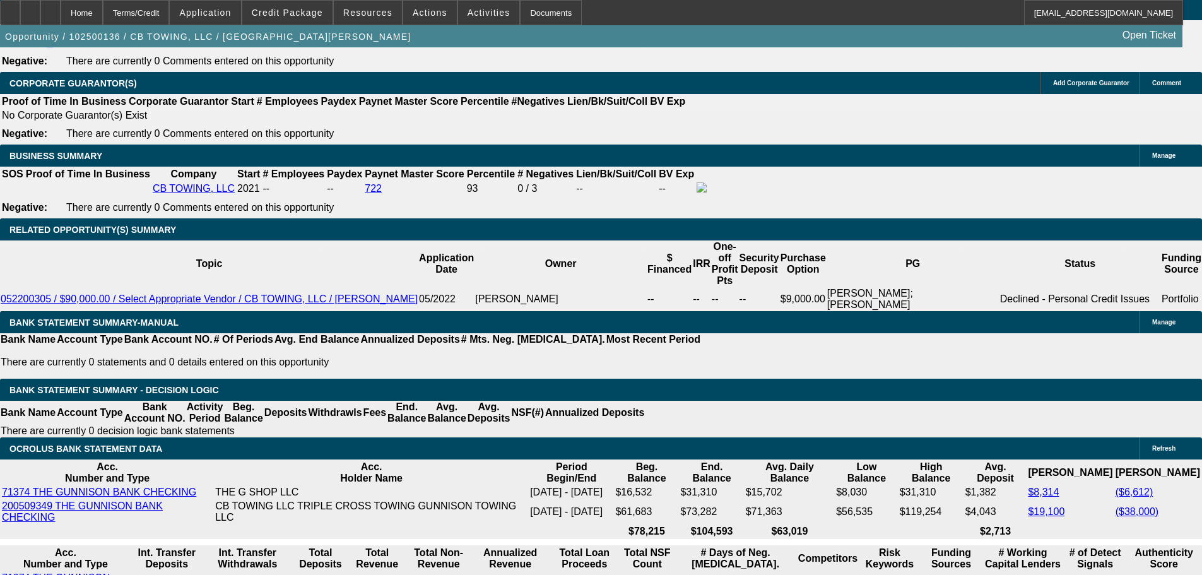
scroll to position [1857, 0]
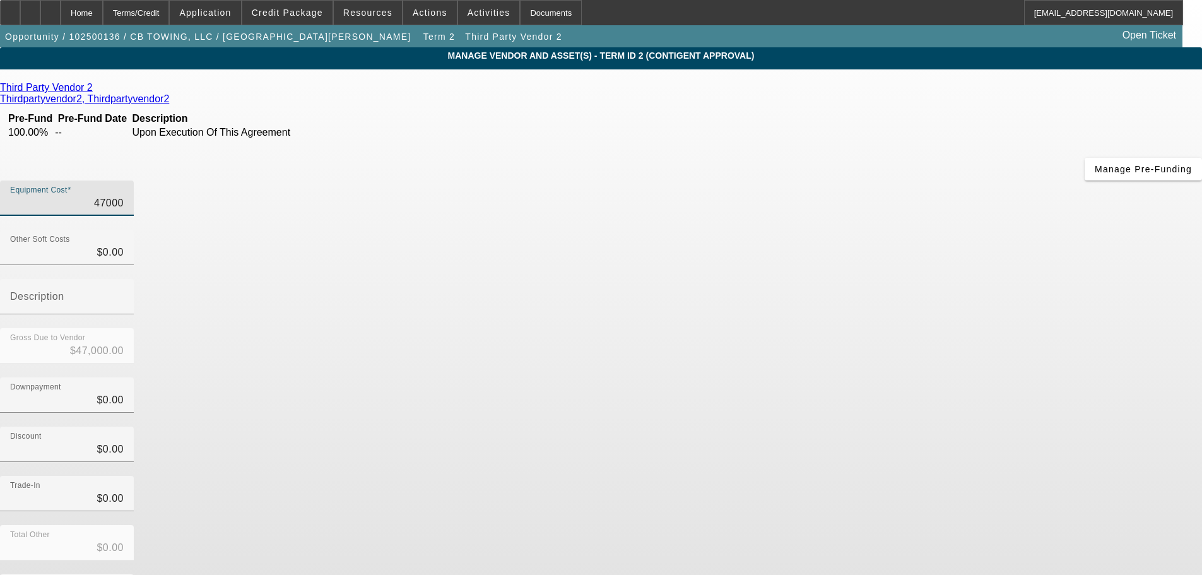
drag, startPoint x: 685, startPoint y: 110, endPoint x: 900, endPoint y: 105, distance: 214.6
click at [888, 180] on div "Equipment Cost 47000" at bounding box center [601, 204] width 1202 height 49
click at [852, 476] on div "Trade-In $0.00" at bounding box center [601, 500] width 1202 height 49
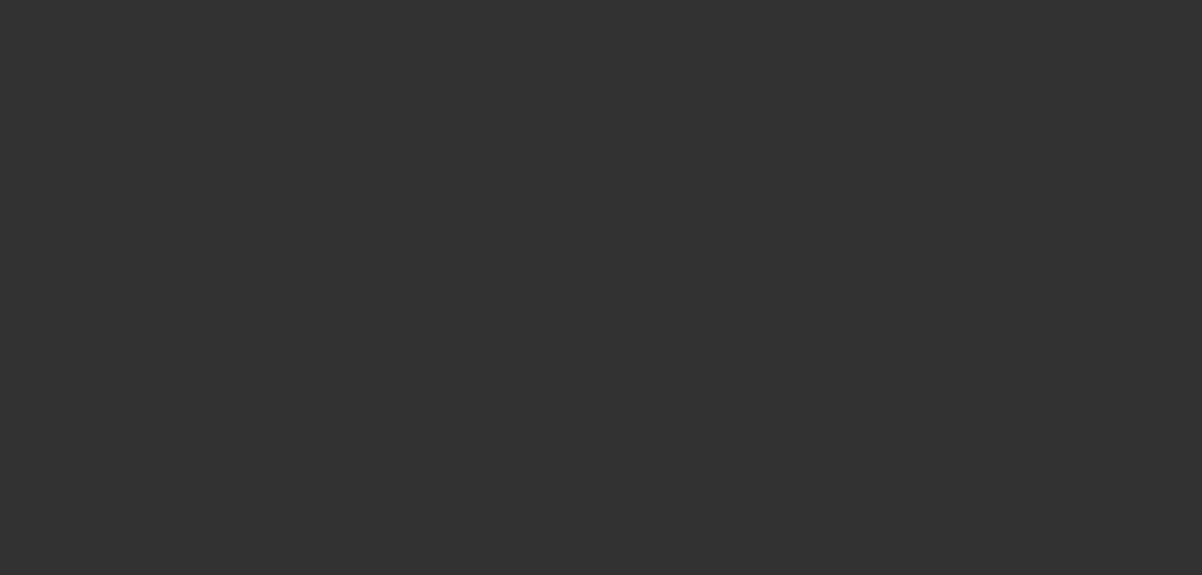
click at [110, 21] on div at bounding box center [601, 287] width 1202 height 575
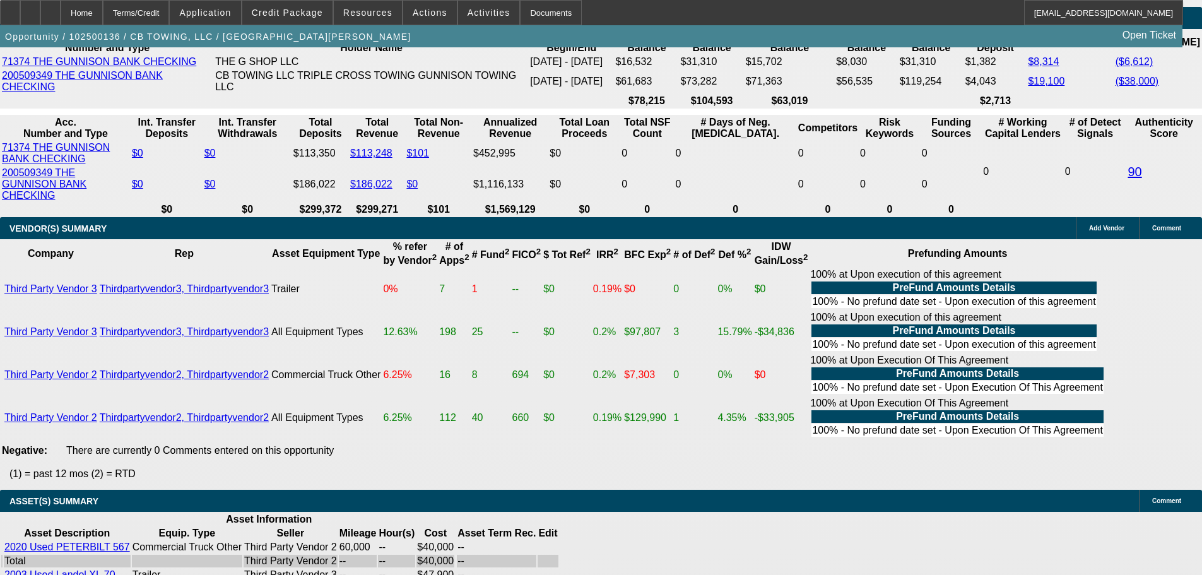
scroll to position [2177, 0]
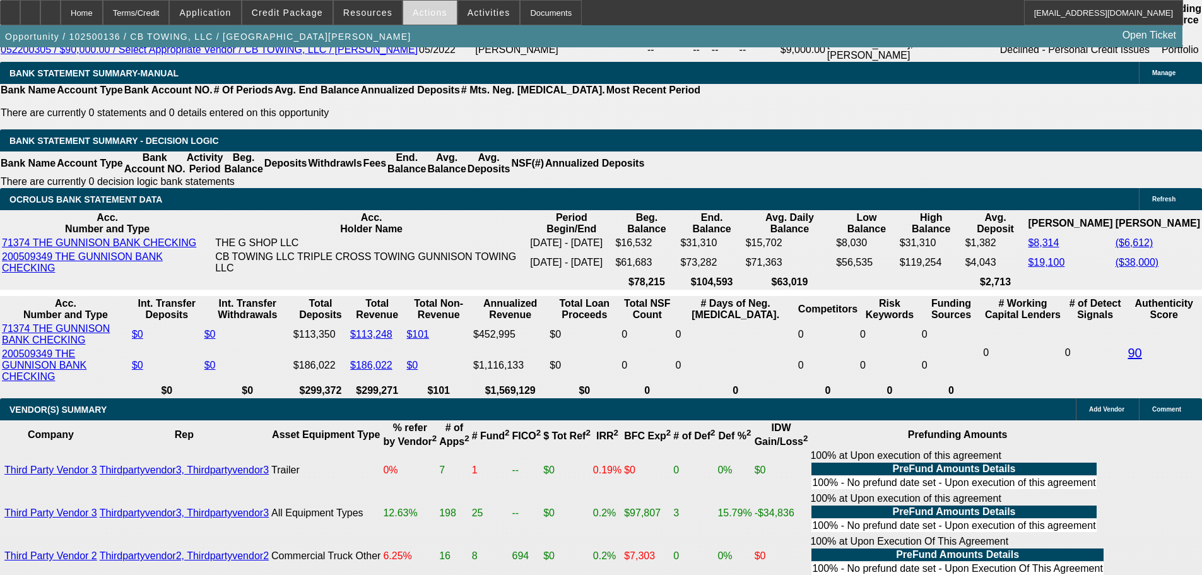
click at [415, 20] on span at bounding box center [430, 12] width 54 height 30
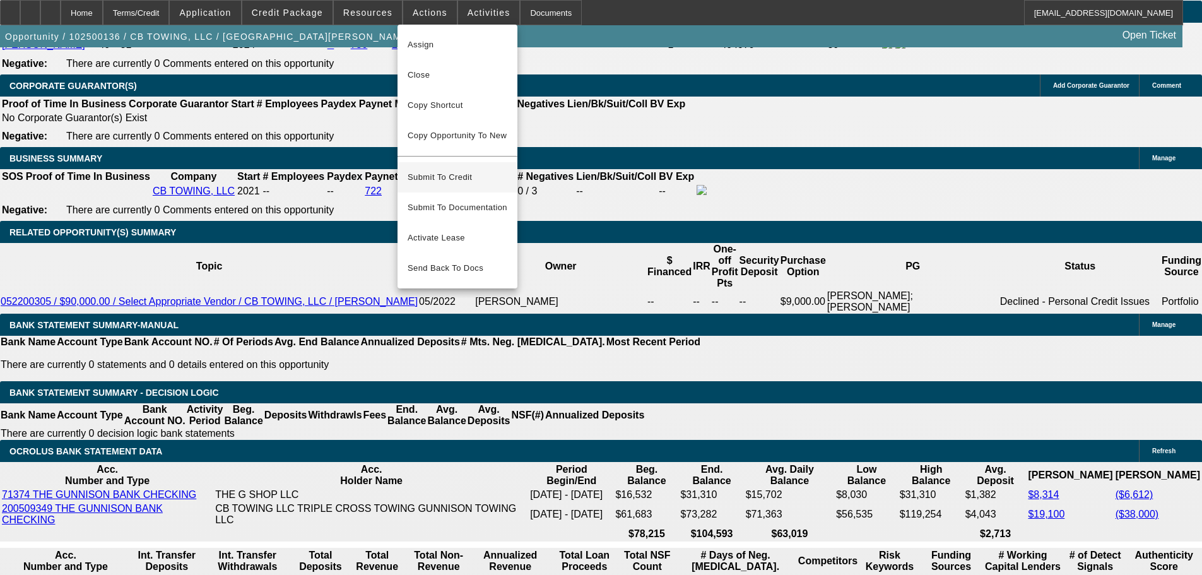
scroll to position [1925, 0]
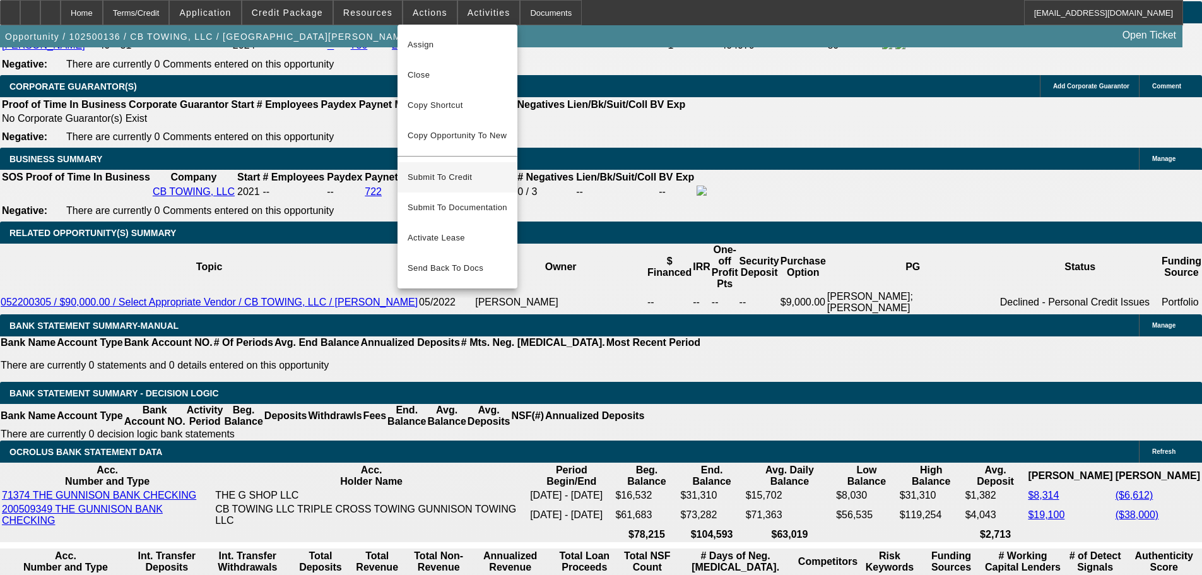
click at [456, 170] on span "Submit To Credit" at bounding box center [458, 177] width 100 height 15
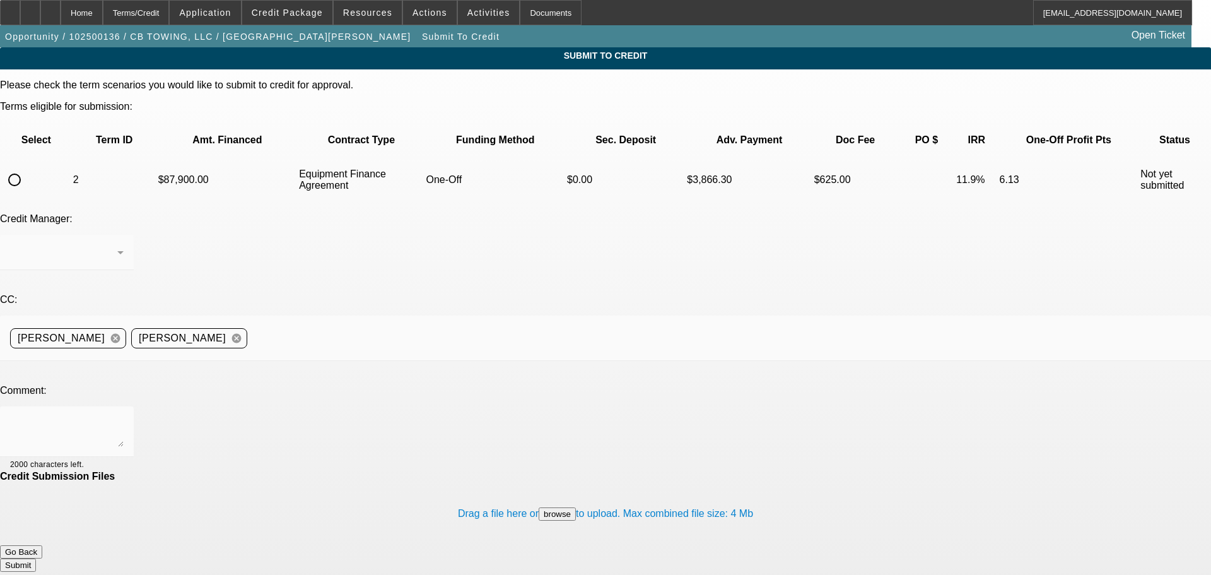
click at [27, 167] on input "radio" at bounding box center [14, 179] width 25 height 25
click at [124, 416] on textarea at bounding box center [67, 431] width 114 height 30
click at [36, 558] on button "Submit" at bounding box center [18, 564] width 36 height 13
